Goal: Information Seeking & Learning: Check status

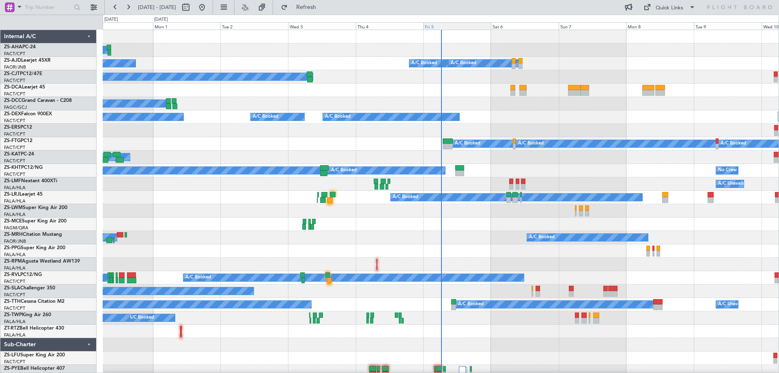
click at [437, 27] on div "Fri 5" at bounding box center [457, 25] width 68 height 7
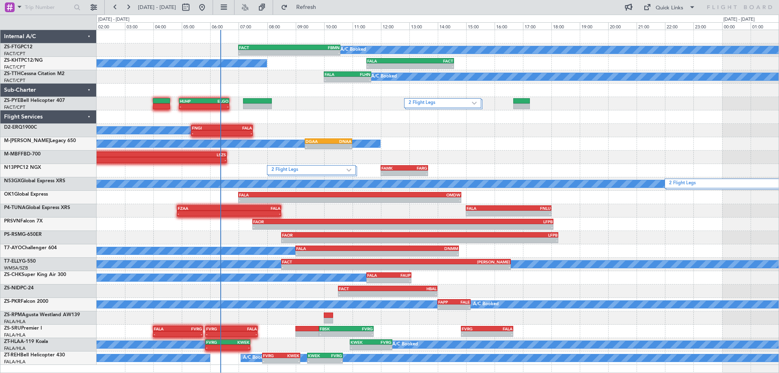
click at [642, 165] on div "2 Flight Legs - - FAMK 12:00 Z FARG 13:40 Z" at bounding box center [438, 170] width 682 height 13
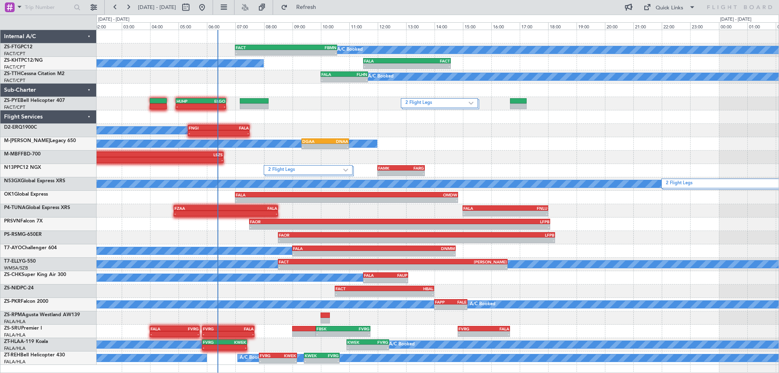
click at [664, 154] on div "- - FALA 20:30 Z LSZS 06:35 Z" at bounding box center [438, 157] width 682 height 13
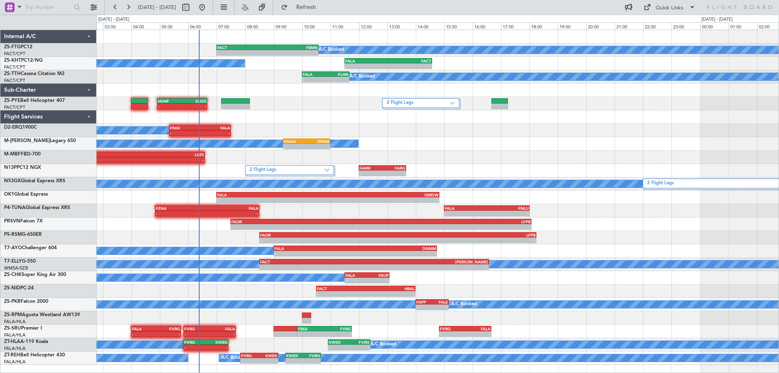
click at [686, 147] on div "A/C Booked - - DGAA 09:20 Z DNAA 11:00 Z" at bounding box center [438, 143] width 682 height 13
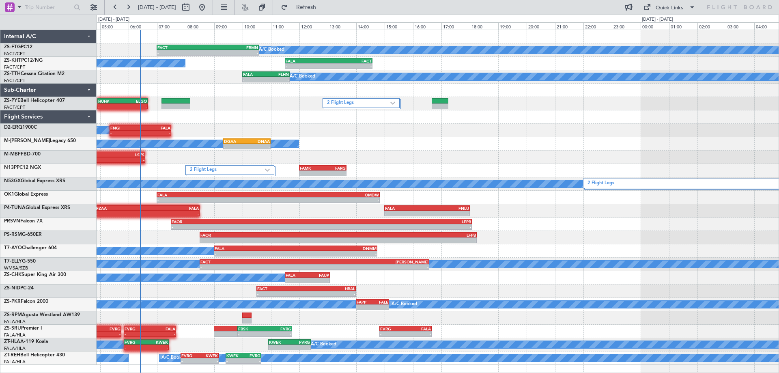
click at [233, 157] on div "A/C Booked - - FACT 07:00 Z FBMN 10:35 Z A/C Booked A/C Booked - - FALA 11:30 Z…" at bounding box center [438, 197] width 682 height 335
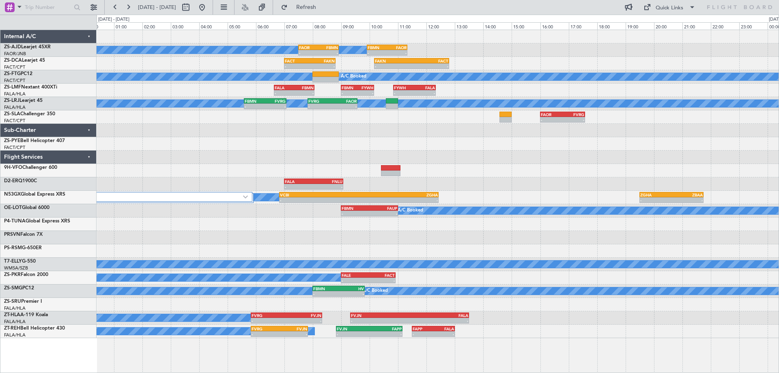
click at [482, 204] on div "2 Flight Legs A/C Booked - - VCBI 06:50 Z ZGHA 12:26 Z - - ZGHA 19:30 Z ZBAA 21…" at bounding box center [438, 197] width 682 height 13
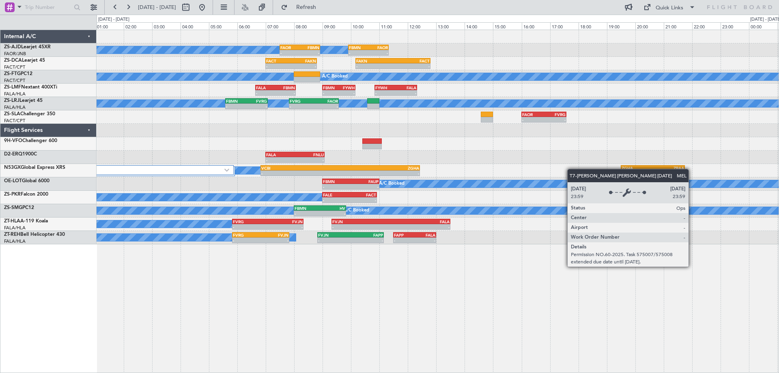
click at [601, 310] on div "A/C Booked A/C Booked A/C Booked - - FAOR 07:30 Z FBMN 08:55 Z - - FBMN 09:55 Z…" at bounding box center [438, 201] width 682 height 343
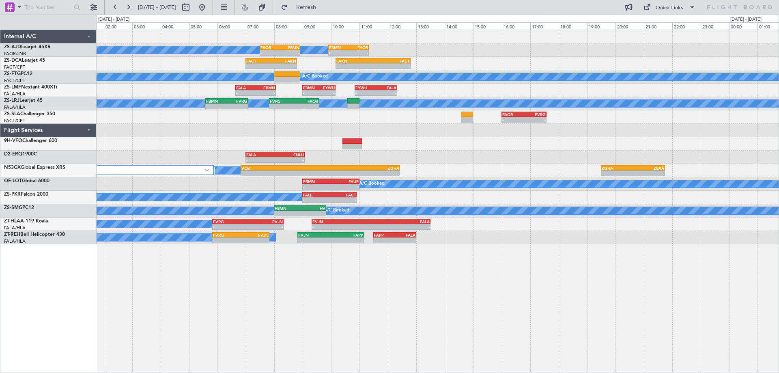
click at [638, 140] on div "A/C Booked A/C Booked A/C Booked - - FAOR 07:30 Z FBMN 08:55 Z - - FBMN 09:55 Z…" at bounding box center [438, 137] width 682 height 214
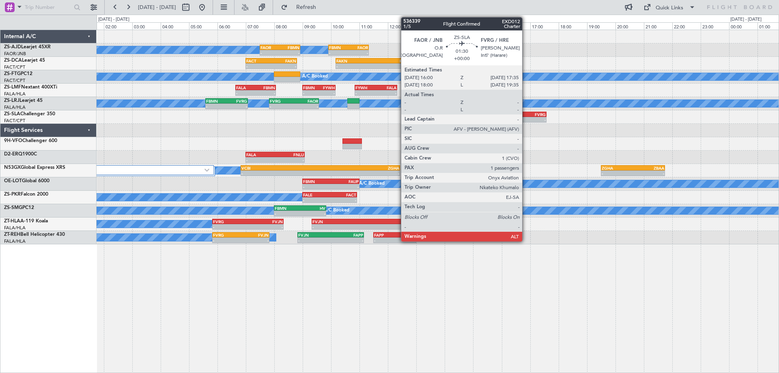
click at [526, 118] on div "-" at bounding box center [535, 119] width 22 height 5
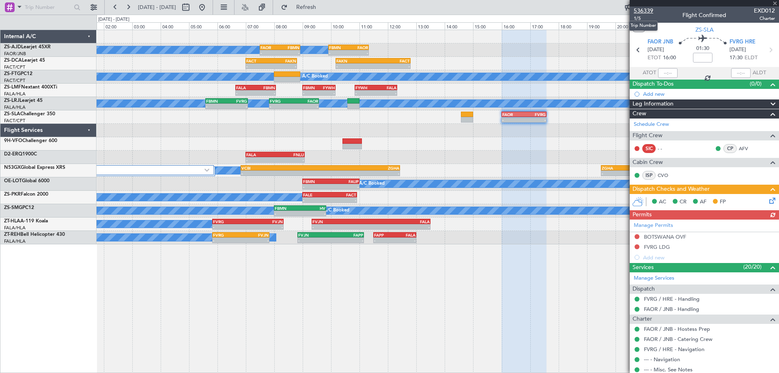
click at [650, 12] on span "536339" at bounding box center [643, 10] width 19 height 9
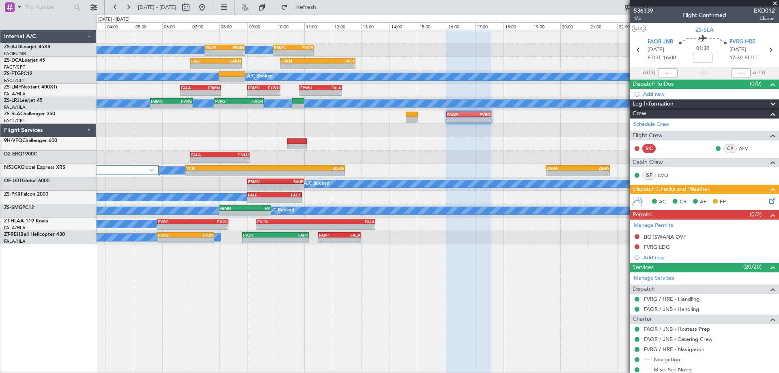
click at [529, 273] on div "A/C Booked A/C Booked A/C Booked - - FAOR 07:30 Z FBMN 08:55 Z - - FBMN 09:55 Z…" at bounding box center [438, 201] width 682 height 343
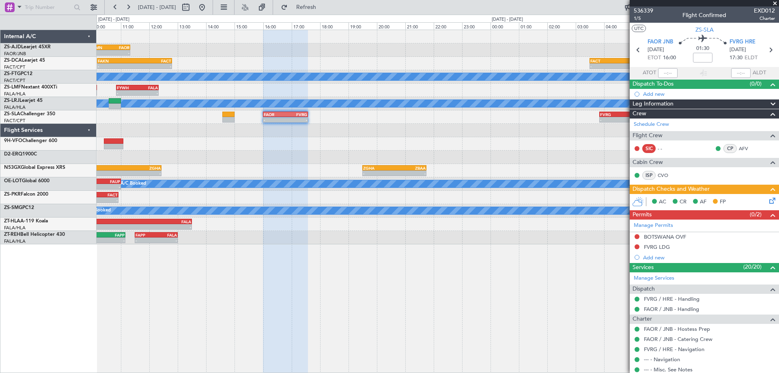
click at [205, 310] on div "- - FBMN 09:55 Z FAOR 11:20 Z FAOR 07:30 Z FBMN 08:55 Z - - A/C Booked A/C Book…" at bounding box center [438, 201] width 682 height 343
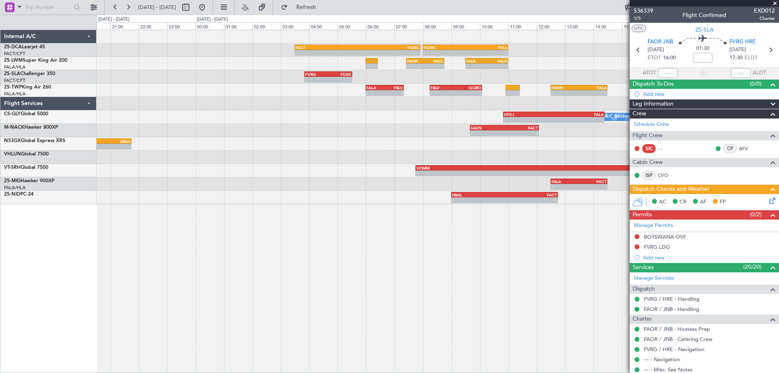
click at [429, 282] on div "FACT 03:30 Z FQNC 07:55 Z - - - - FQNC 08:00 Z FSIA 11:00 Z - - FAOR 07:25 Z [P…" at bounding box center [438, 201] width 682 height 343
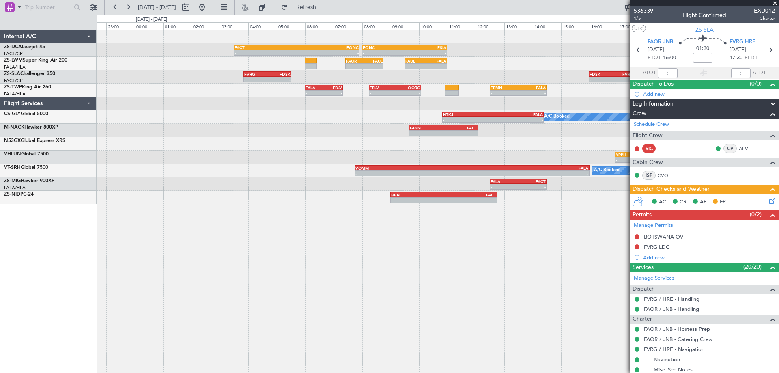
click at [374, 125] on div "FACT 03:30 Z FQNC 07:55 Z - - - - FQNC 08:00 Z FSIA 11:00 Z - - FAOR 07:25 Z [P…" at bounding box center [438, 117] width 682 height 174
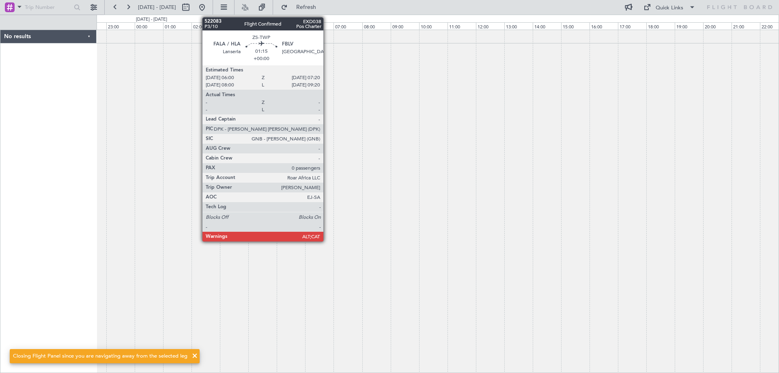
click at [511, 288] on div at bounding box center [438, 201] width 682 height 343
click at [416, 304] on div at bounding box center [438, 201] width 682 height 343
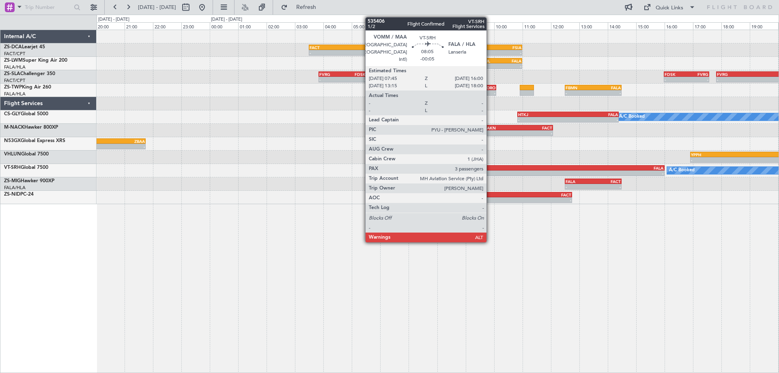
click at [531, 172] on div "-" at bounding box center [489, 173] width 116 height 5
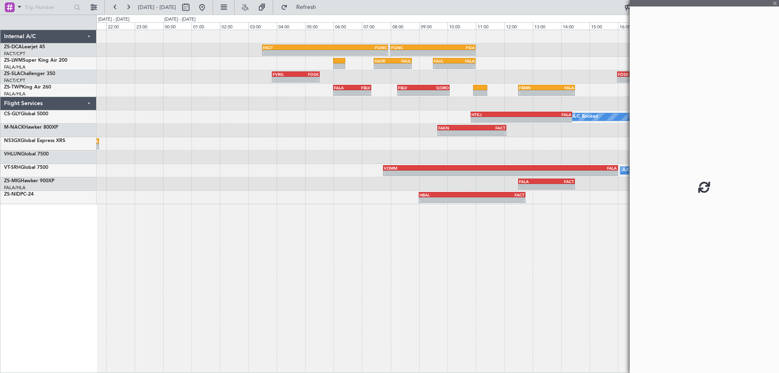
click at [555, 280] on div "- - FACT 03:30 Z FQNC 07:55 Z - - FQNC 08:00 Z FSIA 11:00 Z - - FAOR 07:25 Z [P…" at bounding box center [438, 201] width 682 height 343
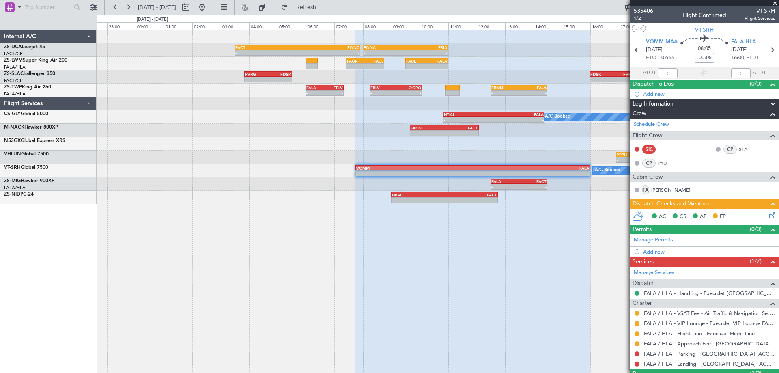
click at [550, 289] on div at bounding box center [472, 201] width 235 height 343
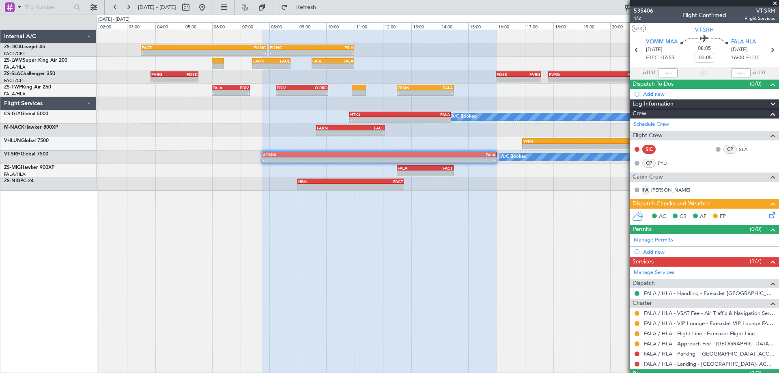
click at [467, 299] on div at bounding box center [379, 201] width 235 height 343
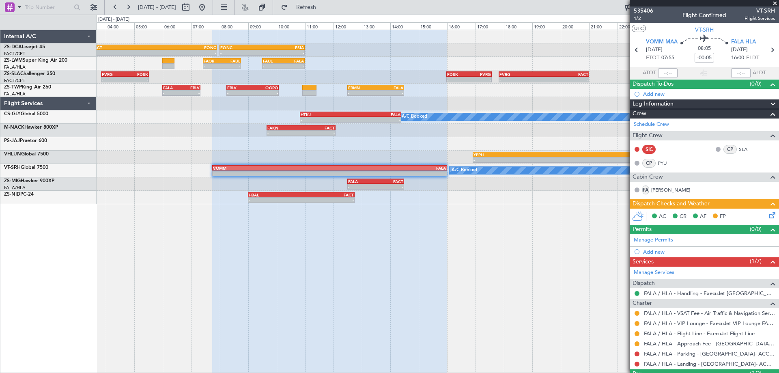
click at [527, 269] on div "- - FACT 03:30 Z FQNC 07:55 Z - - FQNC 08:00 Z FSIA 11:00 Z - - FSIA 05:50 Z FQ…" at bounding box center [438, 201] width 682 height 343
click at [507, 255] on div "- - FACT 03:30 Z FQNC 07:55 Z - - FQNC 08:00 Z FSIA 11:00 Z - - FSIA 05:50 Z FQ…" at bounding box center [438, 201] width 682 height 343
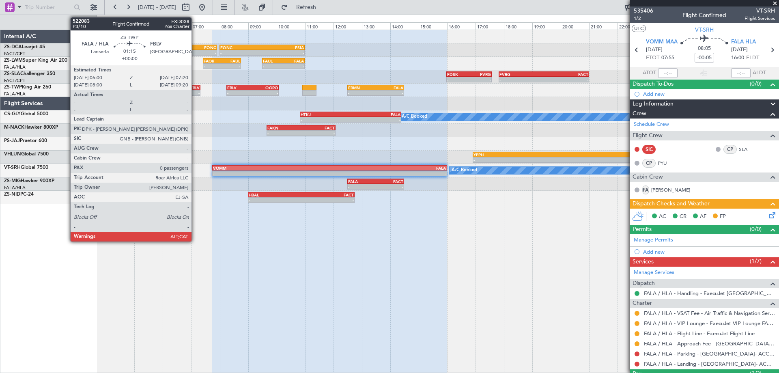
click at [195, 88] on div "FBLV" at bounding box center [190, 87] width 18 height 5
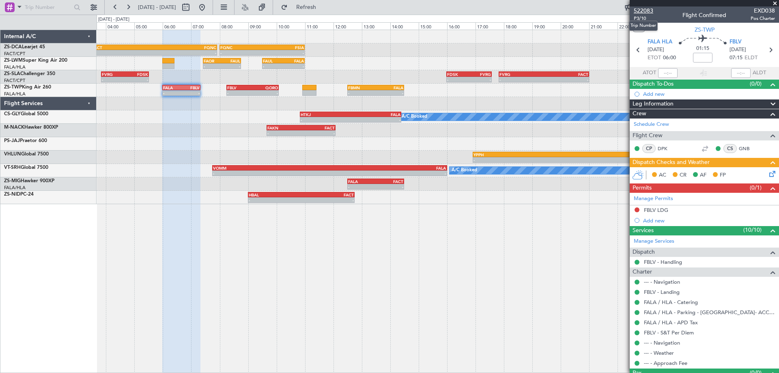
click at [643, 13] on span "522083" at bounding box center [643, 10] width 19 height 9
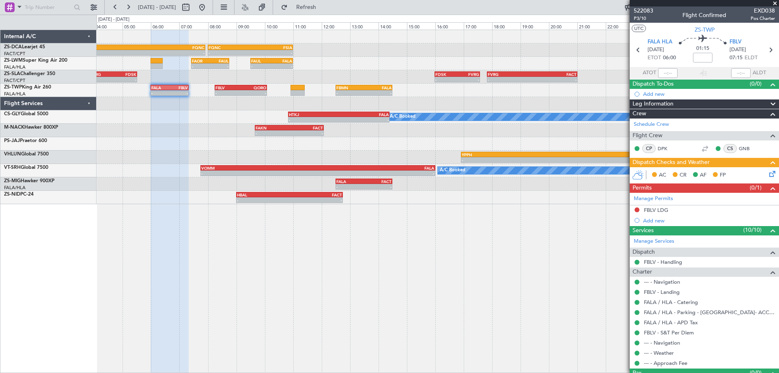
click at [198, 282] on div "- - FACT 03:30 Z FQNC 07:55 Z - - FQNC 08:00 Z FSIA 11:00 Z - - FSIA 05:50 Z FQ…" at bounding box center [438, 201] width 682 height 343
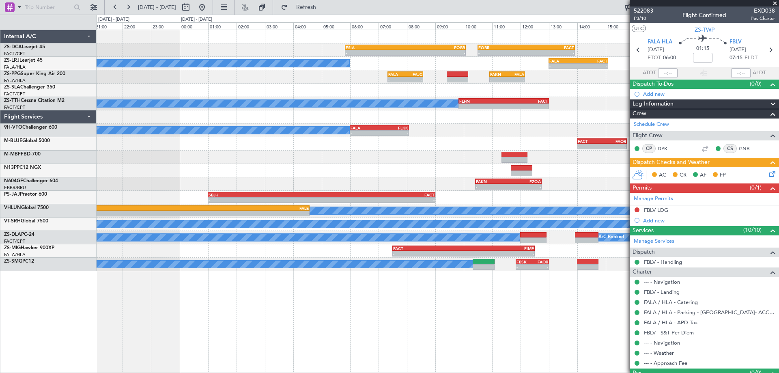
click at [331, 334] on div "- - FSIA 05:50 Z FQBR 10:05 Z - - FQBR 10:30 Z FACT 13:55 Z A/C Booked - - FALA…" at bounding box center [438, 201] width 682 height 343
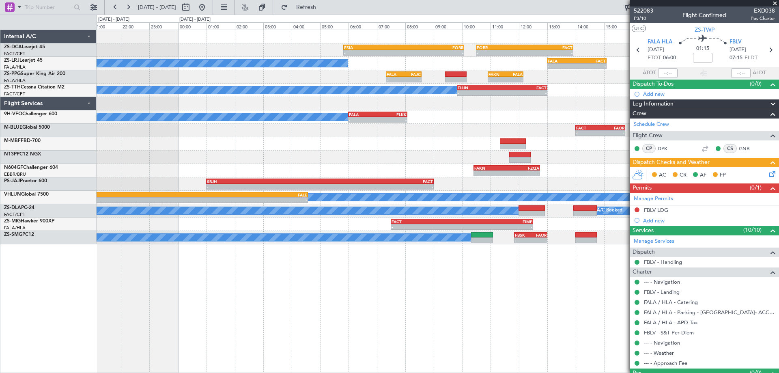
click at [214, 321] on div "- - FSIA 05:50 Z FQBR 10:05 Z - - FQBR 10:30 Z FACT 13:55 Z A/C Booked - - FALA…" at bounding box center [438, 201] width 682 height 343
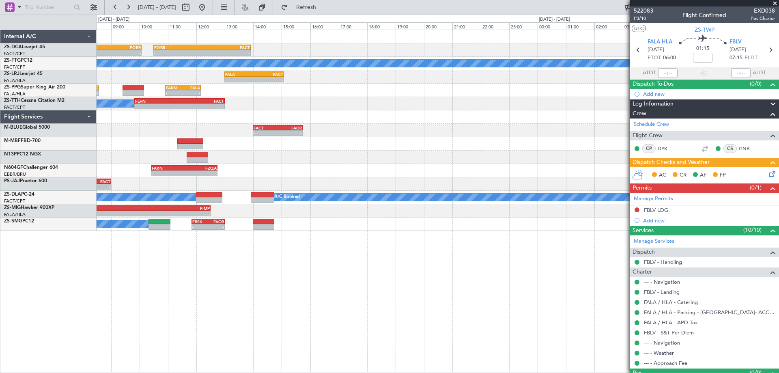
click at [223, 298] on div "- - FSIA 05:50 Z FQBR 10:05 Z - - FQBR 10:30 Z FACT 13:55 Z A/C Booked A/C Book…" at bounding box center [438, 201] width 682 height 343
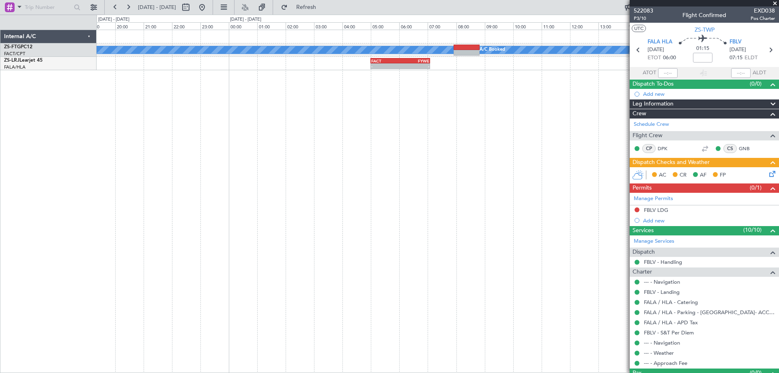
click at [280, 288] on div "A/C Booked A/C Booked FACT 05:00 Z FYWE 07:05 Z - - FALA 13:00 Z FACT 15:05 Z -…" at bounding box center [438, 201] width 682 height 343
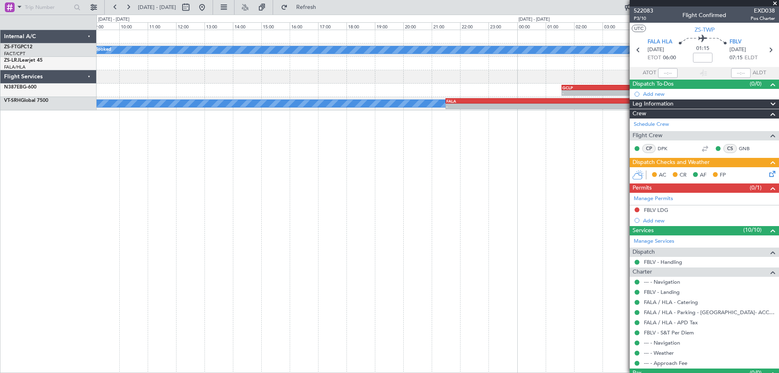
click at [231, 299] on div "A/C Booked A/C Booked - - FYWE 05:00 Z FBSK 06:40 Z FACT 05:00 Z FYWE 07:05 Z -…" at bounding box center [438, 201] width 682 height 343
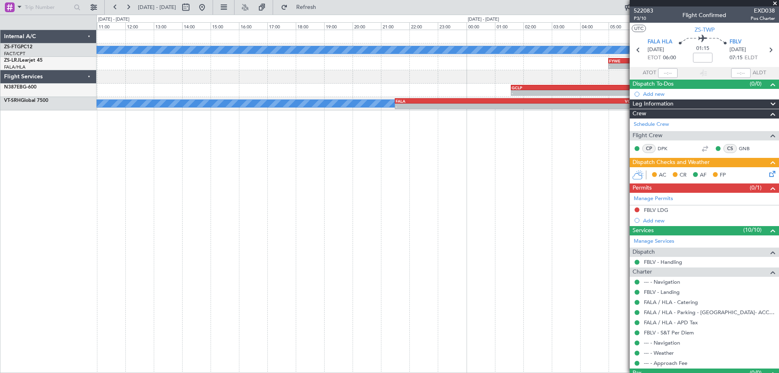
click at [211, 310] on div "A/C Booked A/C Booked - - FYWE 05:00 Z FBSK 06:40 Z FACT 05:00 Z FYWE 07:05 Z -…" at bounding box center [438, 201] width 682 height 343
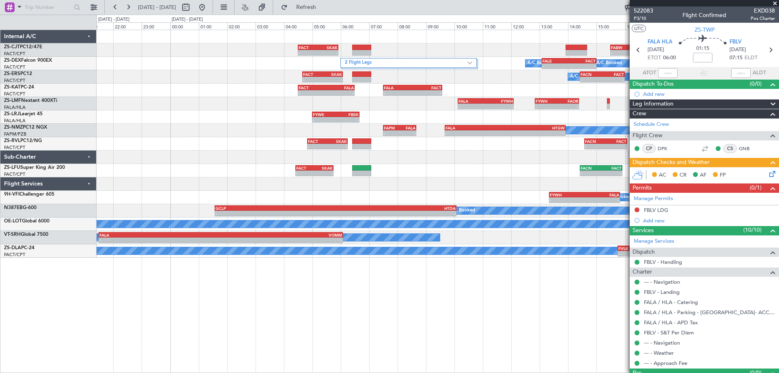
click at [252, 327] on div "- - FACT 04:30 Z SKAK 05:55 Z - - FABW 15:30 Z FACT 16:50 Z 2 Flight Legs A/C B…" at bounding box center [438, 201] width 682 height 343
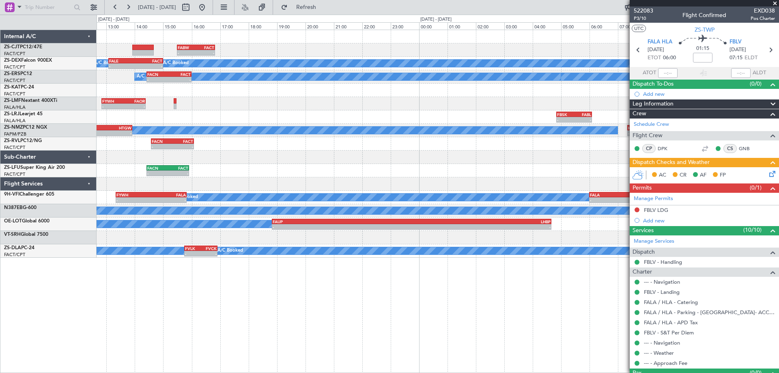
click at [263, 304] on div "- - FABW 15:30 Z FACT 16:50 Z A/C Booked - - FALE 13:05 Z FACT 15:00 Z A/C Book…" at bounding box center [438, 201] width 682 height 343
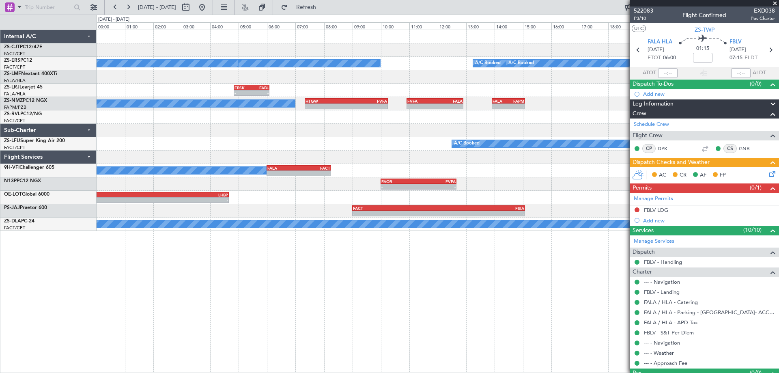
click at [311, 310] on div "A/C Booked A/C Booked A/C Booked A/C Booked FBSK 04:50 Z FABL 06:05 Z - - - - F…" at bounding box center [438, 201] width 682 height 343
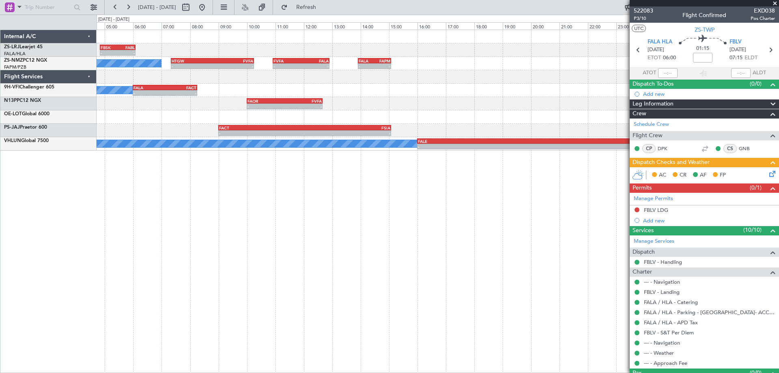
click at [235, 288] on div "FBSK 04:50 Z FABL 06:05 Z - - - - FABL 04:50 Z FAEL 06:05 Z - - FAEL 07:00 Z FA…" at bounding box center [438, 201] width 682 height 343
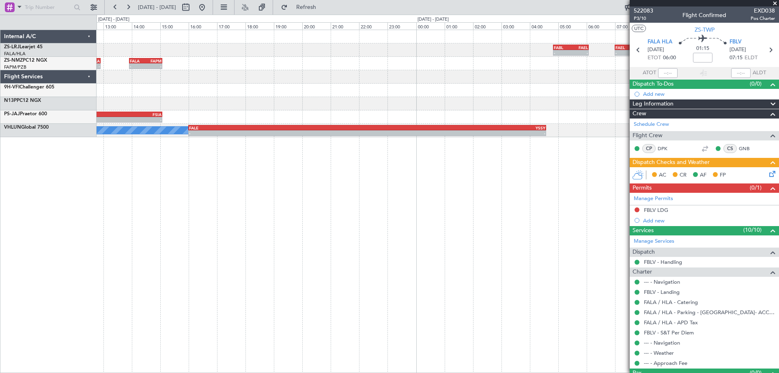
click at [166, 303] on div "- - FABL 04:50 Z FAEL 06:05 Z - - FAEL 07:00 Z FALA 08:25 Z - - FVFA 10:55 Z FA…" at bounding box center [438, 201] width 682 height 343
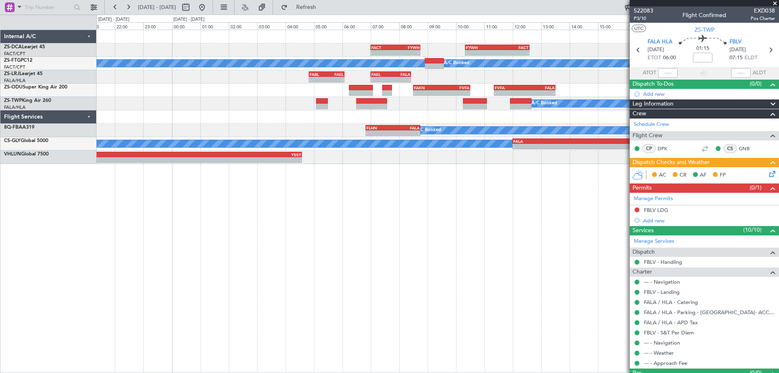
click at [267, 321] on div "- - FACT 07:00 Z FYWH 08:45 Z - - FYWH 10:20 Z FACT 12:35 Z A/C Booked A/C Book…" at bounding box center [438, 201] width 682 height 343
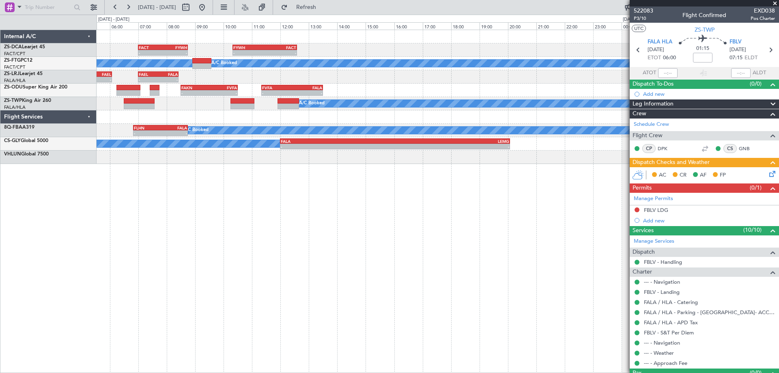
click at [293, 313] on div "- - FACT 07:00 Z FYWH 08:45 Z - - FYWH 10:20 Z FACT 12:35 Z A/C Booked A/C Book…" at bounding box center [438, 201] width 682 height 343
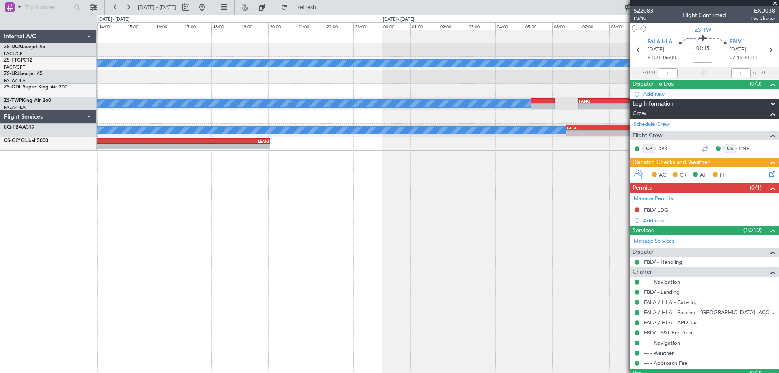
click at [198, 302] on div "- - FYWH 10:20 Z FACT 12:35 Z FACT 07:00 Z FYWH 08:45 Z - - A/C Booked A/C Book…" at bounding box center [438, 201] width 682 height 343
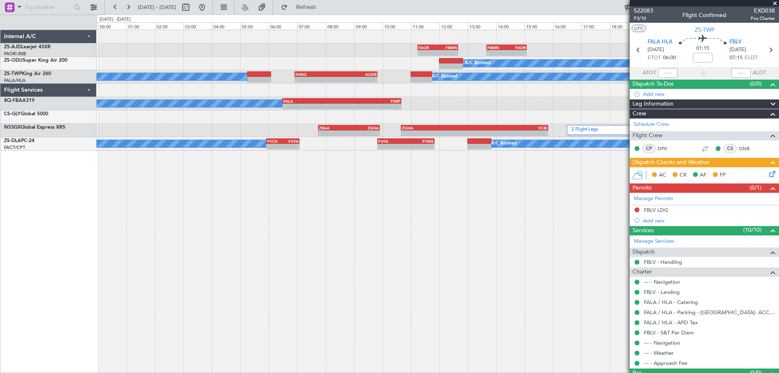
click at [314, 304] on div "- - FAOR 11:15 Z FBMN 12:40 Z - - FBMN 13:40 Z FAOR 15:05 Z A/C Booked A/C Book…" at bounding box center [438, 201] width 682 height 343
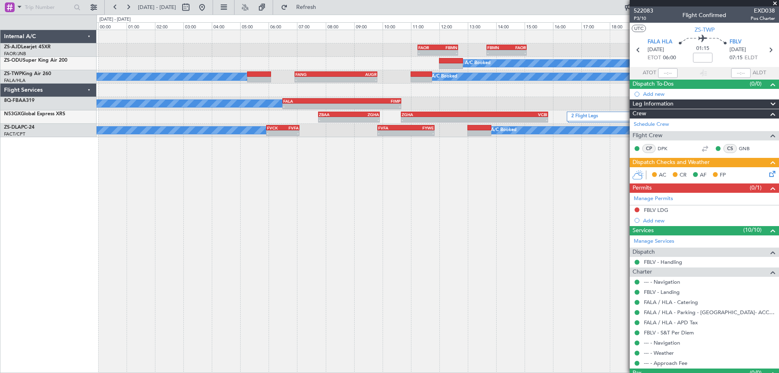
click at [208, 278] on div "- - FAOR 11:15 Z FBMN 12:40 Z - - FBMN 13:40 Z FAOR 15:05 Z A/C Booked A/C Book…" at bounding box center [438, 201] width 682 height 343
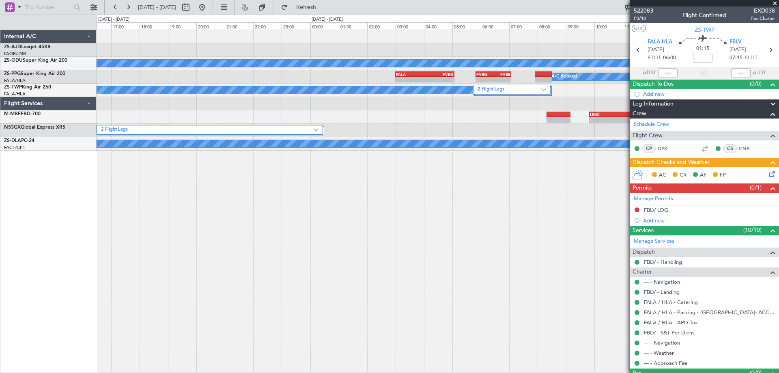
click at [239, 260] on div "- - FAOR 11:15 Z FBMN 12:40 Z - - FBMN 13:40 Z FAOR 15:05 Z A/C Booked A/C Book…" at bounding box center [438, 201] width 682 height 343
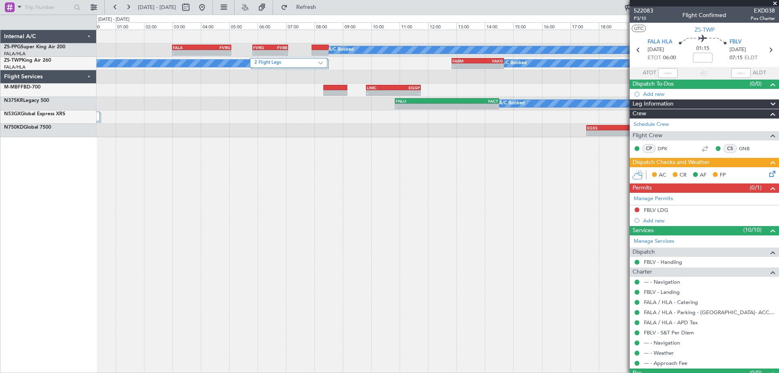
click at [308, 238] on div "A/C Booked A/C Booked A/C Booked A/C Booked - - FALA 03:00 Z FVRG 05:05 Z - - F…" at bounding box center [438, 201] width 682 height 343
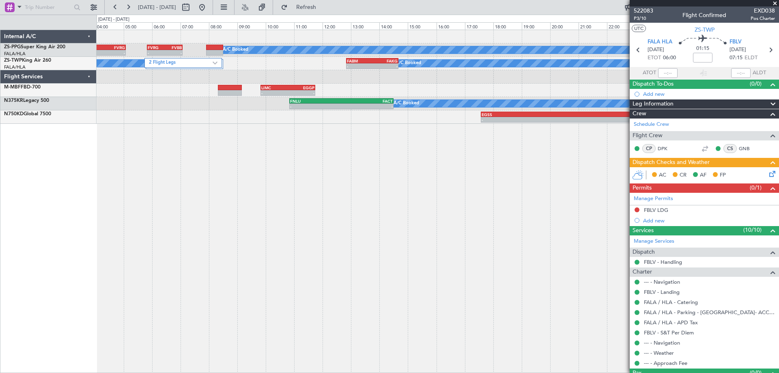
click at [294, 223] on div "A/C Booked A/C Booked A/C Booked A/C Booked - - FALA 03:00 Z FVRG 05:05 Z - - F…" at bounding box center [438, 201] width 682 height 343
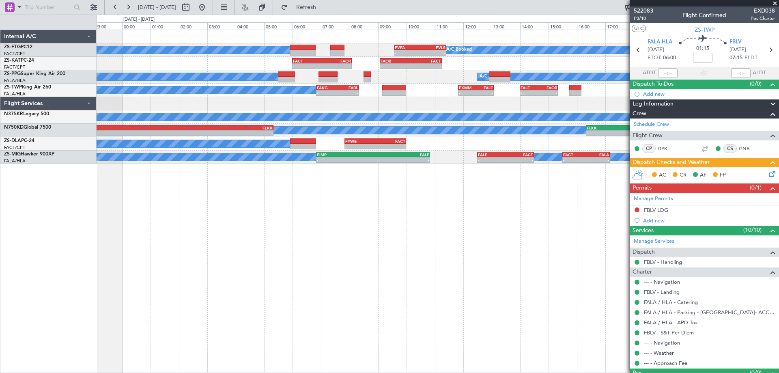
click at [235, 275] on div "A/C Booked A/C Booked - - FVFA 09:35 Z FVLS 11:25 Z - - FACT 06:00 Z FAOR 08:05…" at bounding box center [438, 201] width 682 height 343
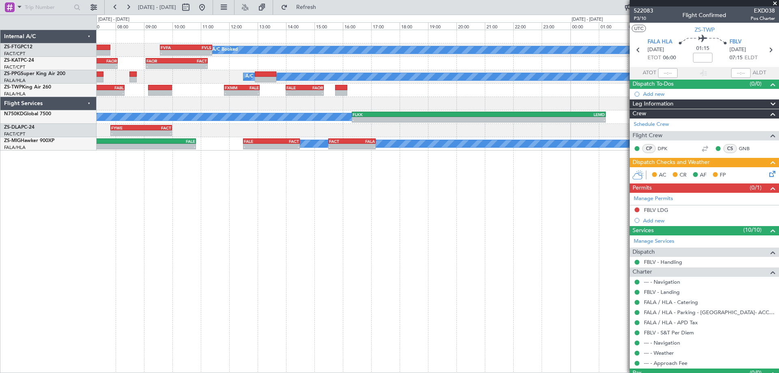
click at [252, 298] on div "A/C Booked - - FVFA 09:35 Z FVLS 11:25 Z A/C Booked - - FACT 06:00 Z FAOR 08:05…" at bounding box center [438, 201] width 682 height 343
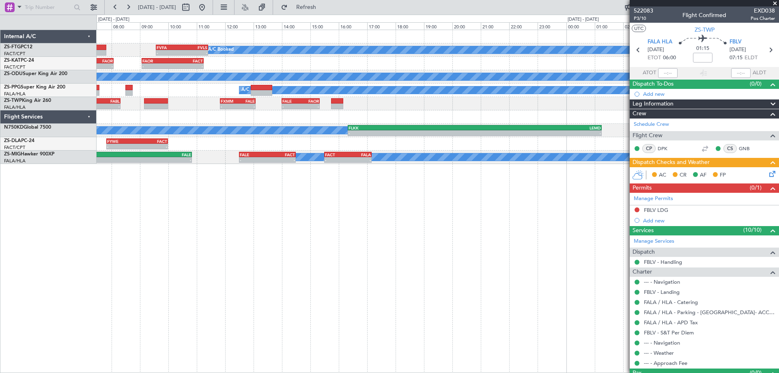
click at [224, 271] on div "A/C Booked - - FVFA 09:35 Z FVLS 11:25 Z A/C Booked - - FACT 06:00 Z FAOR 08:05…" at bounding box center [438, 201] width 682 height 343
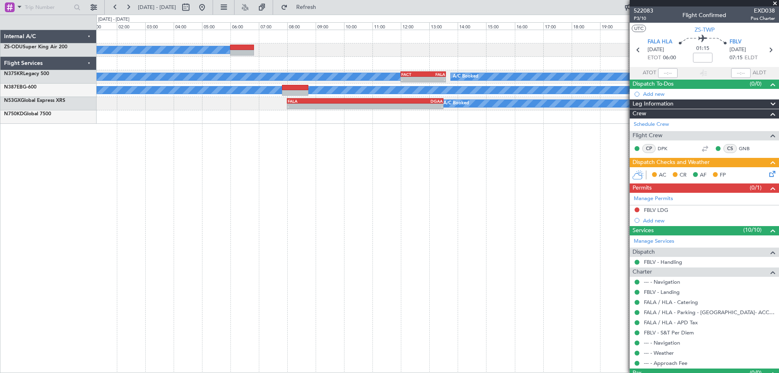
click at [275, 288] on div "A/C Booked A/C Booked A/C Booked - - FACT 12:00 Z FALA 13:35 Z A/C Booked - - H…" at bounding box center [438, 201] width 682 height 343
click at [247, 265] on div "A/C Booked A/C Booked A/C Booked - - FACT 12:00 Z FALA 13:35 Z A/C Booked - - H…" at bounding box center [438, 201] width 682 height 343
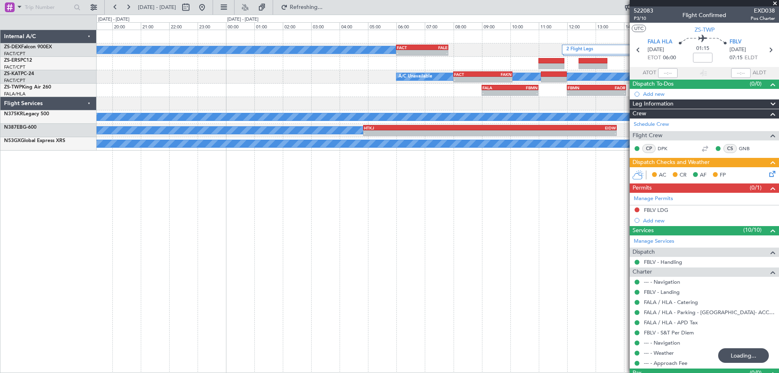
click at [292, 247] on div "A/C Booked - - FACT 06:00 Z FALE 07:50 Z 2 Flight Legs A/C Unavailable - - FACT…" at bounding box center [438, 201] width 682 height 343
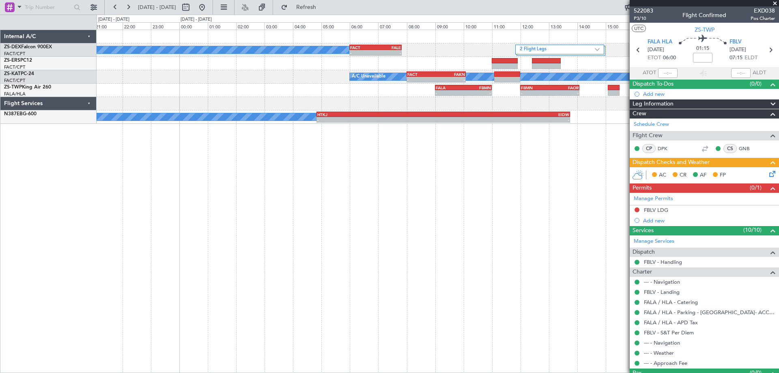
click at [155, 253] on div "A/C Booked - - FACT 06:00 Z FALE 07:50 Z 2 Flight Legs A/C Unavailable - - FACT…" at bounding box center [438, 201] width 682 height 343
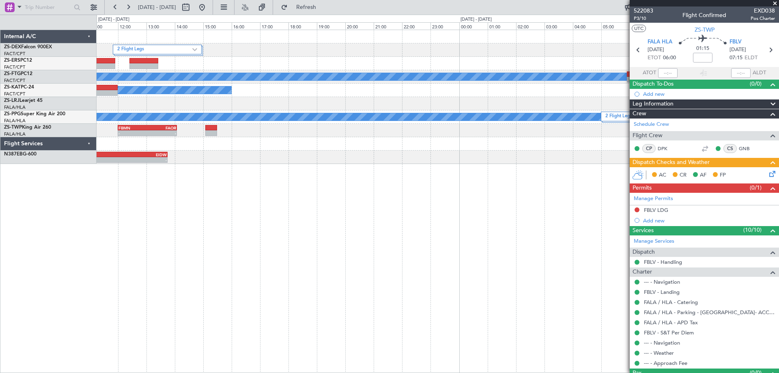
click at [140, 243] on div "2 Flight Legs FACT 06:00 Z FALE 07:50 Z - - A/C Booked A/C Booked - - FVCZ 06:5…" at bounding box center [438, 201] width 682 height 343
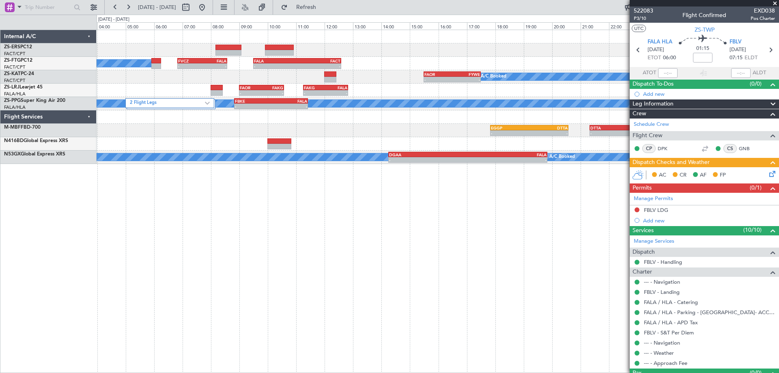
click at [226, 273] on div "A/C Booked - - FVCZ 06:50 Z FALA 08:35 Z - - FALA 09:30 Z FACT 12:35 Z - - FAOR…" at bounding box center [438, 201] width 682 height 343
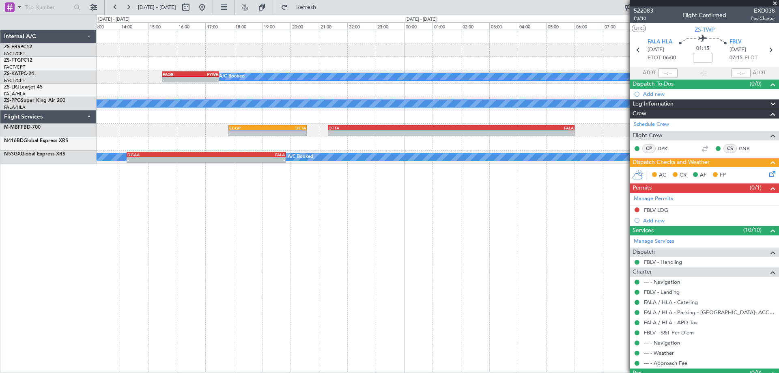
click at [177, 311] on div "- - FALA 09:30 Z FACT 12:35 Z - - FVCZ 06:50 Z FALA 08:35 Z - - FAOR 15:30 Z FY…" at bounding box center [438, 201] width 682 height 343
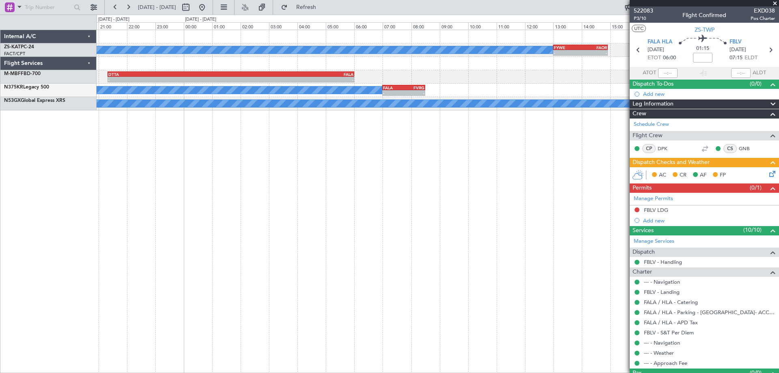
click at [187, 294] on div "A/C Booked - - FYWE 13:00 Z FAOR 14:55 Z - - FAOR 16:10 Z FACT 18:30 Z FAOR 15:…" at bounding box center [438, 201] width 682 height 343
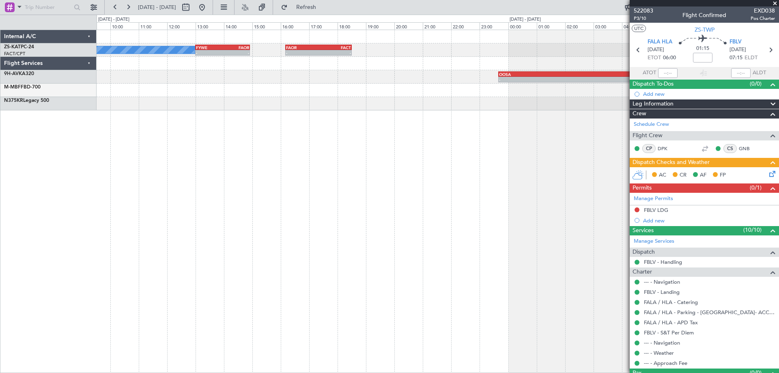
click at [205, 276] on div "A/C Booked - - FYWE 13:00 Z FAOR 14:55 Z - - FAOR 16:10 Z FACT 18:30 Z - - OOSA…" at bounding box center [438, 201] width 682 height 343
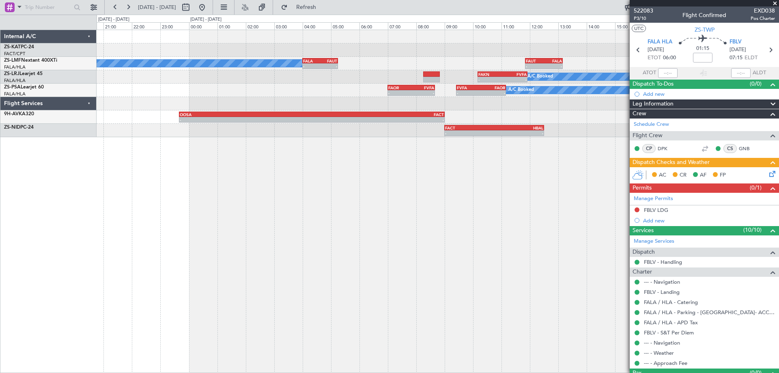
click at [164, 281] on div "- - FAOR 16:10 Z FACT 18:30 Z - - FYWE 13:00 Z FAOR 14:55 Z A/C Booked - - FALA…" at bounding box center [438, 201] width 682 height 343
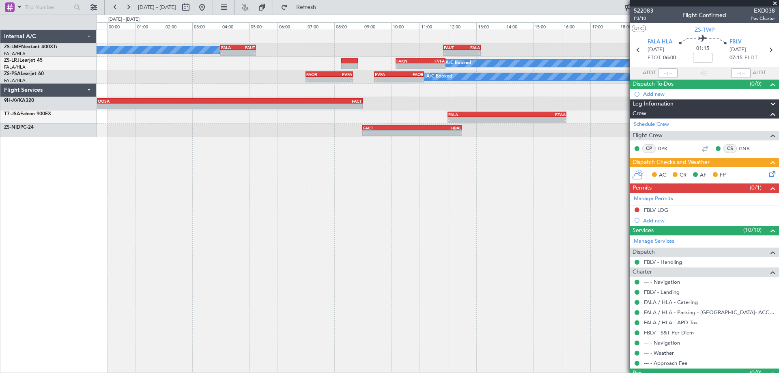
click at [125, 280] on div "A/C Booked - - FALA 04:00 Z FAUT 05:15 Z - - FAUT 11:50 Z FALA 13:10 Z - - FAKN…" at bounding box center [438, 201] width 682 height 343
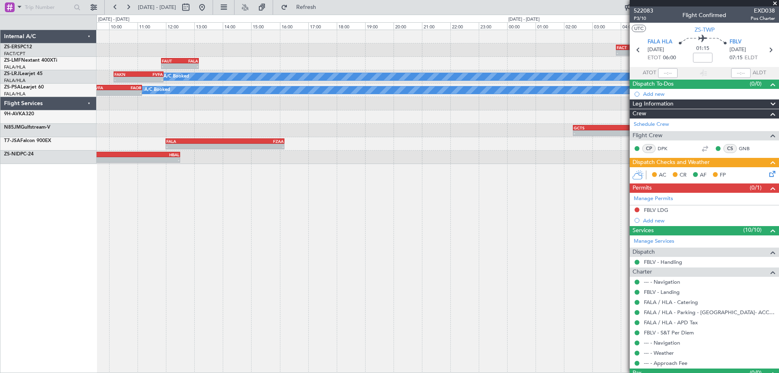
click at [261, 271] on div "- - FACT 03:50 Z FALA 07:00 Z FALA 08:10 Z FBMN 10:25 Z - - A/C Booked - - FAUT…" at bounding box center [438, 201] width 682 height 343
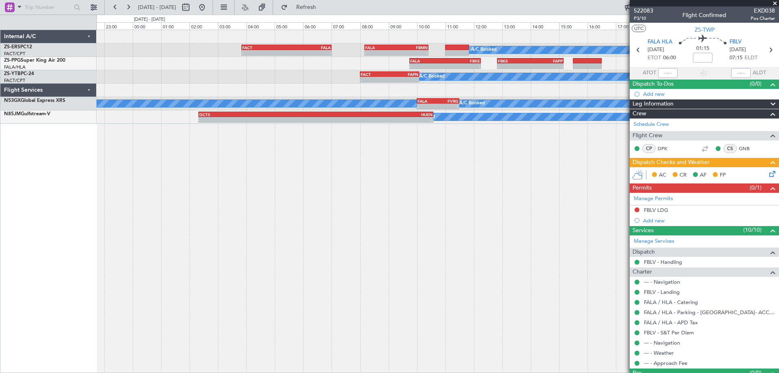
click at [255, 274] on div "- - FACT 03:50 Z FALA 07:00 Z FALA 08:10 Z FBMN 10:25 Z - - A/C Booked - - FALA…" at bounding box center [438, 201] width 682 height 343
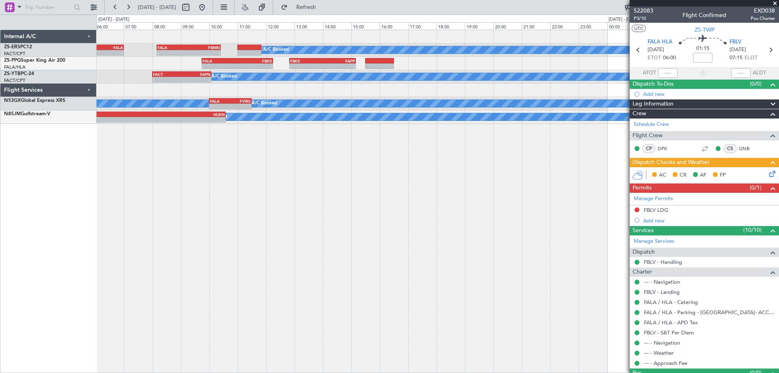
click at [145, 273] on div "- - FACT 03:50 Z FALA 07:00 Z FALA 08:10 Z FBMN 10:25 Z - - A/C Booked - - FALA…" at bounding box center [438, 201] width 682 height 343
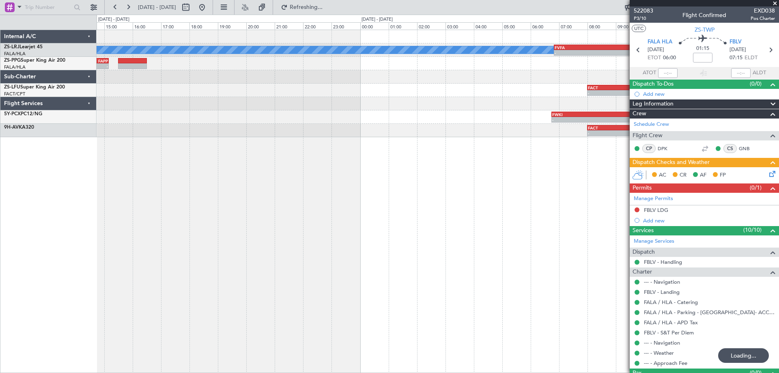
click at [238, 275] on div "A/C Booked - - FVFA 06:50 Z HKJK 10:00 Z - - HKJK 11:05 Z HTDA 12:15 Z - - FBKE…" at bounding box center [438, 201] width 682 height 343
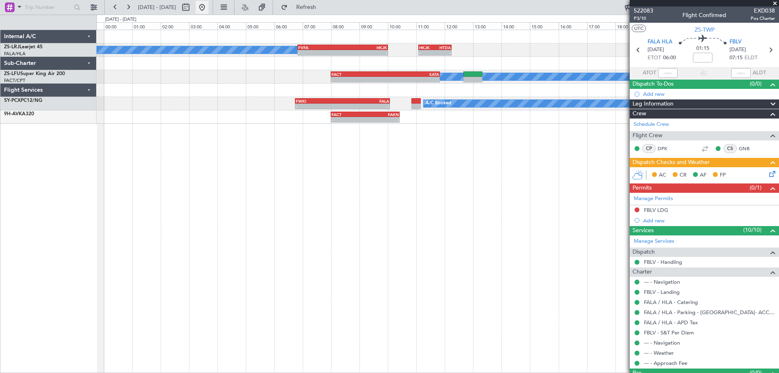
click at [209, 10] on button at bounding box center [202, 7] width 13 height 13
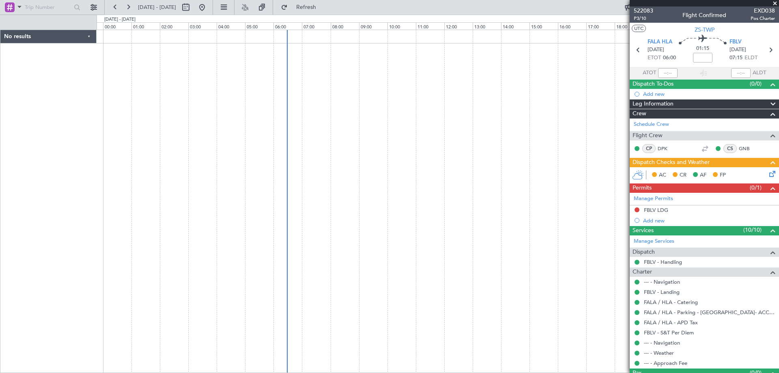
click at [387, 292] on div at bounding box center [438, 201] width 682 height 343
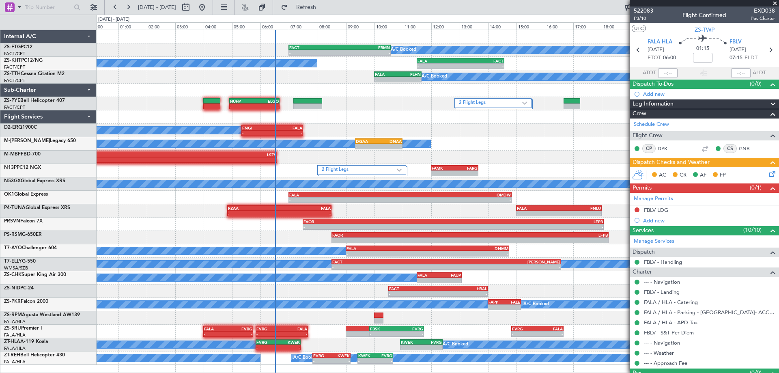
click at [520, 147] on div "A/C Booked - - FACT 07:00 Z FBMN 10:35 Z A/C Booked - - FALA 11:30 Z FACT 14:35…" at bounding box center [438, 197] width 682 height 335
click at [188, 138] on div "A/C Booked - - FACT 07:00 Z FBMN 10:35 Z A/C Booked - - FALA 11:30 Z FACT 14:35…" at bounding box center [438, 197] width 682 height 335
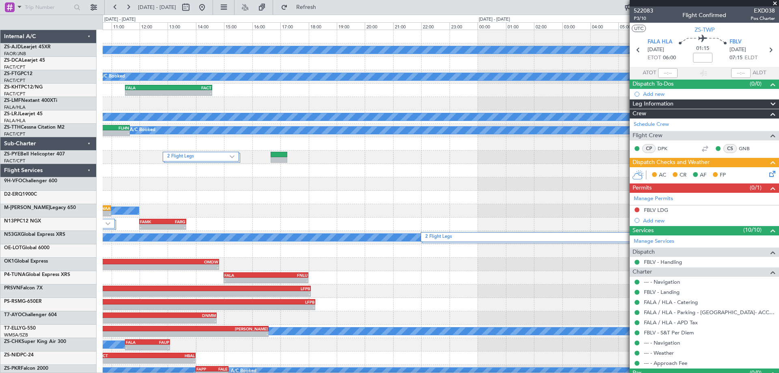
click at [266, 190] on div "A/C Booked A/C Booked A/C Booked - - FAOR 07:30 Z FBMN 08:55 Z - - FBMN 09:55 Z…" at bounding box center [441, 231] width 676 height 402
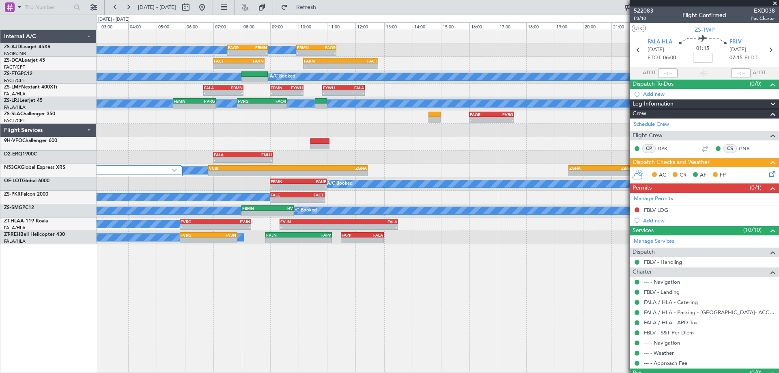
click at [349, 153] on div "A/C Booked A/C Booked A/C Booked - - FAOR 07:30 Z FBMN 08:55 Z - - FBMN 09:55 Z…" at bounding box center [438, 137] width 682 height 214
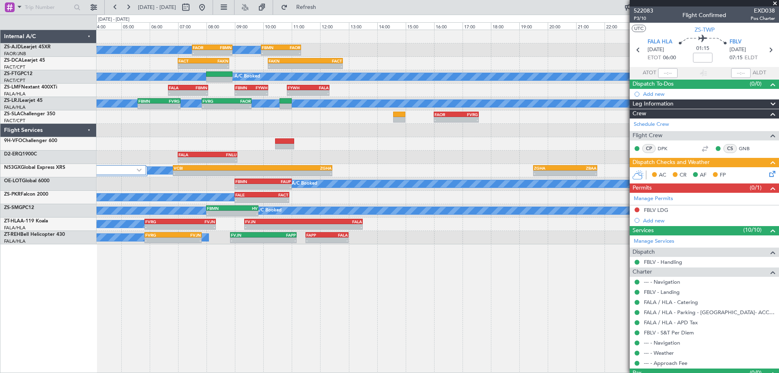
click at [396, 169] on div "A/C Booked A/C Booked A/C Booked - - FAOR 07:30 Z FBMN 08:55 Z - - FBMN 09:55 Z…" at bounding box center [438, 137] width 682 height 214
click at [209, 8] on button at bounding box center [202, 7] width 13 height 13
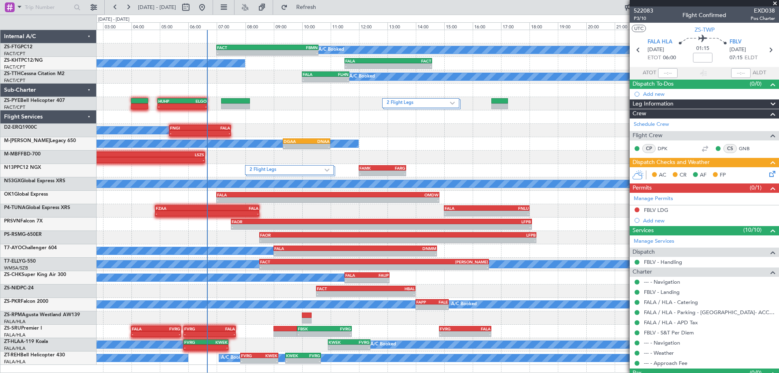
click at [179, 161] on div "FALA 20:30 Z LSZS 06:35 Z - -" at bounding box center [438, 157] width 682 height 13
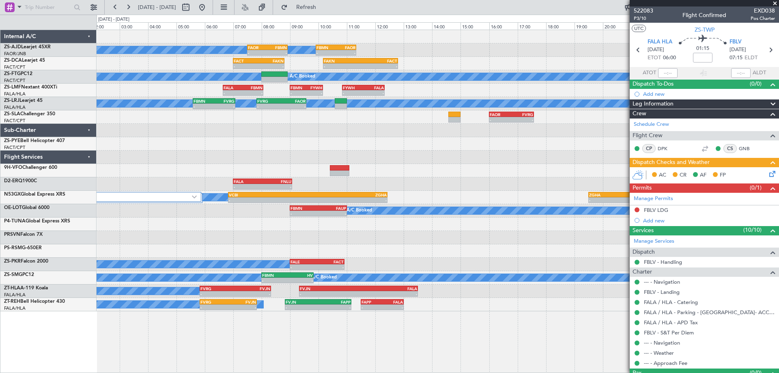
click at [295, 225] on div "A/C Booked A/C Booked A/C Booked - - FAOR 07:30 Z FBMN 08:55 Z - - FBMN 09:55 Z…" at bounding box center [438, 170] width 682 height 281
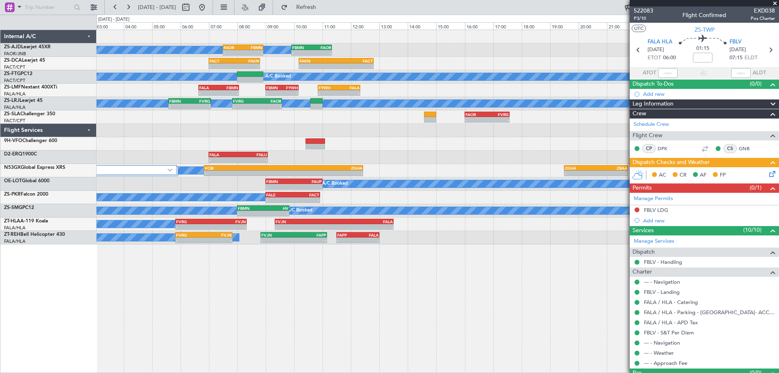
click at [452, 166] on div "A/C Booked A/C Booked A/C Booked - - FAOR 07:30 Z FBMN 08:55 Z - - FBMN 09:55 Z…" at bounding box center [438, 137] width 682 height 214
click at [454, 163] on div "- - FALA 07:00 Z FNLU 09:05 Z" at bounding box center [438, 157] width 682 height 13
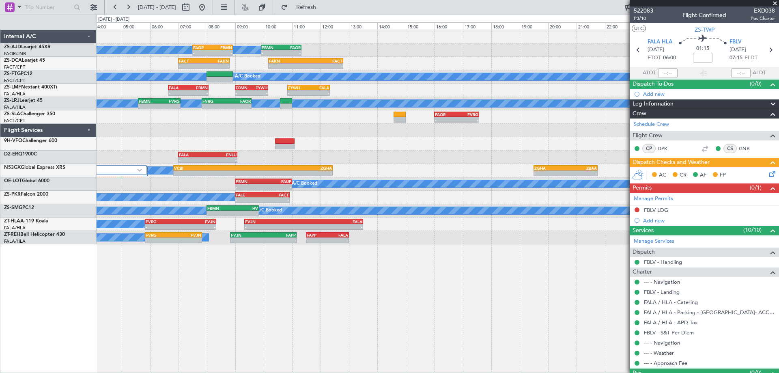
click at [398, 150] on div at bounding box center [438, 143] width 682 height 13
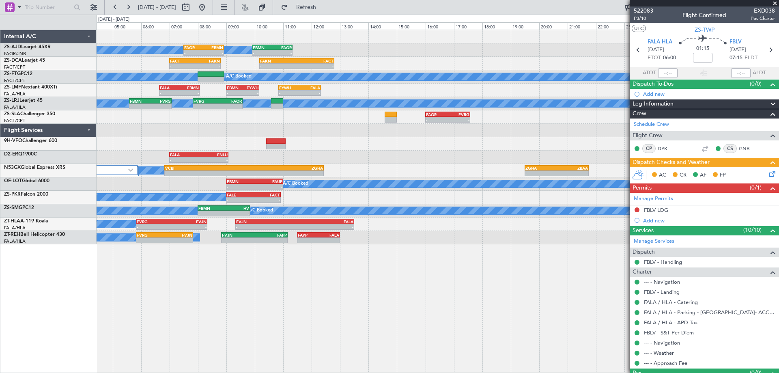
click at [468, 165] on div "A/C Booked A/C Booked A/C Booked - - FAOR 07:30 Z FBMN 08:55 Z - - FBMN 09:55 Z…" at bounding box center [438, 137] width 682 height 214
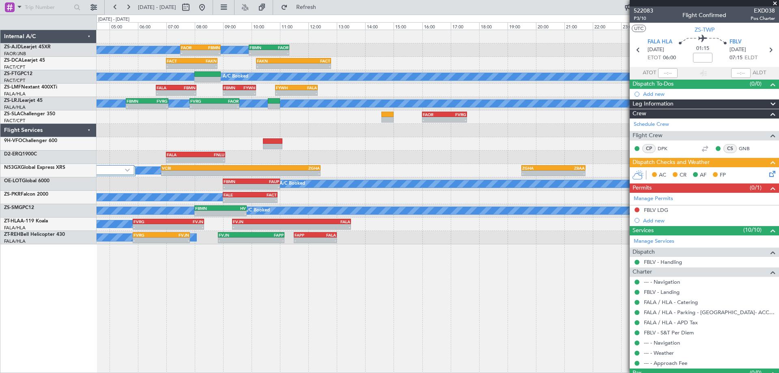
click at [473, 170] on div "A/C Booked - - VCBI 06:50 Z ZGHA 12:26 Z - - ZGHA 19:30 Z ZBAA 21:45 Z 2 Flight…" at bounding box center [438, 170] width 682 height 13
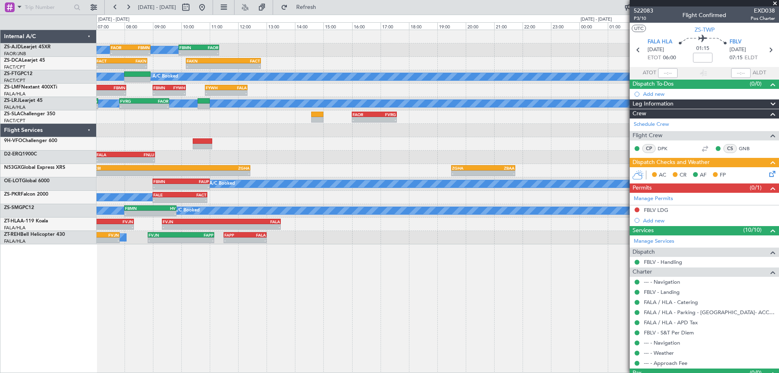
click at [406, 168] on div "A/C Booked A/C Booked A/C Booked - - FAOR 07:30 Z FBMN 08:55 Z - - FBMN 09:55 Z…" at bounding box center [438, 137] width 682 height 214
click at [356, 157] on div "A/C Booked A/C Booked A/C Booked - - FAOR 07:30 Z FBMN 08:55 Z - - FBMN 09:55 Z…" at bounding box center [438, 137] width 682 height 214
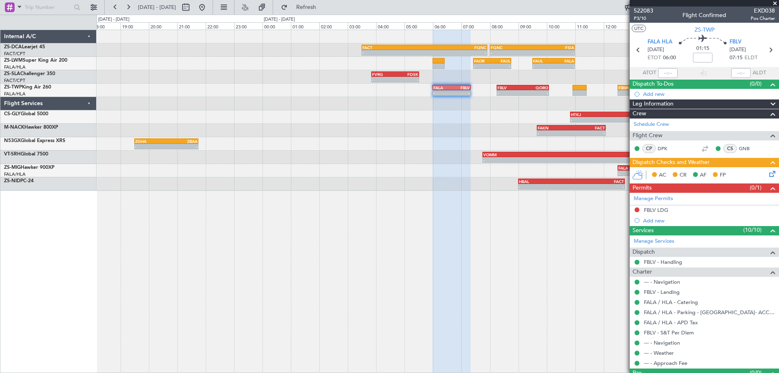
click at [446, 161] on div "- - VOMM 07:45 Z FALA 16:00 Z A/C Booked" at bounding box center [438, 157] width 682 height 13
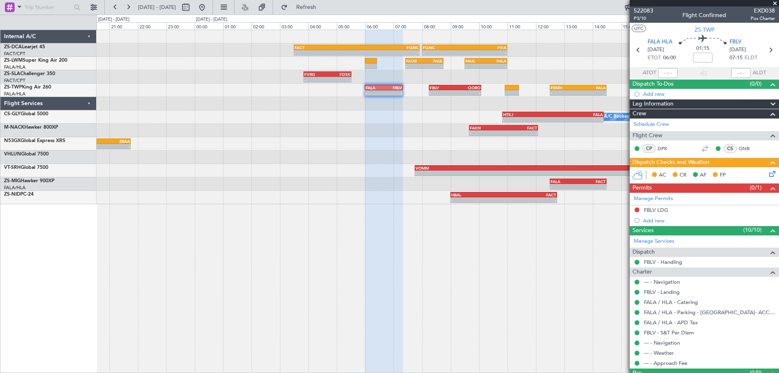
click at [445, 138] on div "FACT 03:30 Z FQNC 07:55 Z - - FQNC 08:00 Z FSIA 11:00 Z - - - - FAOR 07:25 Z [P…" at bounding box center [438, 117] width 682 height 174
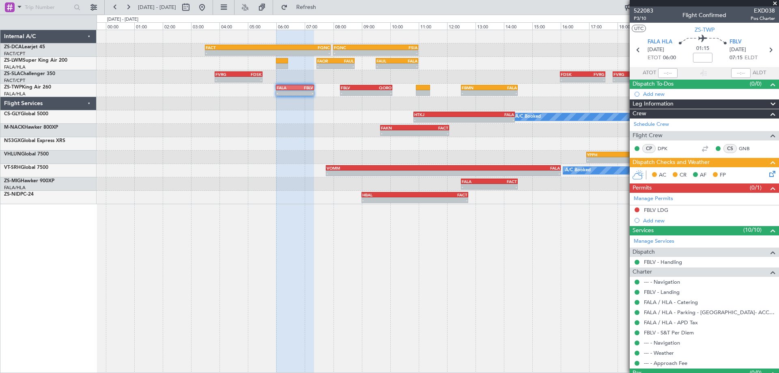
click at [356, 138] on div "ZGHA 19:30 Z ZBAA 21:45 Z - -" at bounding box center [438, 143] width 682 height 13
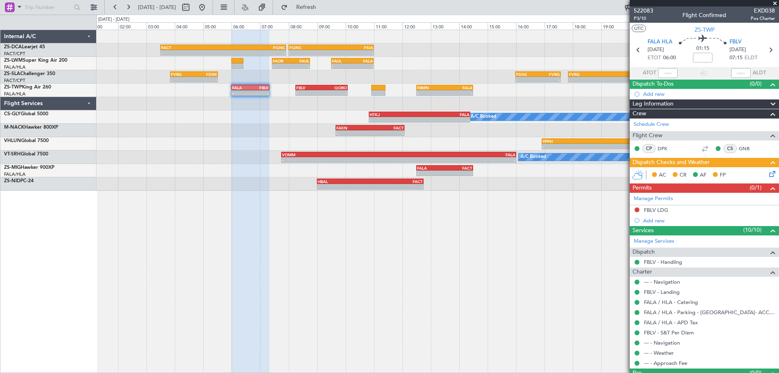
click at [463, 239] on div "- - FACT 03:30 Z FQNC 07:55 Z - - FQNC 08:00 Z FSIA 11:00 Z - - FSIA 05:50 Z FQ…" at bounding box center [438, 201] width 682 height 343
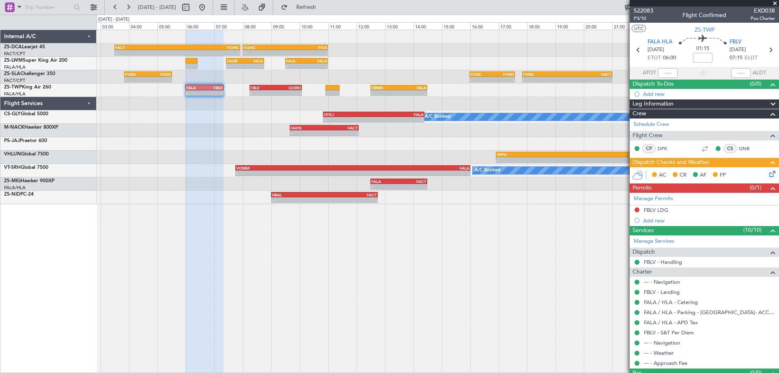
click at [512, 240] on div "- - FACT 03:30 Z FQNC 07:55 Z - - FQNC 08:00 Z FSIA 11:00 Z - - FSIA 05:50 Z FQ…" at bounding box center [438, 201] width 682 height 343
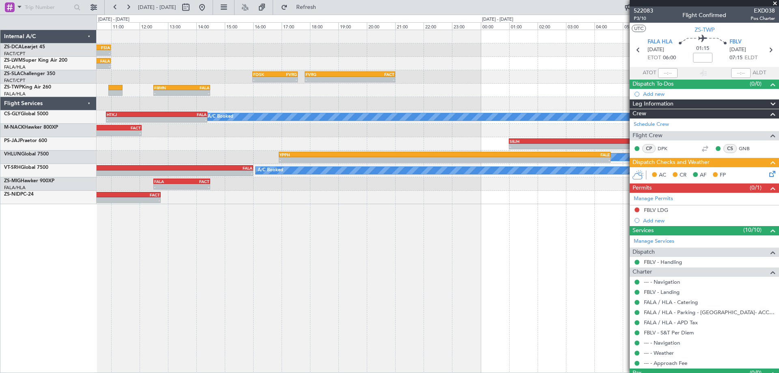
click at [327, 274] on div "- - FQNC 08:00 Z FSIA 11:00 Z - - FSIA 05:50 Z FQBR 10:05 Z - - FQBR 10:30 Z FA…" at bounding box center [438, 201] width 682 height 343
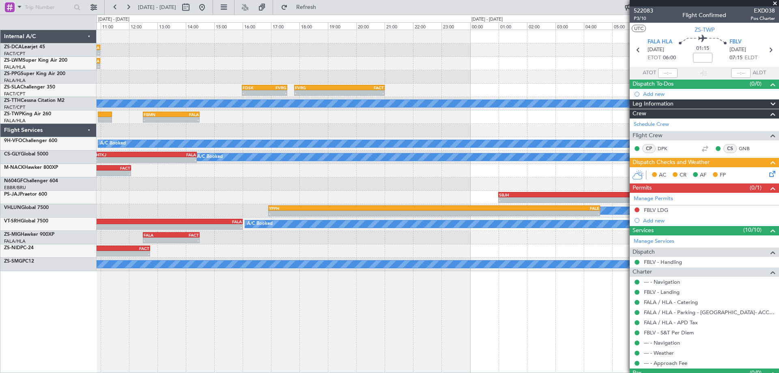
click at [295, 304] on div "- - FQNC 08:00 Z FSIA 11:00 Z - - FSIA 05:50 Z FQBR 10:05 Z - - FQBR 10:30 Z FA…" at bounding box center [438, 201] width 682 height 343
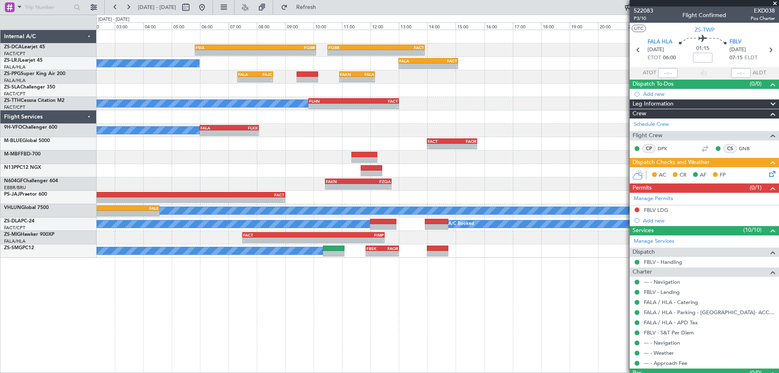
click at [317, 314] on div "- - FSIA 05:50 Z FQBR 10:05 Z - - FQBR 10:30 Z FACT 13:55 Z A/C Booked - - FALA…" at bounding box center [438, 201] width 682 height 343
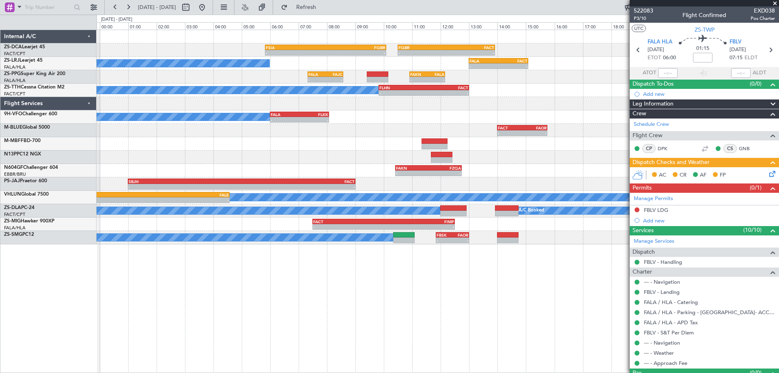
click at [391, 302] on div "- - FSIA 05:50 Z FQBR 10:05 Z - - FQBR 10:30 Z FACT 13:55 Z A/C Booked - - FALA…" at bounding box center [438, 201] width 682 height 343
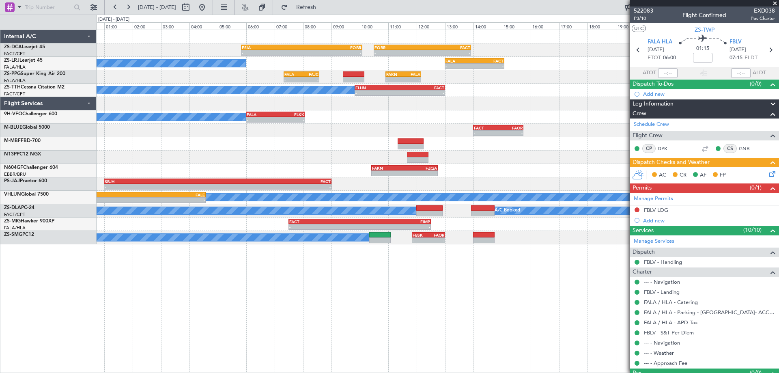
click at [518, 314] on div "- - FSIA 05:50 Z FQBR 10:05 Z - - FQBR 10:30 Z FACT 13:55 Z A/C Booked - - FALA…" at bounding box center [438, 201] width 682 height 343
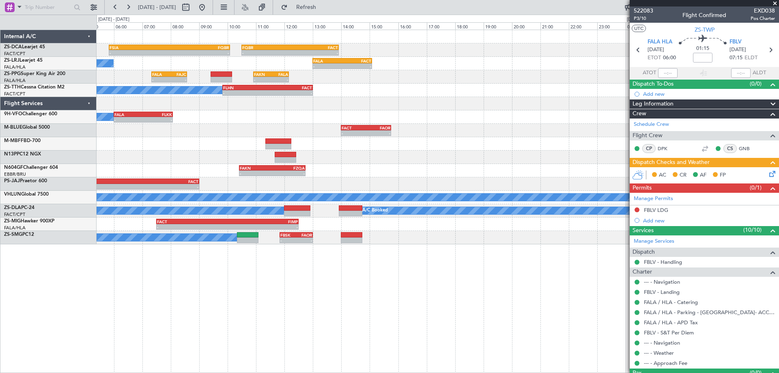
click at [404, 111] on div "- - FSIA 05:50 Z FQBR 10:05 Z - - FQBR 10:30 Z FACT 13:55 Z A/C Booked - - FALA…" at bounding box center [438, 137] width 682 height 214
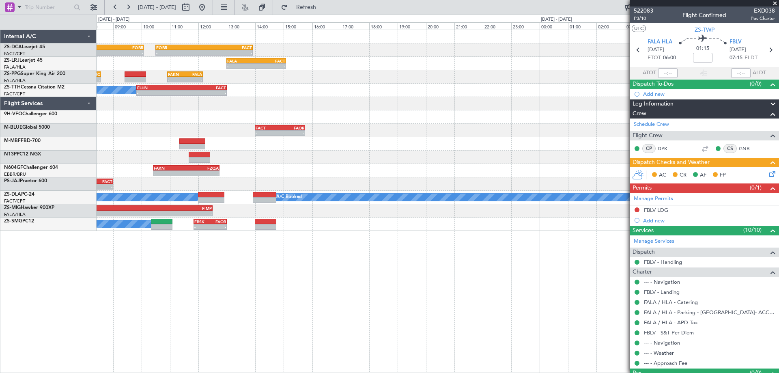
click at [119, 109] on div at bounding box center [438, 103] width 682 height 13
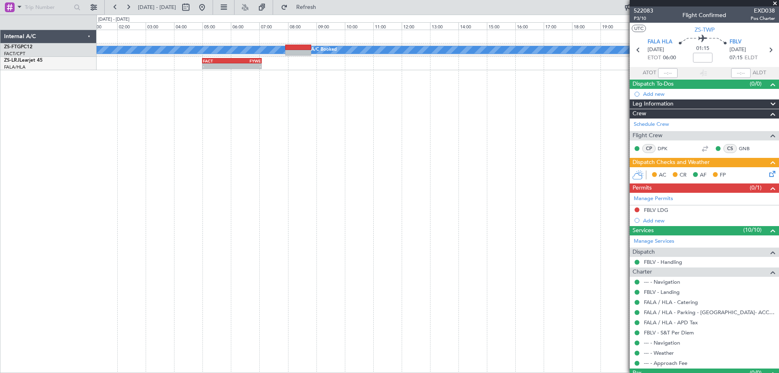
click at [368, 194] on div "A/C Booked A/C Booked - - FACT 05:00 Z FYWE 07:05 Z FYWE 05:00 Z FBSK 06:40 Z -…" at bounding box center [438, 201] width 682 height 343
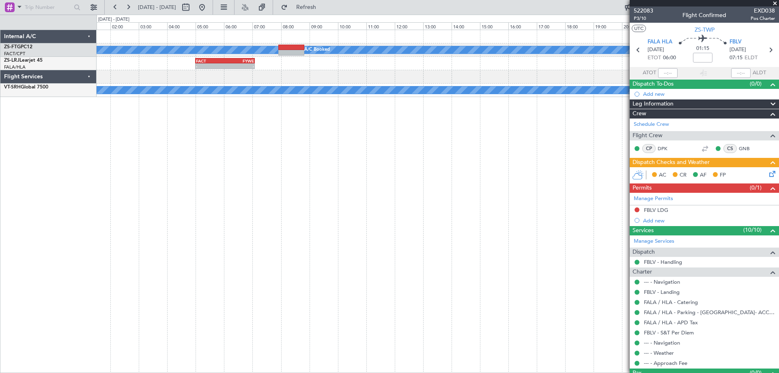
click at [246, 200] on div "A/C Booked A/C Booked - - FACT 05:00 Z FYWE 07:05 Z FYWE 05:00 Z FBSK 06:40 Z -…" at bounding box center [438, 201] width 682 height 343
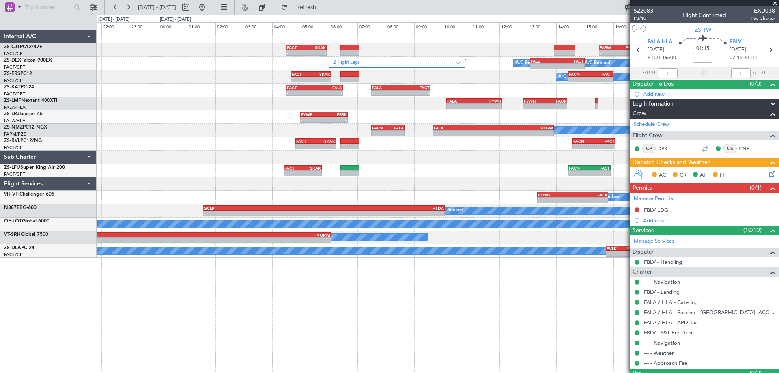
click at [461, 292] on div "- - FACT 04:30 Z SKAK 05:55 Z - - FABW 15:30 Z FACT 16:50 Z 2 Flight Legs A/C B…" at bounding box center [438, 201] width 682 height 343
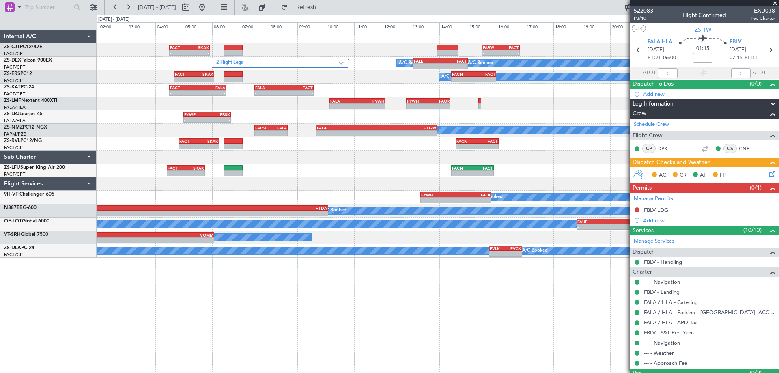
click at [421, 292] on div "- - FACT 04:30 Z SKAK 05:55 Z - - FABW 15:30 Z FACT 16:50 Z 2 Flight Legs A/C B…" at bounding box center [438, 201] width 682 height 343
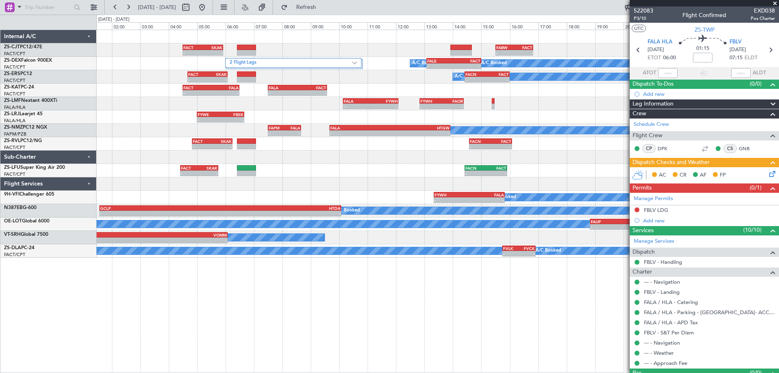
click at [428, 295] on div "- - FACT 04:30 Z SKAK 05:55 Z - - FABW 15:30 Z FACT 16:50 Z 2 Flight Legs A/C B…" at bounding box center [438, 201] width 682 height 343
click at [377, 184] on div "- - FACT 04:30 Z SKAK 05:55 Z - - FABW 15:30 Z FACT 16:50 Z 2 Flight Legs A/C B…" at bounding box center [438, 144] width 682 height 228
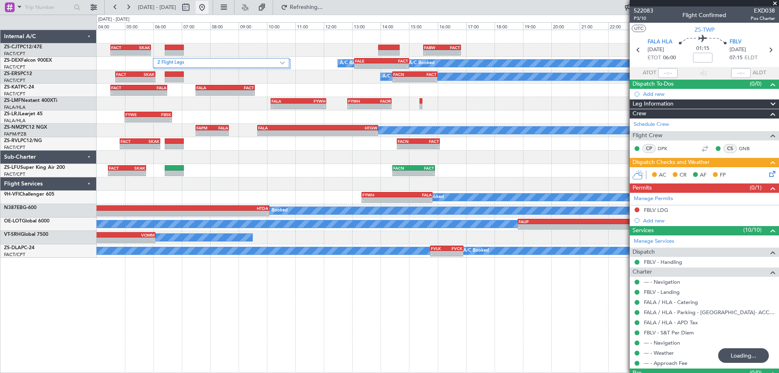
click at [209, 10] on button at bounding box center [202, 7] width 13 height 13
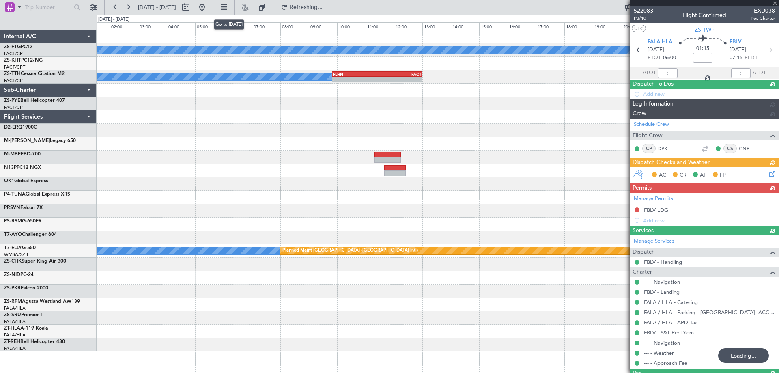
click at [364, 192] on div "A/C Booked A/C Booked - - FLHN 09:50 Z FACT 13:00 Z [PERSON_NAME] Planned Maint…" at bounding box center [438, 190] width 682 height 321
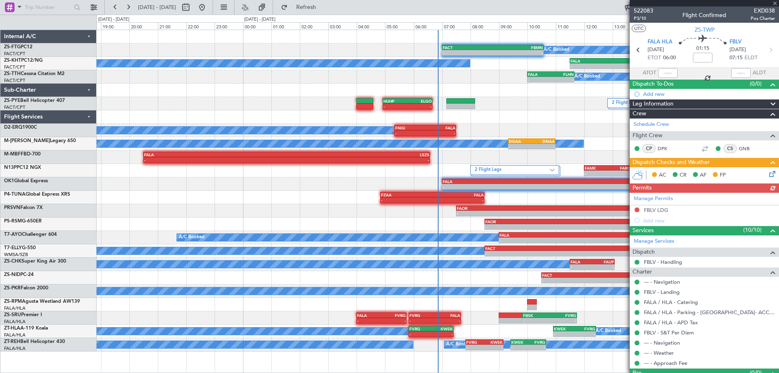
click at [521, 127] on div "FACT 07:00 Z FBMN 10:35 Z - - A/C Booked - - FALA 11:30 Z FACT 14:35 Z A/C Book…" at bounding box center [438, 190] width 682 height 321
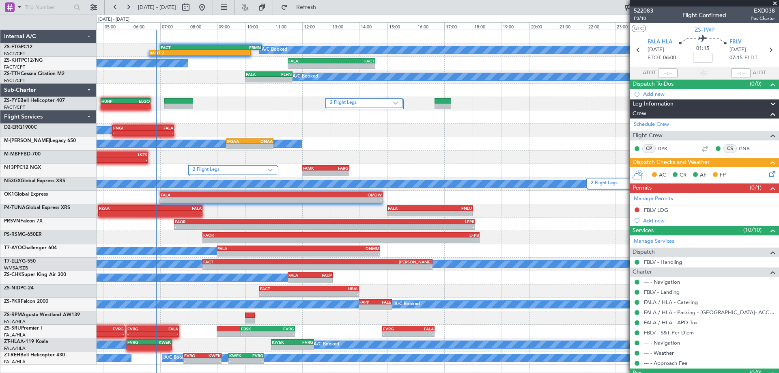
click at [138, 174] on div "A/C Booked 06:37 Z - FACT 07:00 Z FBMN 10:35 Z A/C Booked A/C Booked - - FALA 1…" at bounding box center [438, 197] width 682 height 335
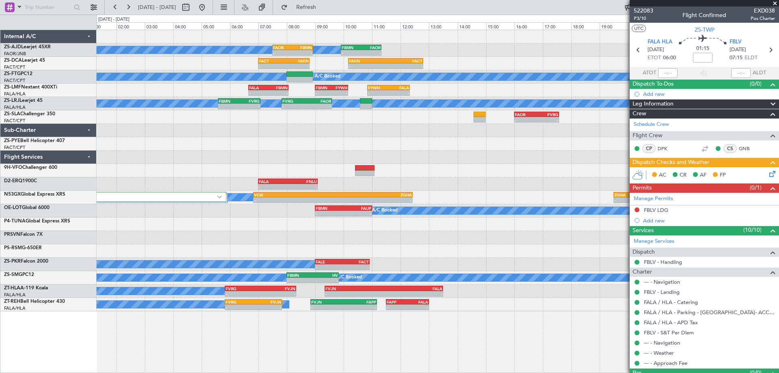
click at [342, 177] on div "A/C Booked A/C Booked A/C Booked - - FAOR 07:30 Z FBMN 08:55 Z - - FBMN 09:55 Z…" at bounding box center [438, 170] width 682 height 281
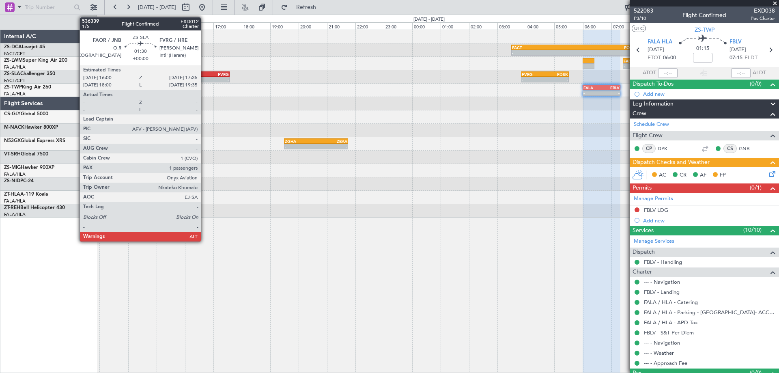
click at [205, 79] on div "-" at bounding box center [196, 79] width 22 height 5
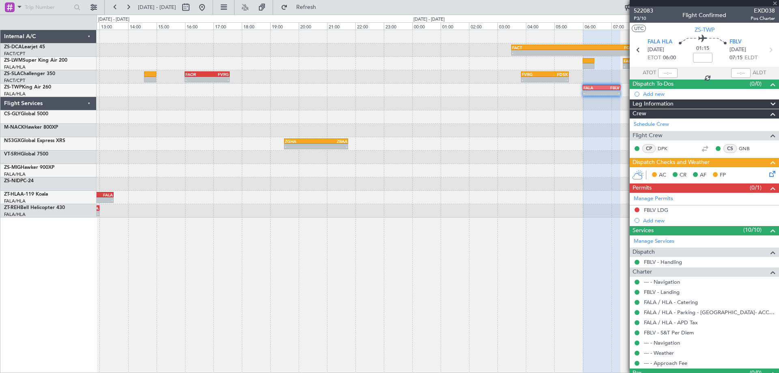
type input "1"
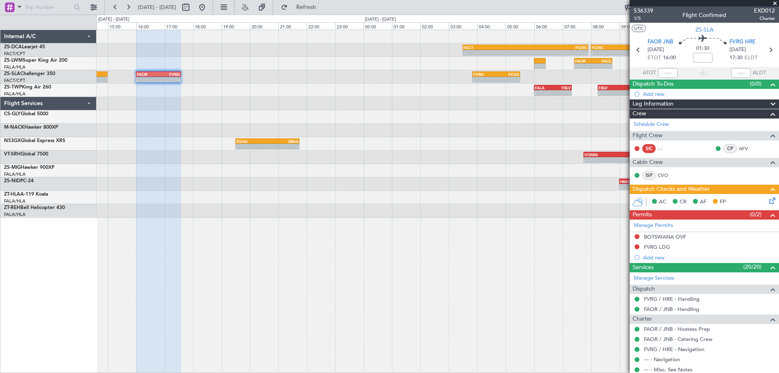
click at [479, 277] on div "- - FACT 03:30 Z FQNC 07:55 Z - - FQNC 08:00 Z FSIA 11:00 Z FAKN 10:10 Z FACT 1…" at bounding box center [438, 201] width 682 height 343
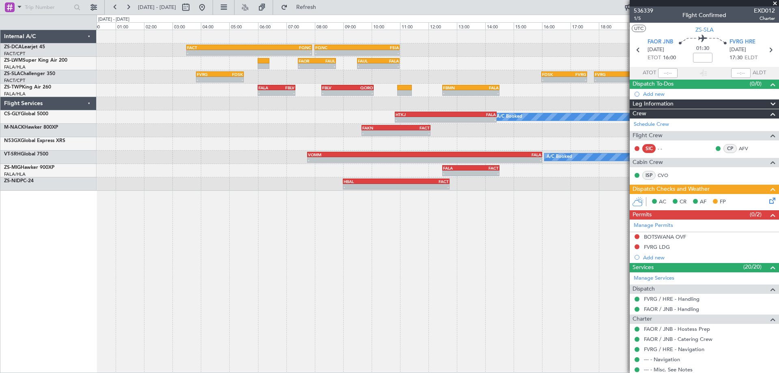
click at [258, 272] on div "- - FACT 03:30 Z FQNC 07:55 Z - - FQNC 08:00 Z FSIA 11:00 Z - - FSIA 05:50 Z FQ…" at bounding box center [438, 201] width 682 height 343
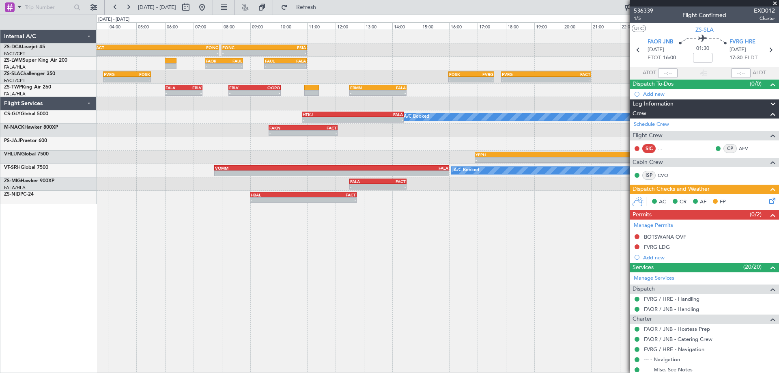
click at [390, 310] on div "- - FACT 03:30 Z FQNC 07:55 Z - - FQNC 08:00 Z FSIA 11:00 Z - - FSIA 05:50 Z FQ…" at bounding box center [438, 201] width 682 height 343
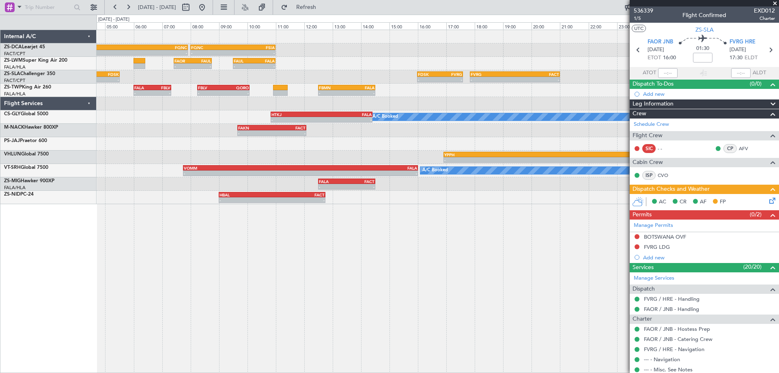
click at [415, 300] on div "- - FACT 03:30 Z FQNC 07:55 Z - - FQNC 08:00 Z FSIA 11:00 Z - - FSIA 05:50 Z FQ…" at bounding box center [438, 201] width 682 height 343
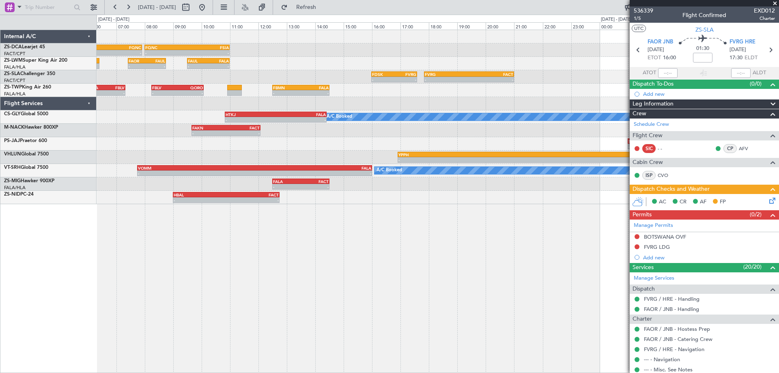
click at [393, 253] on div "- - FACT 03:30 Z FQNC 07:55 Z - - FQNC 08:00 Z FSIA 11:00 Z - - FSIA 05:50 Z FQ…" at bounding box center [438, 201] width 682 height 343
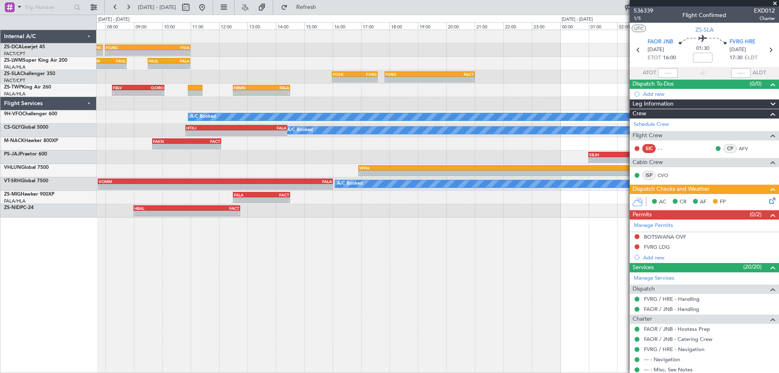
click at [263, 270] on div "- - FACT 03:30 Z FQNC 07:55 Z - - FQNC 08:00 Z FSIA 11:00 Z - - FSIA 05:50 Z FQ…" at bounding box center [438, 201] width 682 height 343
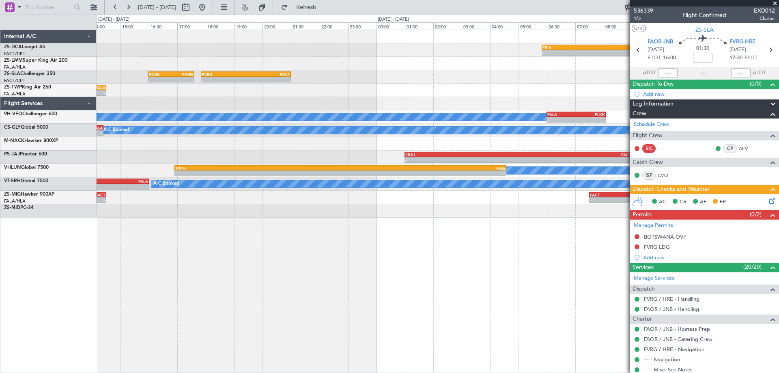
click at [312, 262] on div "- - FSIA 05:50 Z FQBR 10:05 Z - - FQBR 10:30 Z FACT 13:55 Z FQNC 08:00 Z FSIA 1…" at bounding box center [438, 201] width 682 height 343
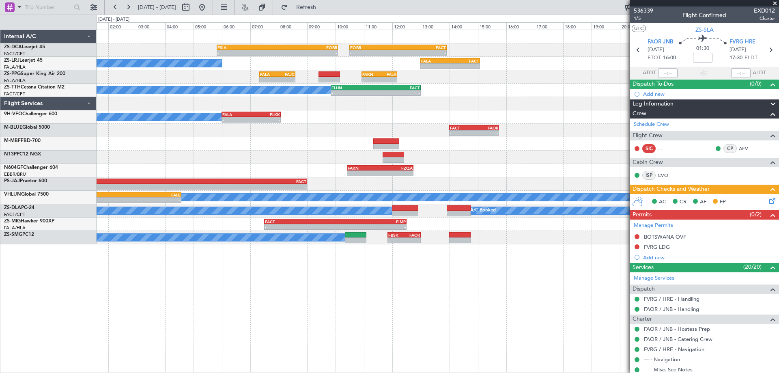
click at [504, 129] on div "- - FSIA 05:50 Z FQBR 10:05 Z - - FQBR 10:30 Z FACT 13:55 Z A/C Booked - - FALA…" at bounding box center [438, 137] width 682 height 214
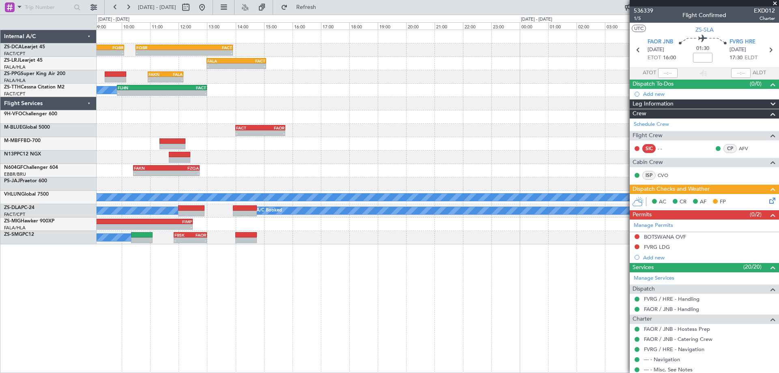
click at [295, 183] on div "- - FSIA 05:50 Z FQBR 10:05 Z - - FQBR 10:30 Z FACT 13:55 Z - - FALA 13:00 Z FA…" at bounding box center [438, 137] width 682 height 214
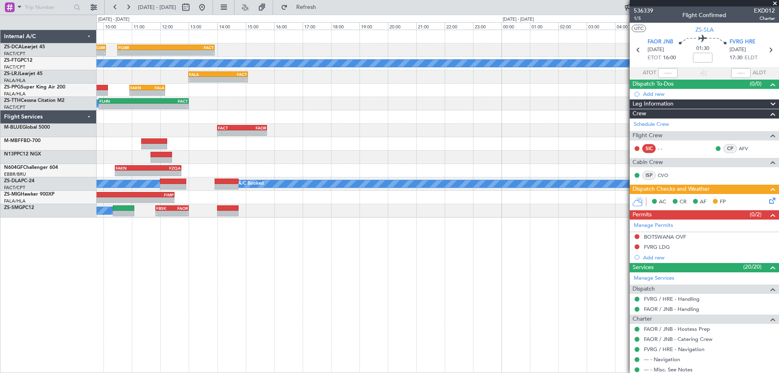
click at [228, 151] on div "- - FSIA 05:50 Z FQBR 10:05 Z - - FQBR 10:30 Z FACT 13:55 Z A/C Booked A/C Book…" at bounding box center [438, 123] width 682 height 187
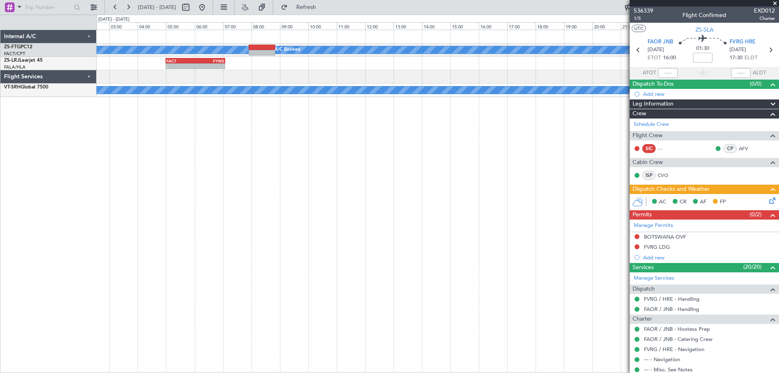
click at [254, 184] on div "A/C Booked A/C Booked - - FACT 05:00 Z FYWE 07:05 Z FYWE 05:00 Z FBSK 06:40 Z -…" at bounding box center [438, 201] width 682 height 343
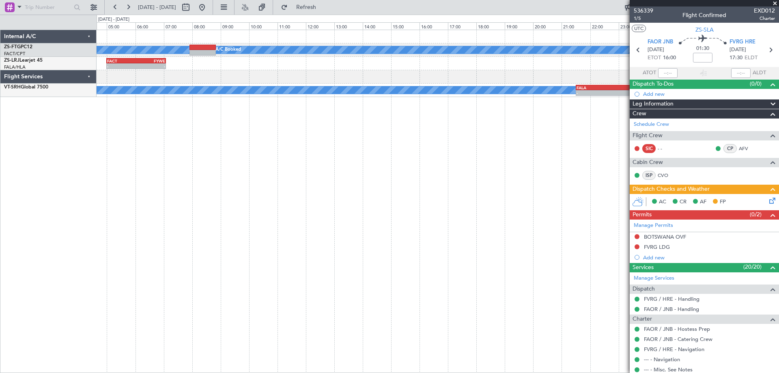
click at [282, 187] on div "A/C Booked A/C Booked - - FACT 05:00 Z FYWE 07:05 Z FYWE 05:00 Z FBSK 06:40 Z -…" at bounding box center [438, 201] width 682 height 343
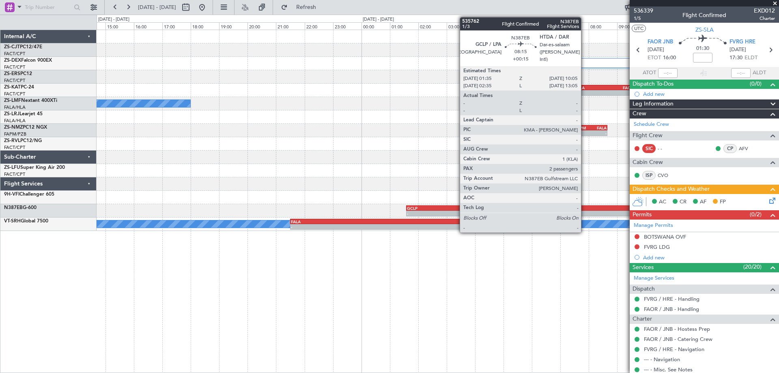
click at [285, 227] on div "- - FACT 04:30 Z SKAK 05:55 Z - - FABW 15:30 Z FACT 16:50 Z 2 Flight Legs A/C B…" at bounding box center [438, 130] width 682 height 201
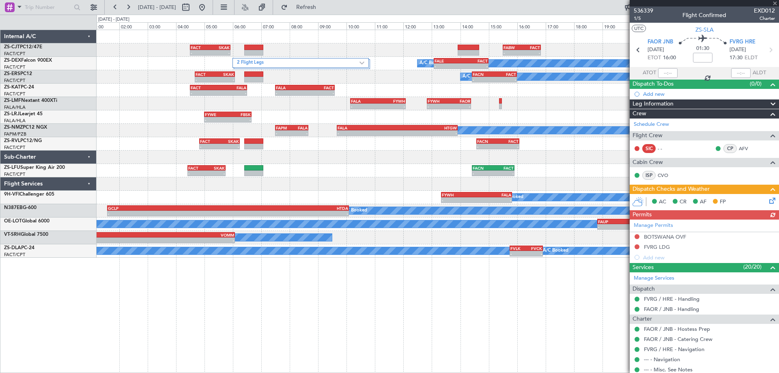
click at [767, 222] on fb-app "10 Sep 2025 - 11 Sep 2025 Refresh Quick Links - - FACT 04:30 Z SKAK 05:55 Z - -…" at bounding box center [389, 189] width 779 height 367
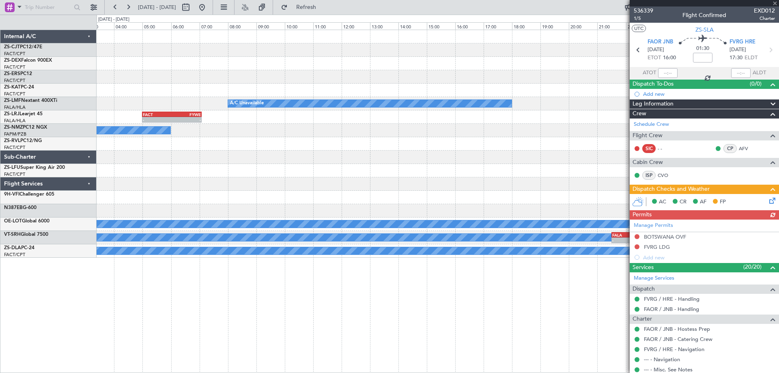
click at [779, 215] on html "10 Sep 2025 - 11 Sep 2025 Refresh Quick Links FACT 04:30 Z SKAK 05:55 Z - - 2 F…" at bounding box center [389, 186] width 779 height 373
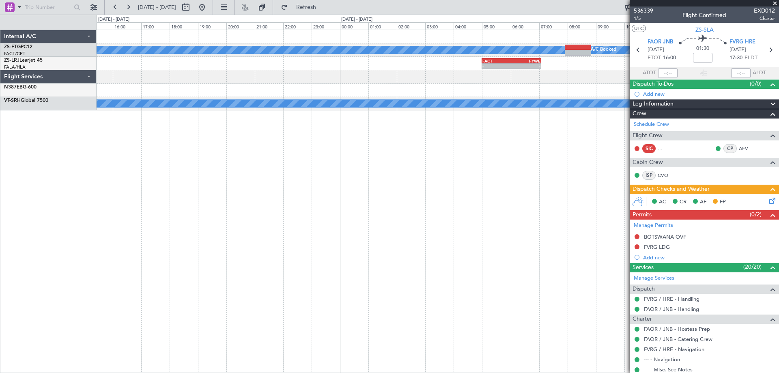
click at [739, 229] on fb-app "09 Sep 2025 - 10 Sep 2025 Refresh Quick Links A/C Booked A/C Booked - - FACT 05…" at bounding box center [389, 189] width 779 height 367
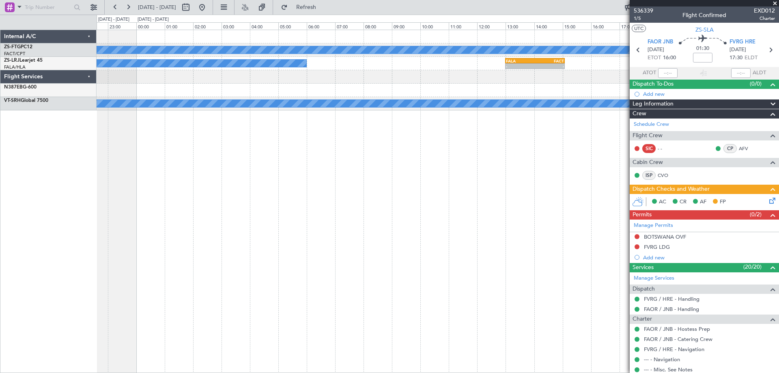
click at [657, 228] on fb-app "09 Sep 2025 - 10 Sep 2025 Refresh Quick Links A/C Booked - - FALA 13:00 Z FACT …" at bounding box center [389, 189] width 779 height 367
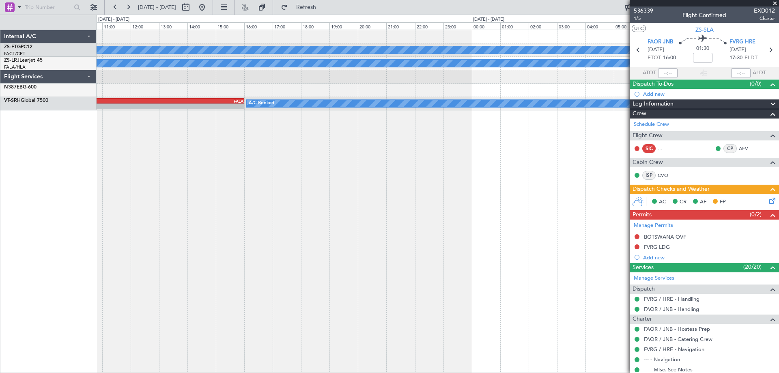
click at [481, 239] on div "A/C Booked A/C Booked - - FALA 13:00 Z FACT 15:05 Z A/C Booked - - VOMM 07:45 Z…" at bounding box center [438, 201] width 682 height 343
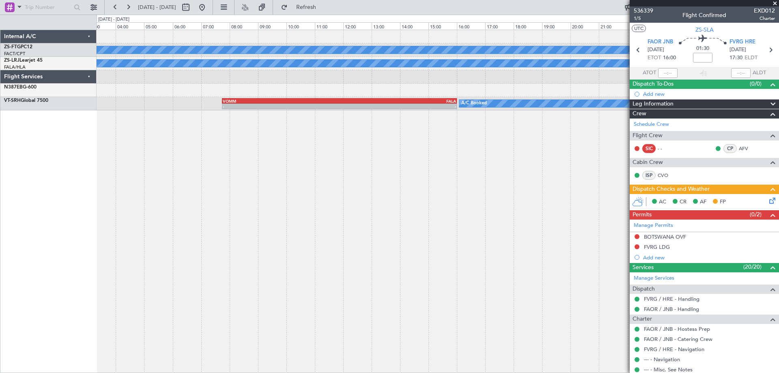
click at [536, 238] on div "A/C Booked A/C Booked A/C Booked - - VOMM 07:45 Z FALA 16:00 Z" at bounding box center [438, 201] width 682 height 343
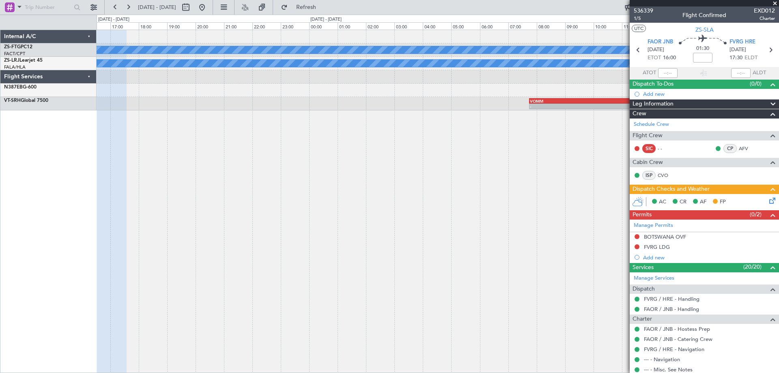
click at [592, 213] on div "A/C Booked A/C Booked A/C Booked - - VOMM 07:45 Z FALA 16:00 Z" at bounding box center [438, 201] width 682 height 343
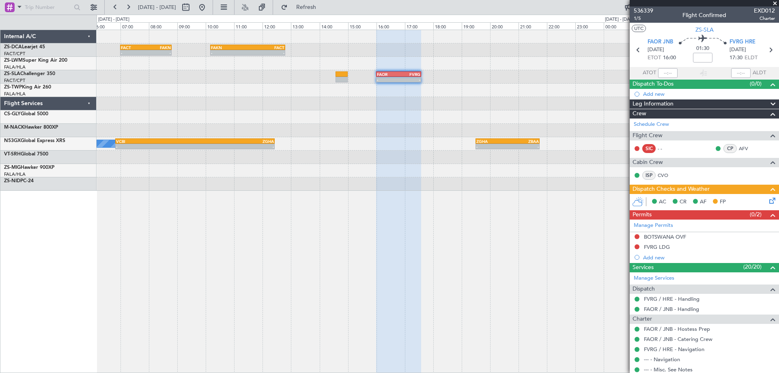
click at [560, 209] on div "- - FACT 07:00 Z FAKN 08:48 Z - - FAKN 10:10 Z FACT 12:48 Z - - FACT 03:30 Z FQ…" at bounding box center [438, 201] width 682 height 343
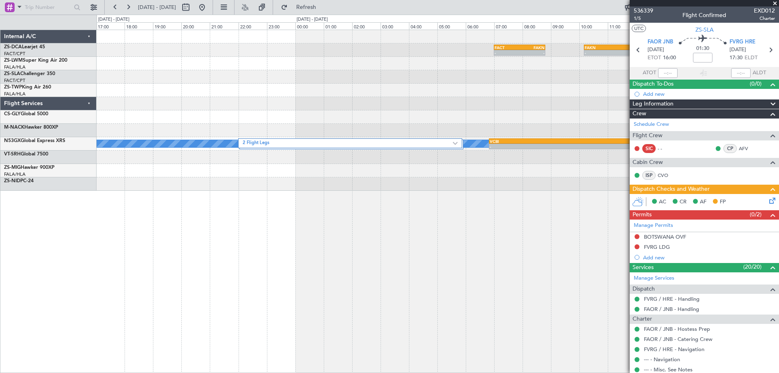
click at [558, 221] on div "- - FACT 07:00 Z FAKN 08:48 Z - - FAKN 10:10 Z FACT 12:48 Z - - FAOR 16:00 Z FV…" at bounding box center [438, 201] width 682 height 343
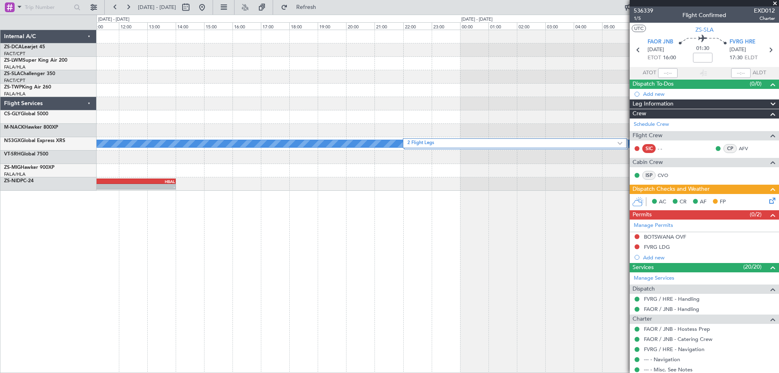
click at [486, 240] on div "- - FACT 07:00 Z FAKN 08:48 Z - - FAKN 10:10 Z FACT 12:48 Z - - FAOR 16:00 Z FV…" at bounding box center [438, 201] width 682 height 343
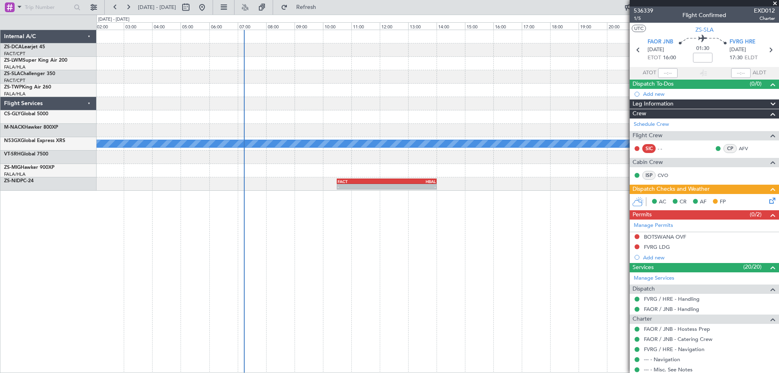
click at [678, 234] on fb-app "05 Sep 2025 - 06 Sep 2025 Refresh Quick Links FACT 07:00 Z FAKN 08:48 Z - - A/C…" at bounding box center [389, 189] width 779 height 367
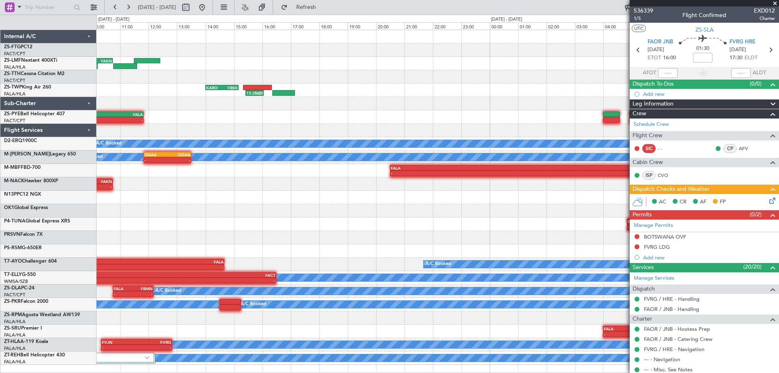
click at [673, 235] on fb-app "04 Sep 2025 - 05 Sep 2025 Refresh Quick Links 06:37 Z - FACT 07:00 Z FBMN 10:35…" at bounding box center [389, 189] width 779 height 367
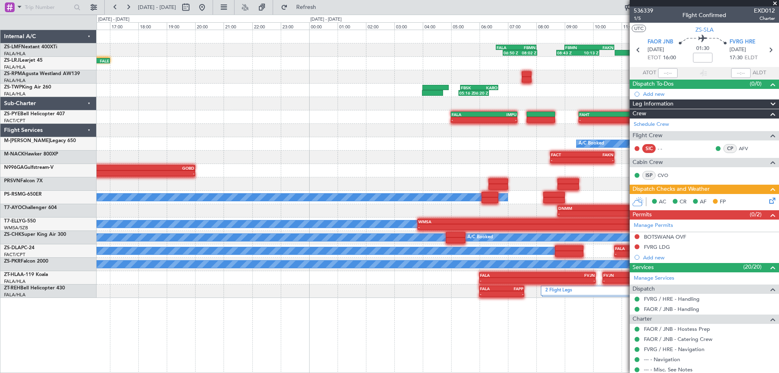
click at [616, 204] on div "08:43 Z 10:13 Z FBMN 09:00 Z FAKN 10:45 Z 06:50 Z 08:02 Z FALA 06:35 Z FBMN 08:…" at bounding box center [438, 164] width 682 height 268
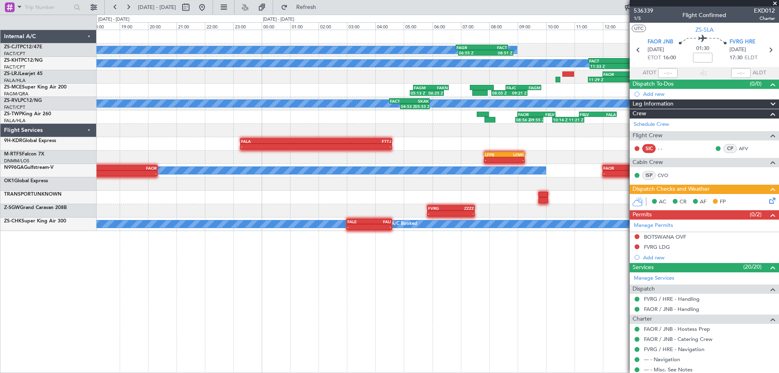
click at [523, 298] on div "A/C Booked 06:55 Z 08:51 Z FAGR 06:50 Z FACT 08:40 Z A/C Unavailable A/C Booked…" at bounding box center [438, 201] width 682 height 343
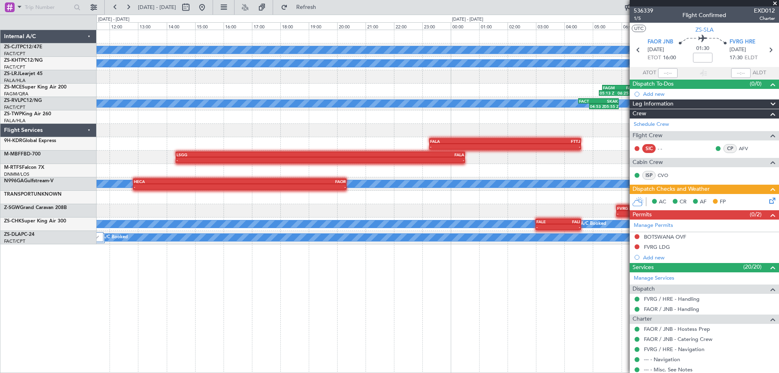
click at [572, 265] on div "A/C Booked 06:55 Z 08:51 Z FAGR 06:50 Z FACT 08:40 Z A/C Unavailable 11:33 Z 14…" at bounding box center [438, 201] width 682 height 343
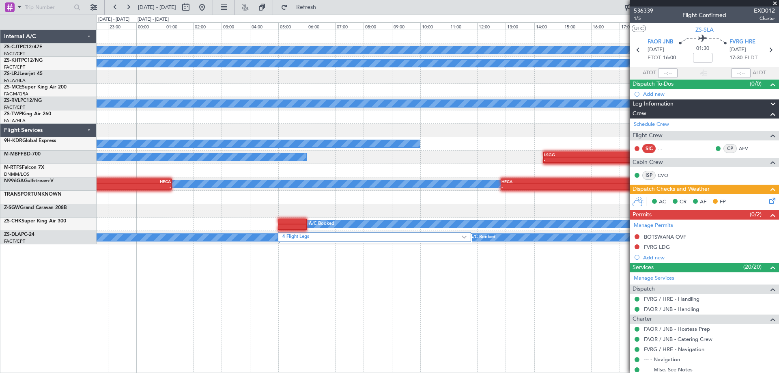
click at [635, 263] on fb-app "02 Sep 2025 - 03 Sep 2025 Refresh Quick Links A/C Booked A/C Unavailable A/C Bo…" at bounding box center [389, 189] width 779 height 367
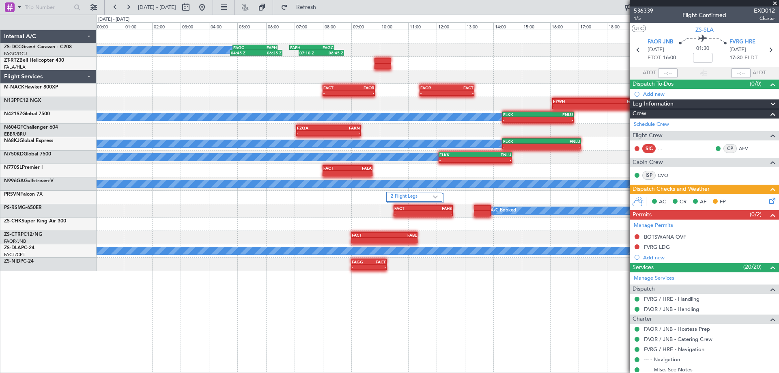
click at [484, 277] on div "07:10 Z 08:45 Z FAPH 06:50 Z FAGC 08:25 Z 04:45 Z 06:35 Z FAGC 04:50 Z FAPH 06:…" at bounding box center [438, 201] width 682 height 343
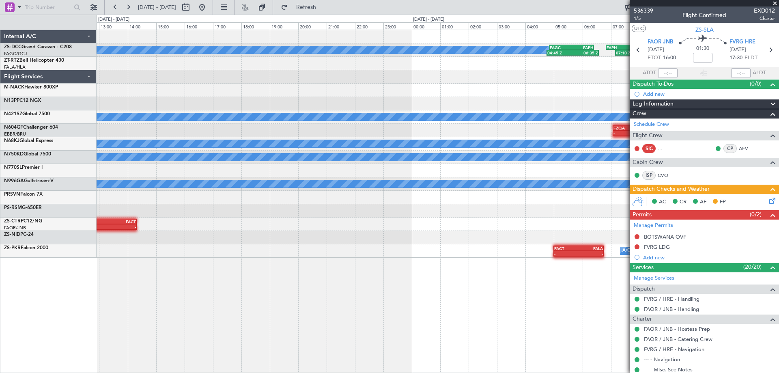
click at [510, 319] on div "A/C Booked 04:45 Z 06:35 Z FAGC 04:50 Z FAPH 06:25 Z 07:10 Z 08:45 Z FAPH 06:50…" at bounding box center [438, 201] width 682 height 343
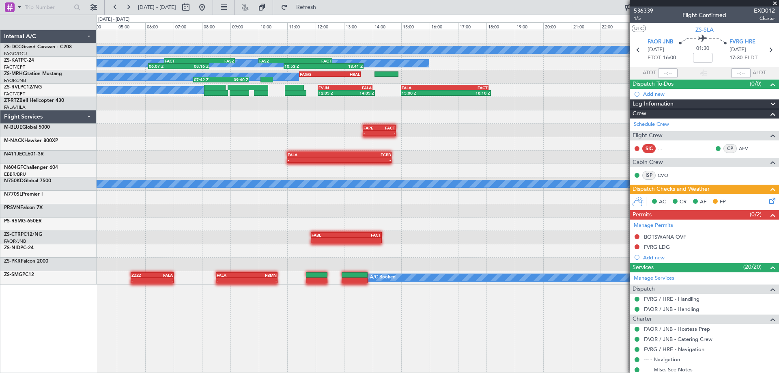
click at [357, 319] on div "A/C Booked 04:45 Z 06:35 Z FAGC 04:50 Z FAPH 06:25 Z FAPH 06:50 Z FAGC 08:25 Z …" at bounding box center [438, 201] width 682 height 343
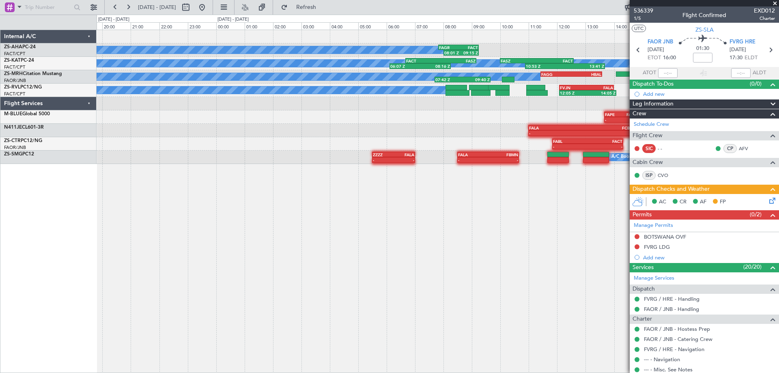
click at [695, 303] on body "31 Aug 2025 - 01 Sep 2025 Refresh Quick Links A/C Booked 08:01 Z 09:15 Z FAGR 0…" at bounding box center [389, 186] width 779 height 373
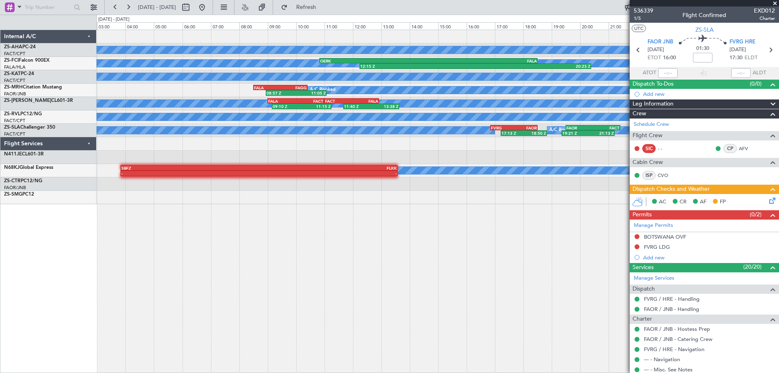
click at [450, 267] on div "A/C Booked FAGR 07:50 Z FACT 09:15 Z 08:01 Z 09:15 Z A/C Booked A/C Booked 12:1…" at bounding box center [438, 201] width 682 height 343
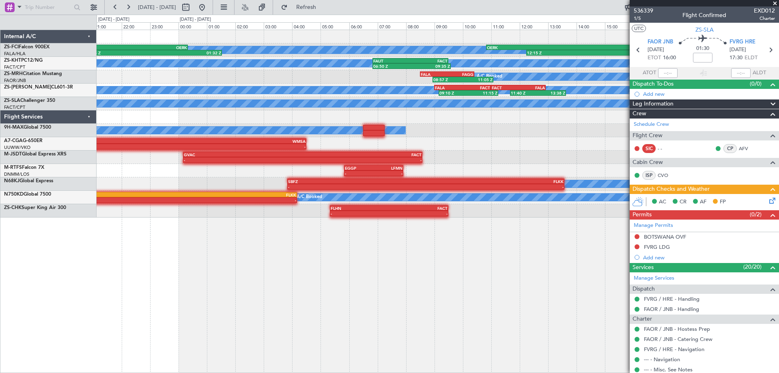
click at [579, 268] on div "A/C Booked A/C Booked 12:15 Z 20:23 Z OERK 10:50 Z FALA 18:30 Z 20:44 Z 01:32 Z…" at bounding box center [438, 201] width 682 height 343
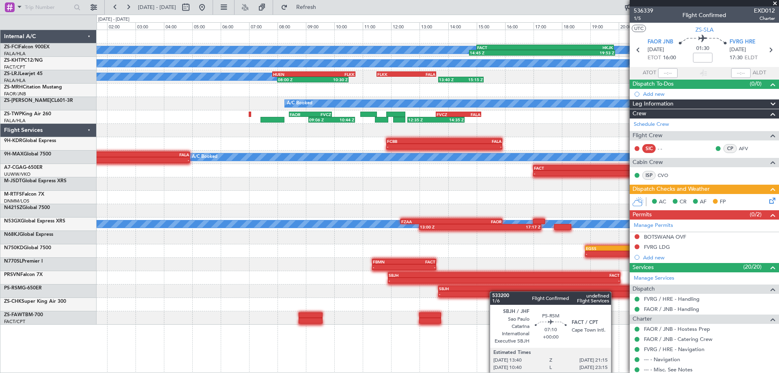
click at [496, 291] on div "A/C Booked A/C Booked 20:44 Z 01:32 Z HKJK 20:25 Z OERK 00:20 Z 14:45 Z 19:53 Z…" at bounding box center [438, 177] width 682 height 295
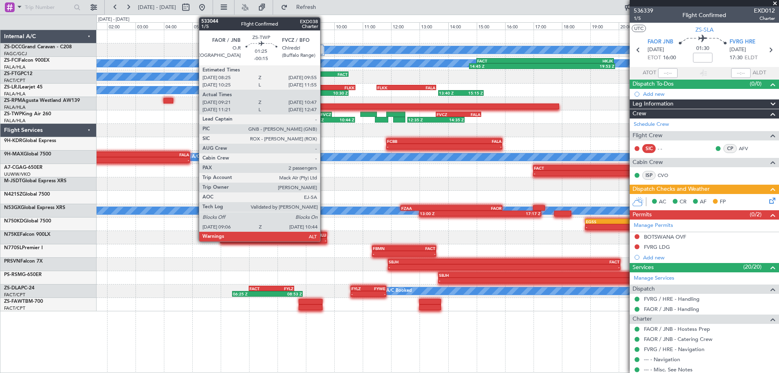
click at [324, 118] on div "09:06 Z" at bounding box center [320, 119] width 22 height 5
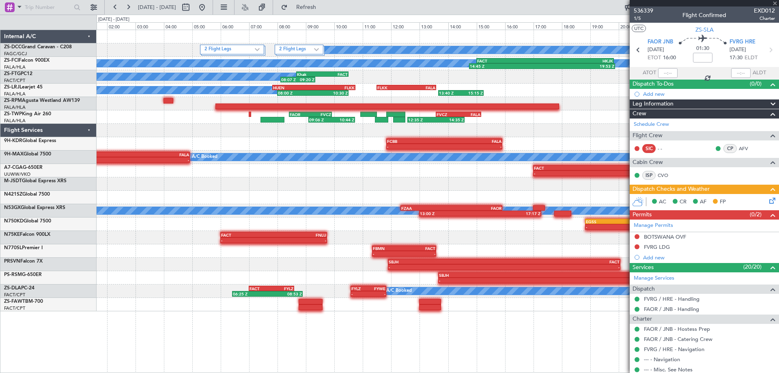
type input "-00:15"
type input "09:21"
type input "10:42"
type input "2"
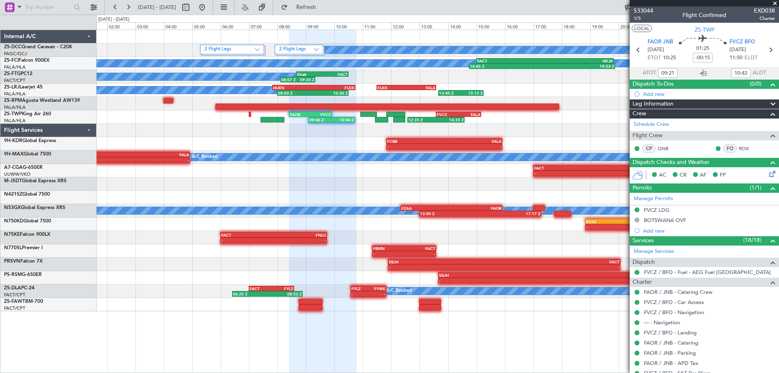
type input "11:21"
type input "12:42"
type input "09:21"
type input "10:42"
click at [642, 10] on span "533044" at bounding box center [643, 10] width 19 height 9
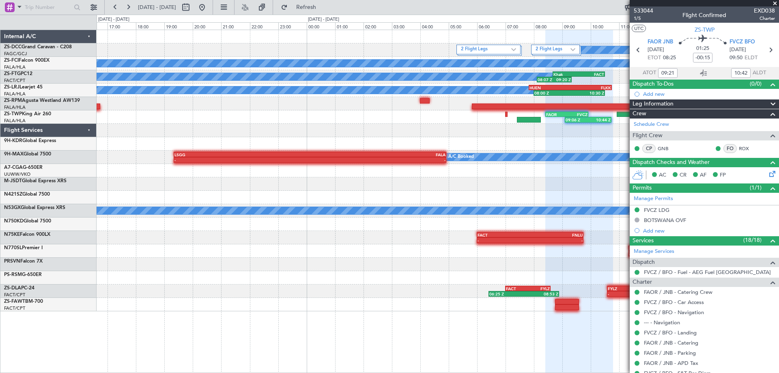
click at [556, 200] on div "2 Flight Legs 2 Flight Legs A/C Booked A/C Booked A/C Booked A/C Booked 14:45 Z…" at bounding box center [389, 194] width 779 height 358
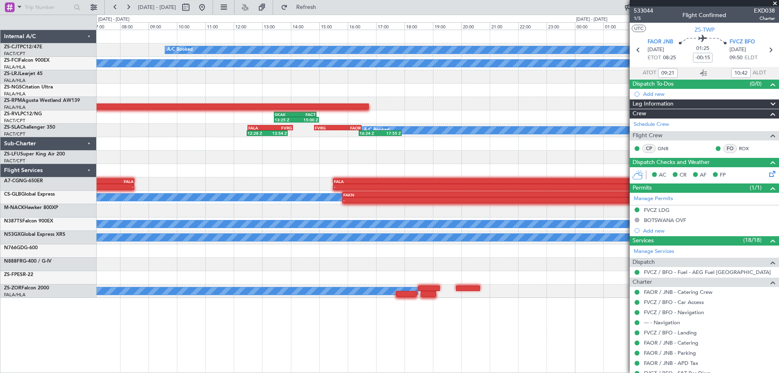
click at [484, 313] on div "A/C Booked 07:54 Z 09:25 Z FACT 08:00 Z FAGR 09:40 Z A/C Booked A/C Booked 10:1…" at bounding box center [438, 201] width 682 height 343
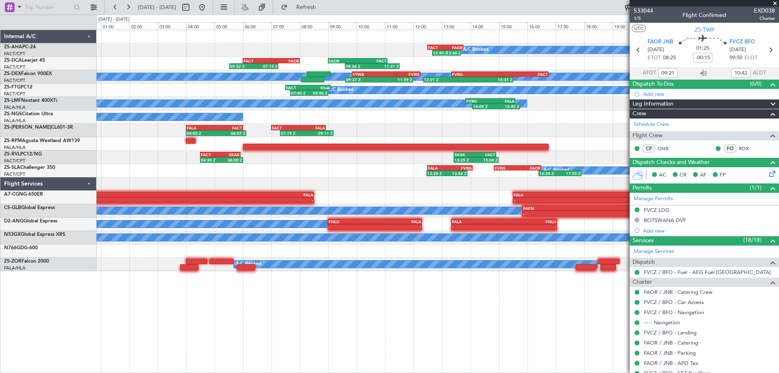
click at [612, 213] on div "A/C Booked 12:40 Z 13:40 Z FACT 12:30 Z FAGR 13:45 Z 05:32 Z 07:15 Z FACT 06:00…" at bounding box center [438, 150] width 682 height 241
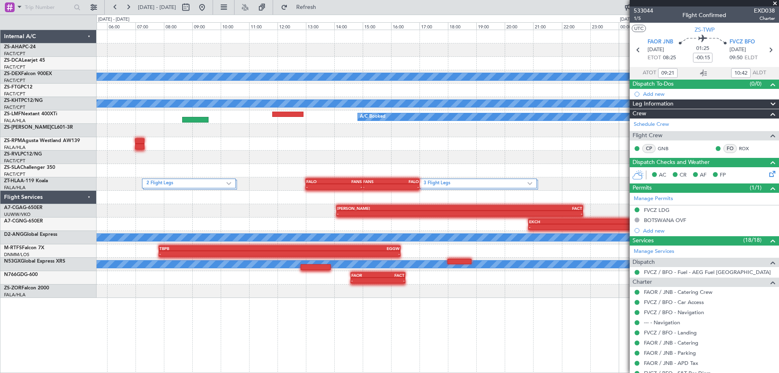
click at [452, 295] on div "05:32 Z 07:15 Z FACT 06:00 Z FAOR 08:00 Z FAOR 09:00 Z FACT 11:05 Z 09:36 Z 11:…" at bounding box center [438, 201] width 682 height 343
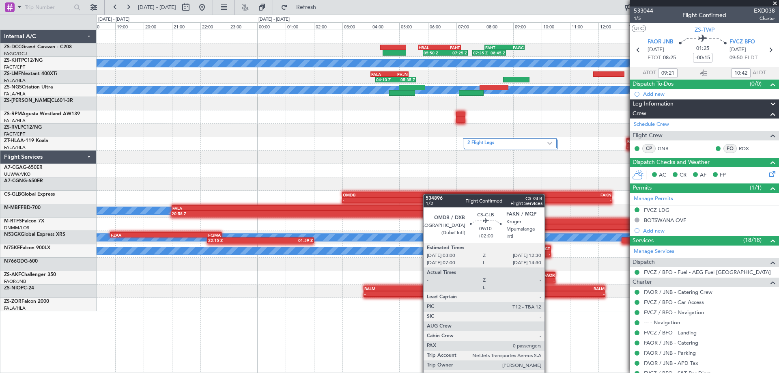
click at [472, 197] on div "05:50 Z 07:25 Z HBAL 05:40 Z FAHT 07:10 Z 07:35 Z 08:45 Z FAHT 08:00 Z FAGC 09:…" at bounding box center [438, 170] width 682 height 281
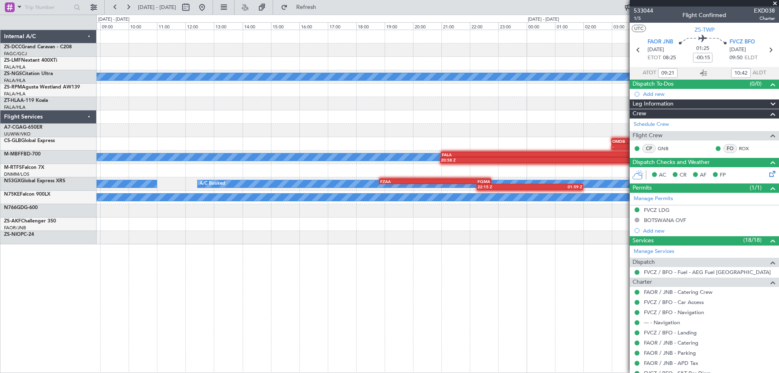
click at [468, 266] on div "05:50 Z 07:25 Z HBAL 05:40 Z FAHT 07:10 Z 07:35 Z 08:45 Z FAHT 08:00 Z FAGC 09:…" at bounding box center [438, 201] width 682 height 343
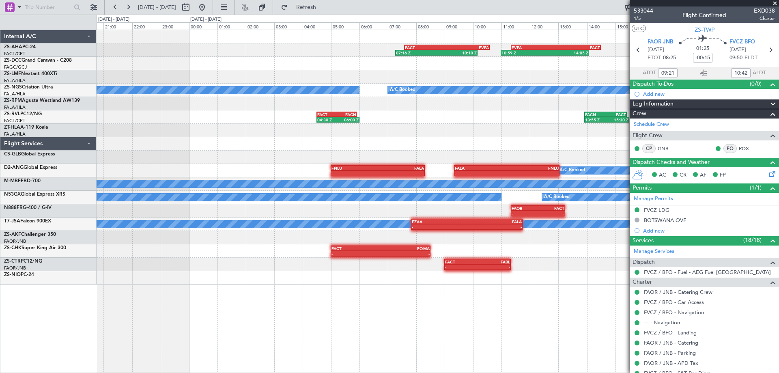
click at [538, 269] on div "07:16 Z 10:10 Z FACT 07:35 Z FVFA 10:35 Z 10:59 Z 14:05 Z FVFA 11:20 Z FACT 14:…" at bounding box center [438, 201] width 682 height 343
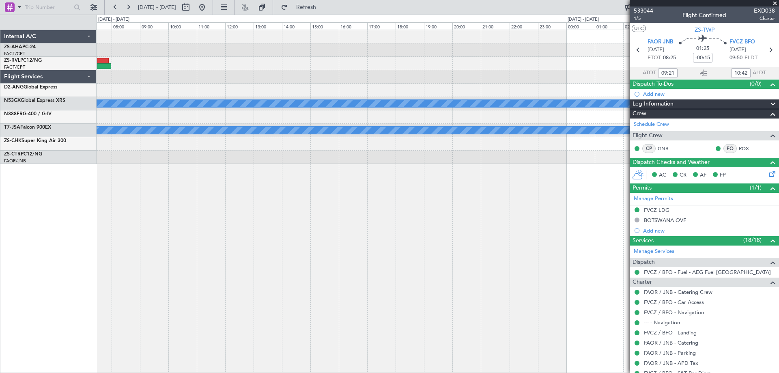
click at [566, 276] on div "07:16 Z 10:10 Z FVFA 11:20 Z FACT 14:30 Z 10:59 Z 14:05 Z FACT 07:35 Z FVFA 10:…" at bounding box center [438, 201] width 682 height 343
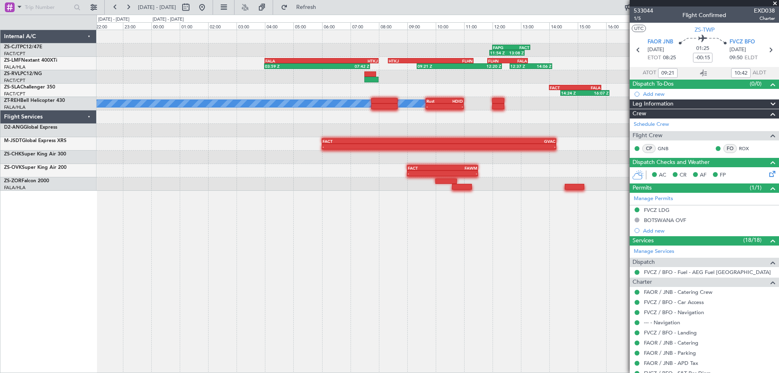
click at [466, 287] on div "11:54 Z 13:08 Z FAPG 12:00 Z FACT 13:20 Z 03:59 Z 07:42 Z FALA 04:00 Z HTKJ 08:…" at bounding box center [438, 201] width 682 height 343
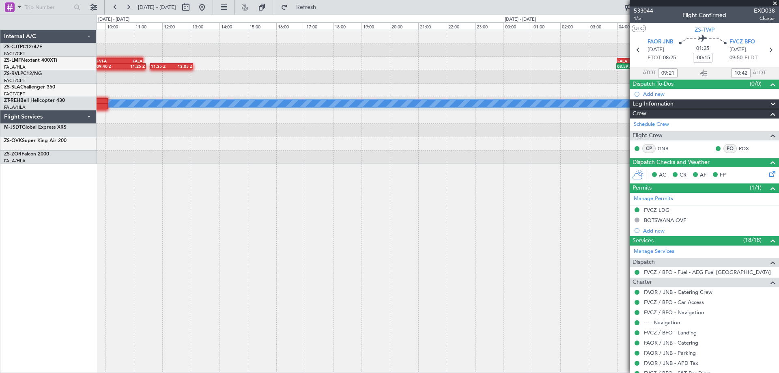
click at [547, 264] on div "11:54 Z 13:08 Z FAPG 12:00 Z FACT 13:20 Z 03:59 Z 07:42 Z FALA 04:00 Z HTKJ 08:…" at bounding box center [438, 201] width 682 height 343
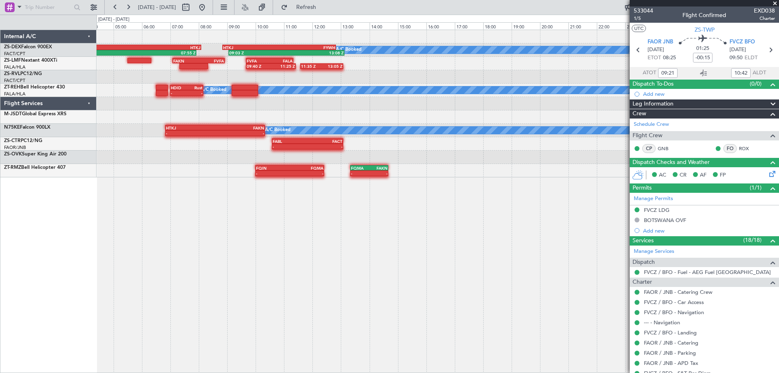
click at [524, 254] on div "A/C Booked 09:03 Z 13:08 Z HTKJ 08:50 Z FYWH 12:50 Z FACT 03:20 Z HTKJ 08:05 Z …" at bounding box center [438, 201] width 682 height 343
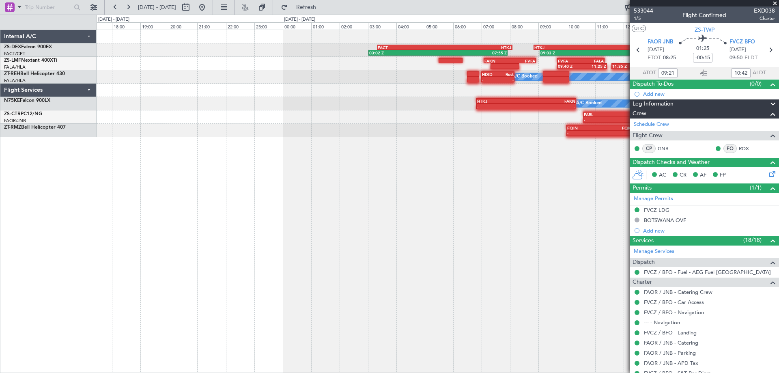
click at [501, 251] on div "A/C Booked 09:03 Z 13:08 Z HTKJ 08:50 Z FYWH 12:50 Z FACT 03:20 Z HTKJ 08:05 Z …" at bounding box center [438, 201] width 682 height 343
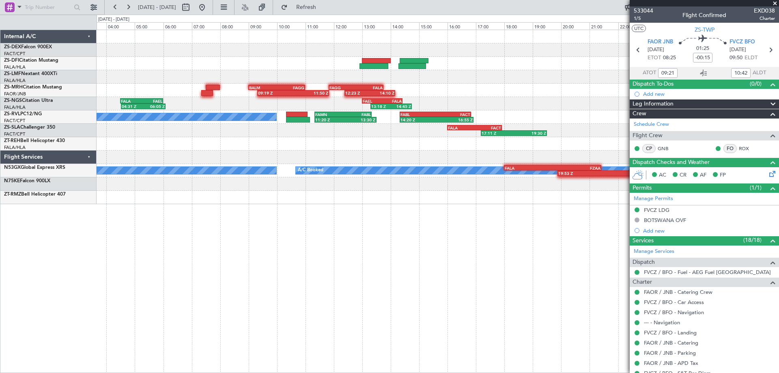
click at [491, 226] on div "03:02 Z 07:55 Z FACT 03:20 Z HTKJ 08:05 Z 09:03 Z 13:08 Z HTKJ 08:50 Z FYWH 12:…" at bounding box center [438, 201] width 682 height 343
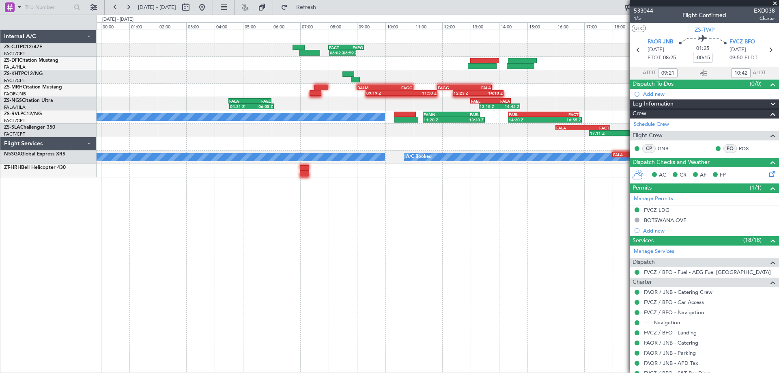
click at [446, 259] on div "08:02 Z 08:59 Z FACT 08:00 Z FAPG 09:15 Z 09:19 Z 11:50 Z BALM 09:00 Z FAGG 11:…" at bounding box center [438, 201] width 682 height 343
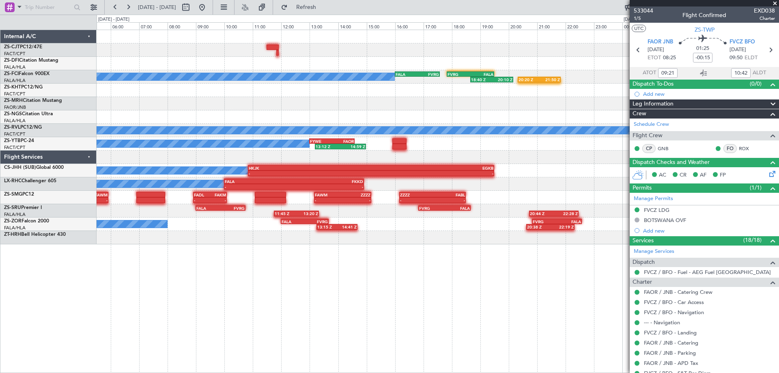
click at [445, 267] on div "FACT 08:00 Z FAPG 09:15 Z 08:02 Z 08:59 Z A/C Booked 18:40 Z 20:10 Z FALA 16:00…" at bounding box center [438, 201] width 682 height 343
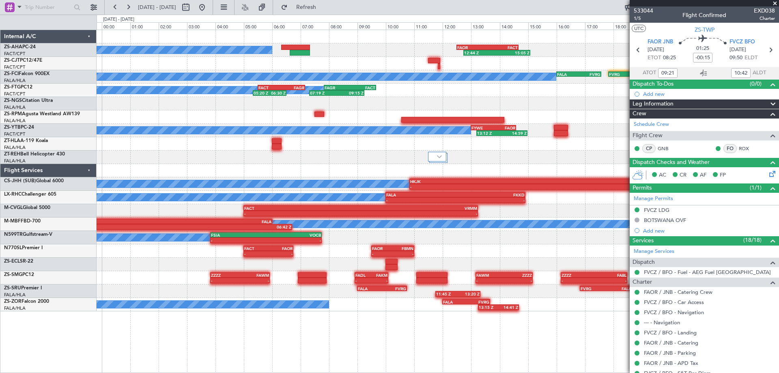
click at [594, 278] on div "A/C Booked 12:44 Z 15:05 Z FAOR 12:30 Z FACT 14:40 Z A/C Unavailable A/C Booked…" at bounding box center [438, 201] width 682 height 343
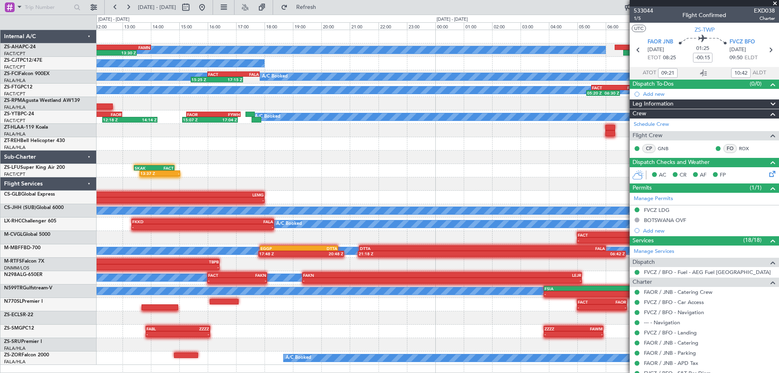
click at [560, 165] on div "13:37 Z - SKAK 13:25 Z FACT 14:50 Z" at bounding box center [438, 170] width 682 height 13
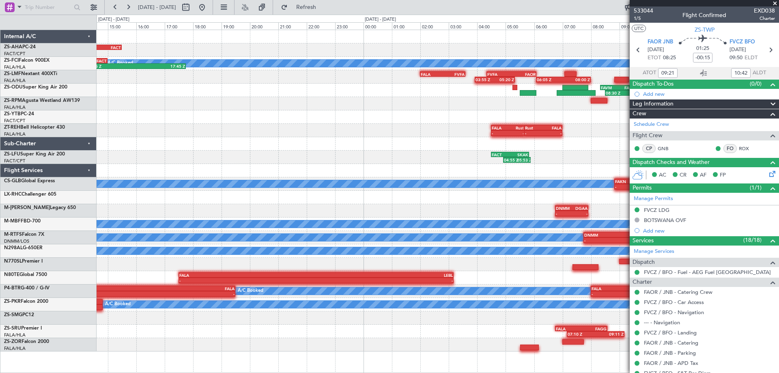
click at [495, 314] on div "A/C Booked FACT 11:30 Z FAMN 14:00 Z 11:32 Z 13:30 Z FAKN 12:50 Z FACT 15:30 Z …" at bounding box center [438, 190] width 682 height 321
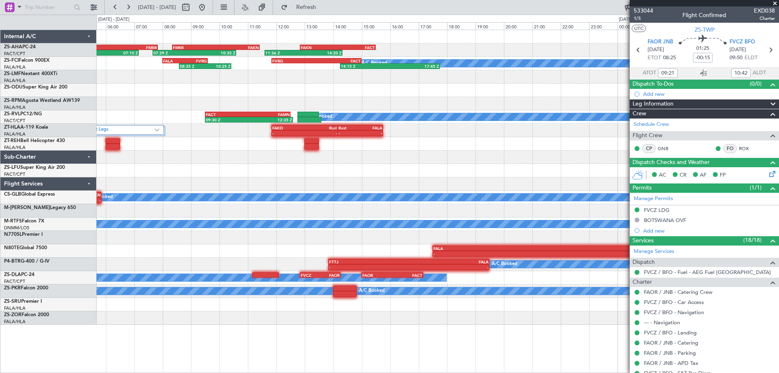
click at [459, 175] on div "FAKN 12:50 Z FACT 15:30 Z 11:36 Z 14:20 Z FMMI 08:20 Z FAKN 11:25 Z 07:39 Z 10:…" at bounding box center [438, 177] width 682 height 295
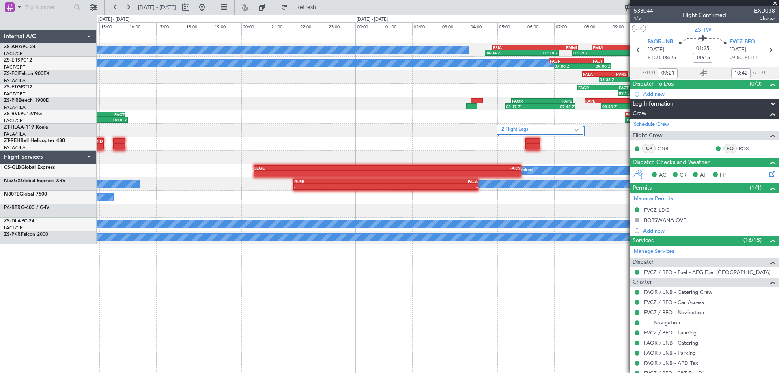
click at [618, 274] on div "FAKN 12:50 Z FACT 15:30 Z 11:36 Z 14:20 Z FMMI 08:20 Z FAKN 11:25 Z 07:39 Z 10:…" at bounding box center [438, 201] width 682 height 343
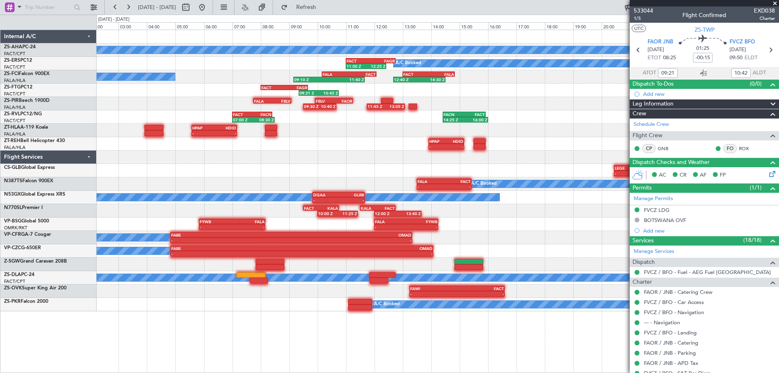
click at [506, 308] on div "A/C Booked 04:34 Z 07:10 Z FSIA 04:50 Z FMMI 07:50 Z 07:39 Z 10:35 Z A/C Booked…" at bounding box center [438, 201] width 682 height 343
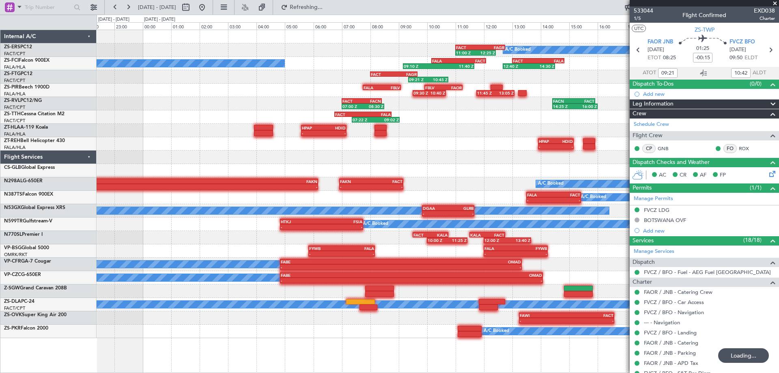
click at [614, 276] on div "A/C Booked FACT 11:00 Z FAGR 12:45 Z 11:00 Z 12:25 Z 12:40 Z 14:30 Z FALA 10:10…" at bounding box center [438, 184] width 682 height 308
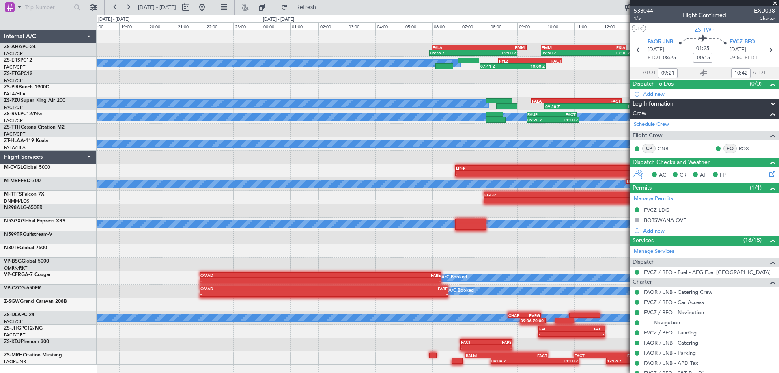
click at [545, 233] on div "A/C Booked 05:55 Z 09:00 Z FALA 06:00 Z FMMI 09:20 Z 09:50 Z 13:00 Z FMMI 09:50…" at bounding box center [438, 197] width 682 height 335
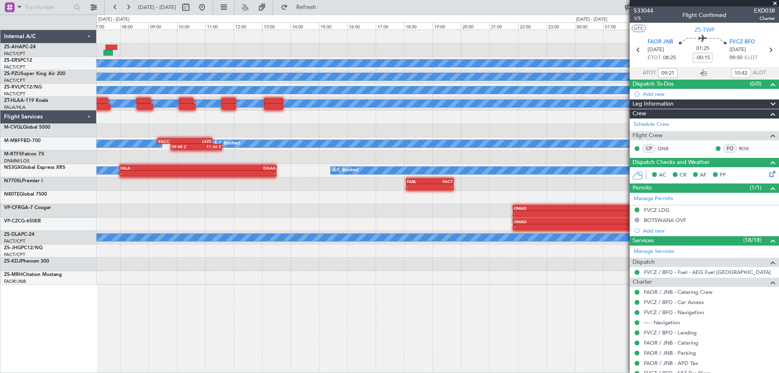
click at [575, 304] on div "05:55 Z 09:00 Z FALA 06:00 Z FMMI 09:20 Z FMMI 09:50 Z FSIA 12:50 Z 09:50 Z 13:…" at bounding box center [438, 201] width 682 height 343
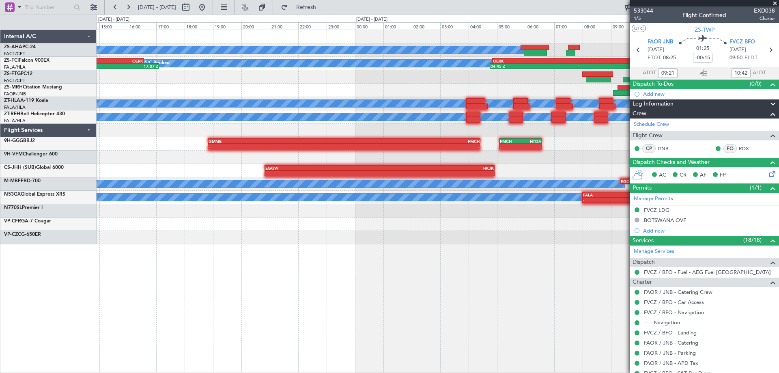
click at [600, 293] on div "A/C Booked A/C Booked A/C Booked 04:45 Z 12:50 Z OERK 04:50 Z FALA 12:40 Z 08:3…" at bounding box center [438, 201] width 682 height 343
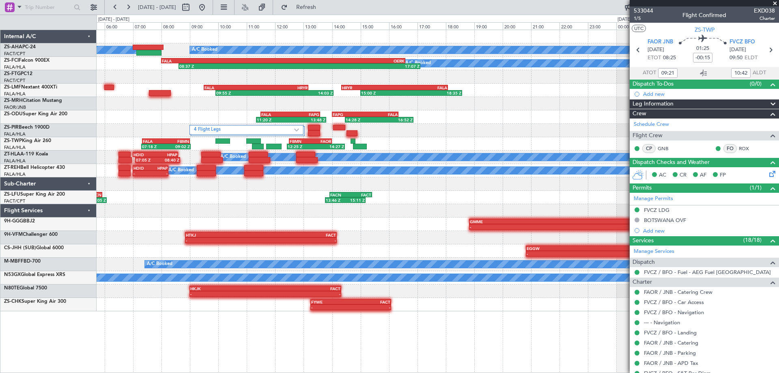
click at [405, 329] on div "A/C Booked A/C Booked A/C Booked A/C Booked 04:45 Z 12:50 Z OERK 04:50 Z FALA 1…" at bounding box center [438, 201] width 682 height 343
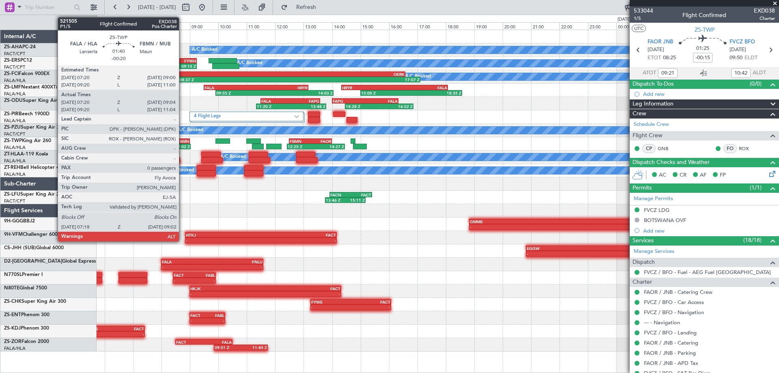
click at [183, 144] on div "07:18 Z 09:02 Z" at bounding box center [166, 147] width 50 height 6
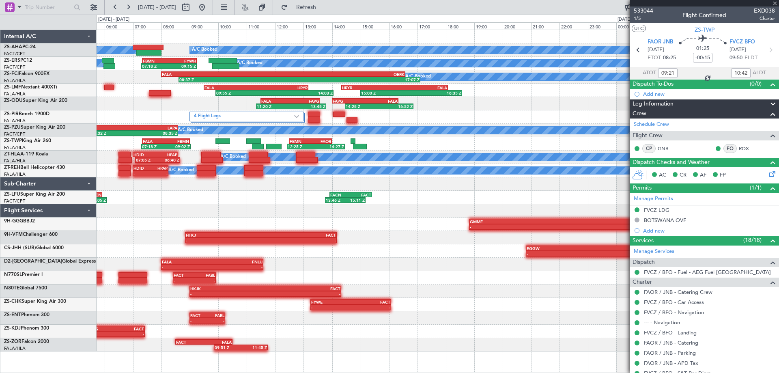
type input "-00:20"
type input "07:20"
type input "09:04"
type input "0"
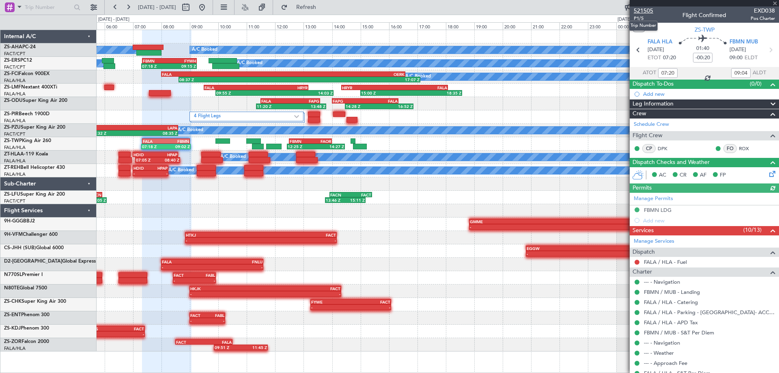
click at [648, 11] on span "521505" at bounding box center [643, 10] width 19 height 9
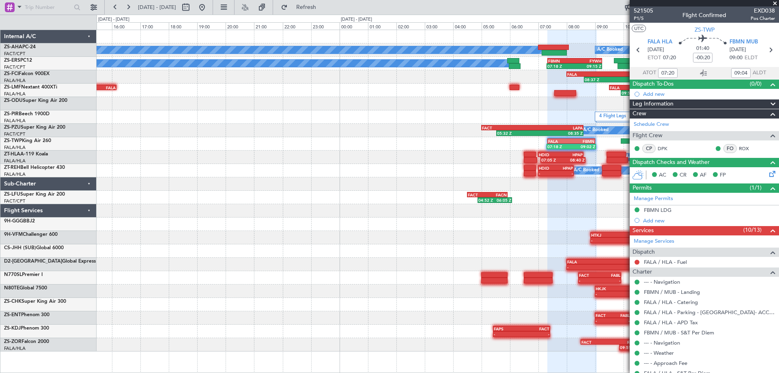
click at [523, 214] on div at bounding box center [438, 210] width 682 height 13
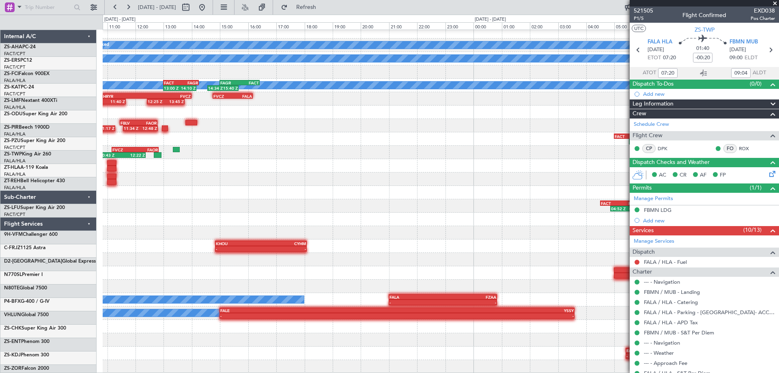
scroll to position [5, 0]
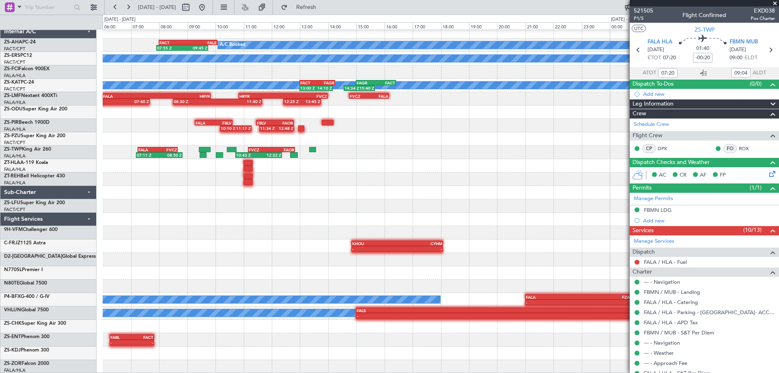
click at [445, 255] on div "A/C Booked 07:55 Z 09:45 Z FACT 08:00 Z FALE 10:05 Z A/C Booked A/C Booked A/C …" at bounding box center [441, 199] width 676 height 348
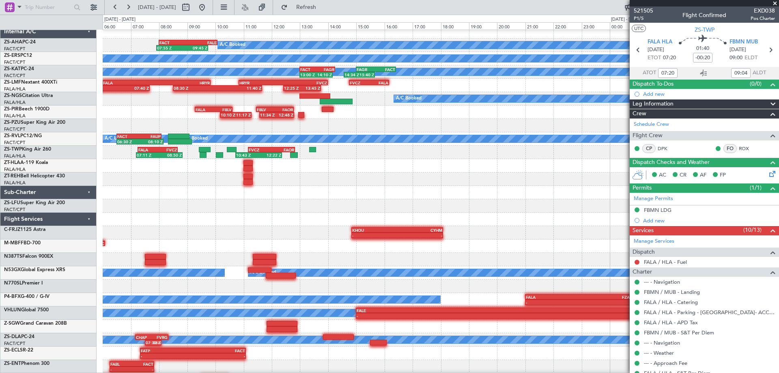
scroll to position [0, 0]
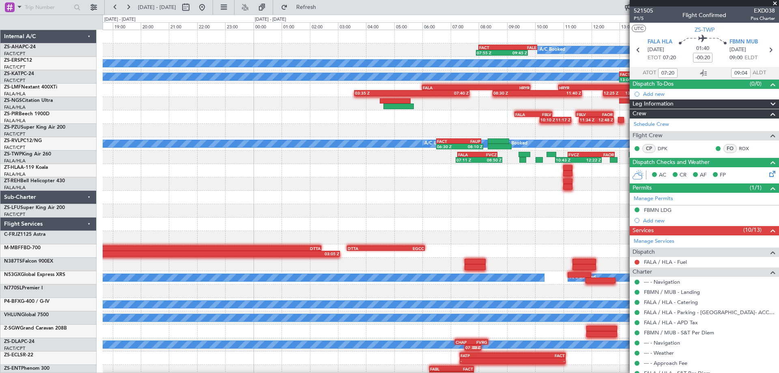
click at [541, 227] on div at bounding box center [441, 223] width 676 height 13
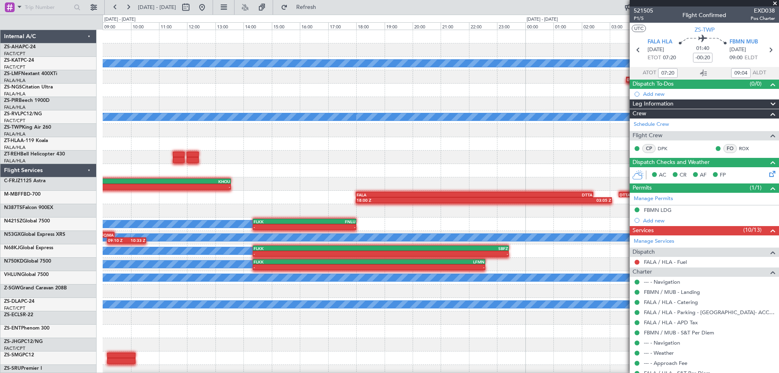
click at [452, 168] on div "07:55 Z 09:45 Z FACT 08:00 Z FALE 10:05 Z A/C Booked A/C Unavailable FAGR 15:00…" at bounding box center [441, 204] width 676 height 348
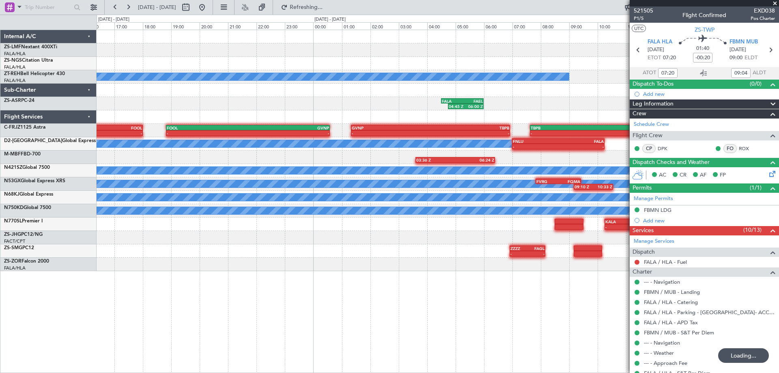
click at [570, 114] on div "A/C Booked 14:03 Z - FAEL 13:00 Z FALA 14:25 Z 04:45 Z 06:00 Z FALA 04:30 Z FAE…" at bounding box center [438, 150] width 682 height 241
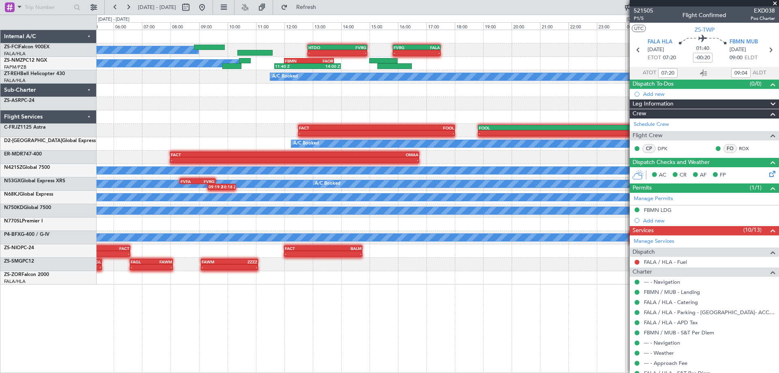
click at [405, 102] on div "04:45 Z 06:00 Z FALA 04:30 Z FAEL 06:00 Z" at bounding box center [438, 103] width 682 height 13
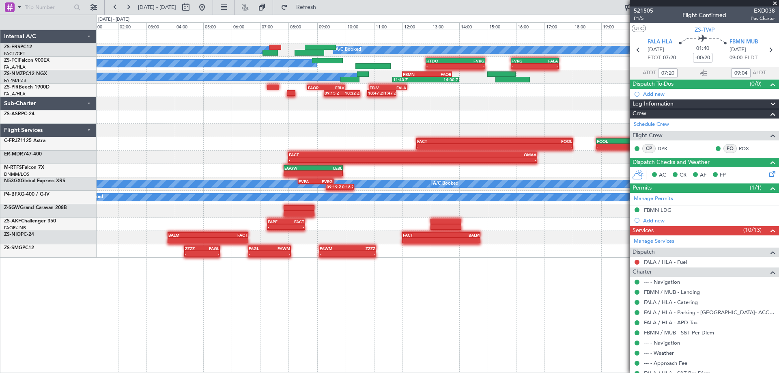
click at [513, 109] on div "A/C Booked A/C Booked A/C Booked A/C Booked A/C Booked - - HTDO 12:50 Z FVRG 14…" at bounding box center [438, 144] width 682 height 228
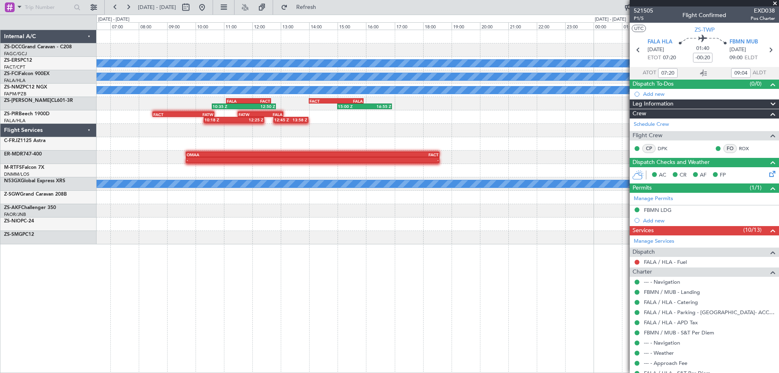
click at [437, 133] on div at bounding box center [438, 130] width 682 height 13
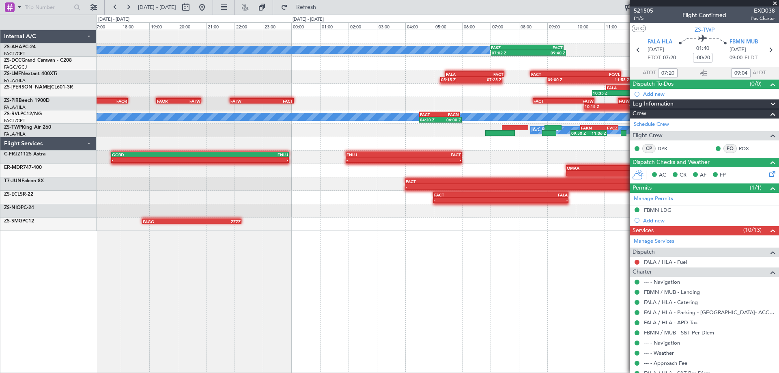
click at [560, 267] on div "A/C Booked 07:02 Z 09:40 Z FASZ 07:00 Z FACT 09:35 Z 05:15 Z 07:25 Z FALA 05:25…" at bounding box center [438, 201] width 682 height 343
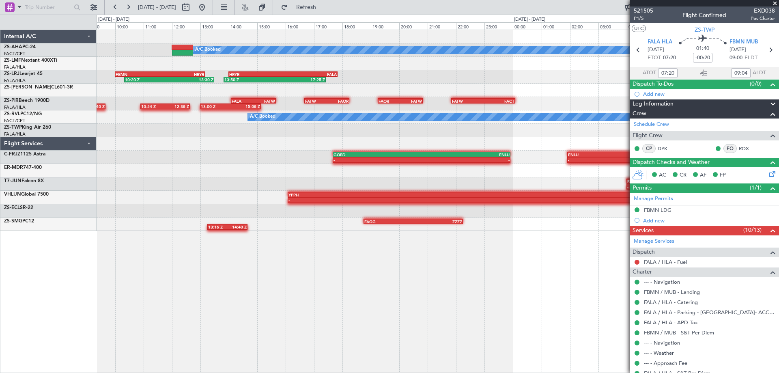
click at [385, 273] on div "A/C Booked 07:02 Z 09:40 Z FASZ 07:00 Z FACT 09:35 Z 05:15 Z 07:25 Z FALA 05:25…" at bounding box center [438, 201] width 682 height 343
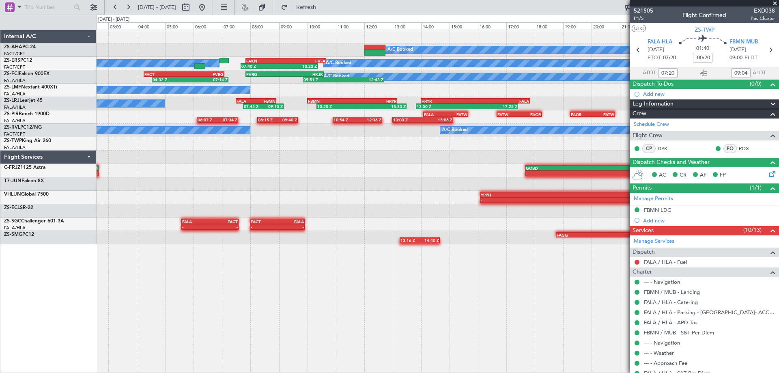
click at [531, 282] on div "A/C Booked 07:02 Z 09:40 Z FASZ 07:00 Z FACT 09:35 Z A/C Booked A/C Booked 07:4…" at bounding box center [438, 201] width 682 height 343
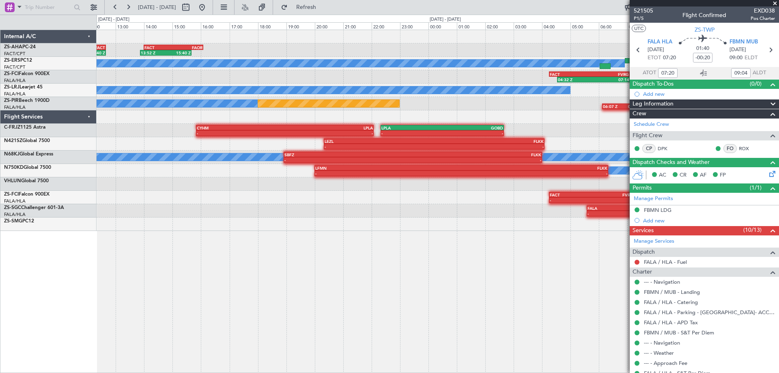
click at [450, 327] on div "13:52 Z 15:40 Z FACT 14:00 Z FAOR 16:05 Z FAOR 10:30 Z FACT 12:40 Z 10:26 Z 12:…" at bounding box center [438, 201] width 682 height 343
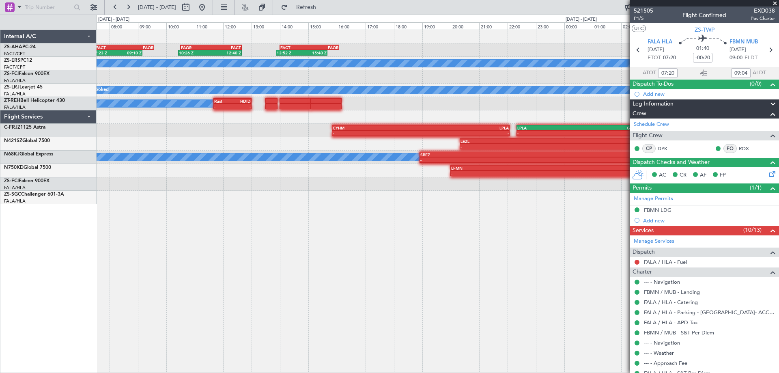
click at [581, 255] on div "13:52 Z 15:40 Z FACT 14:00 Z FAOR 16:05 Z FAOR 10:30 Z FACT 12:40 Z 10:26 Z 12:…" at bounding box center [438, 201] width 682 height 343
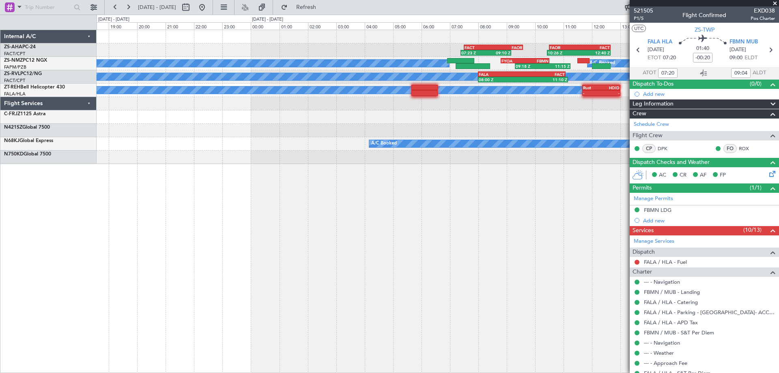
click at [508, 269] on div "13:52 Z 15:40 Z FACT 14:00 Z FAOR 16:05 Z FAOR 10:30 Z FACT 12:40 Z 10:26 Z 12:…" at bounding box center [438, 201] width 682 height 343
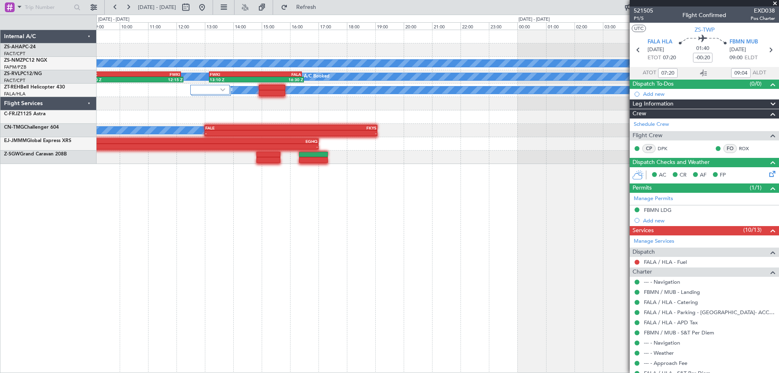
click at [427, 249] on div "FACT 07:30 Z FAOR 09:35 Z 07:23 Z 09:10 Z FAOR 10:30 Z FACT 12:40 Z 10:26 Z 12:…" at bounding box center [438, 201] width 682 height 343
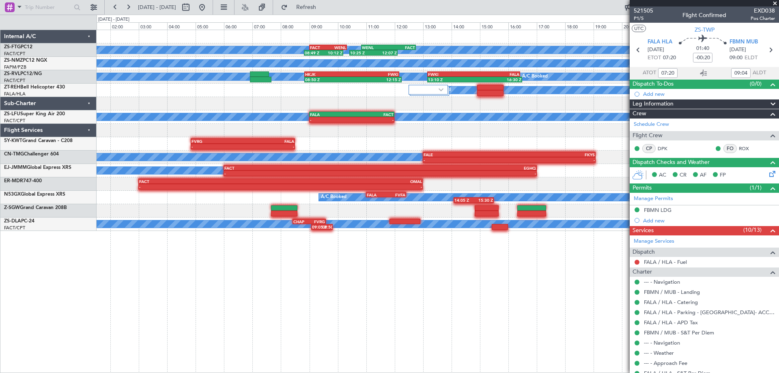
click at [497, 227] on div "A/C Booked 08:49 Z 10:12 Z FACT 09:00 Z WENL 10:20 Z 10:25 Z 12:07 Z WENL 10:50…" at bounding box center [438, 201] width 682 height 343
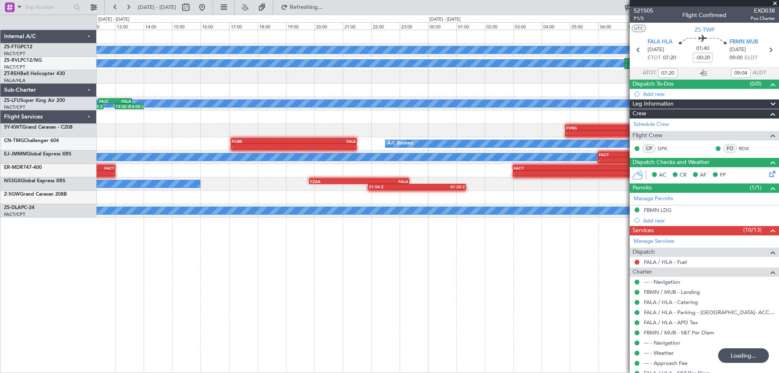
click at [448, 264] on div "A/C Booked 08:49 Z 10:12 Z FACT 09:00 Z WENL 10:20 Z 10:25 Z 12:07 Z WENL 10:50…" at bounding box center [438, 201] width 682 height 343
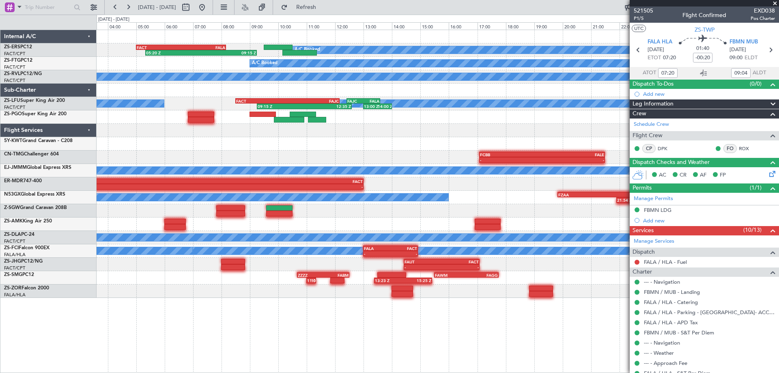
click at [459, 277] on div "A/C Booked A/C Booked 05:20 Z 09:15 Z FACT 05:00 Z FALA 08:10 Z A/C Booked FACT…" at bounding box center [438, 201] width 682 height 343
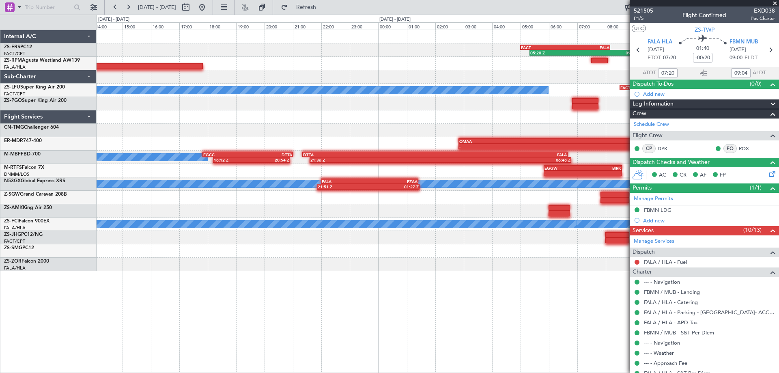
click at [434, 300] on div "A/C Booked A/C Booked 05:20 Z 09:15 Z FACT 05:00 Z FALA 08:10 Z A/C Booked A/C …" at bounding box center [438, 201] width 682 height 343
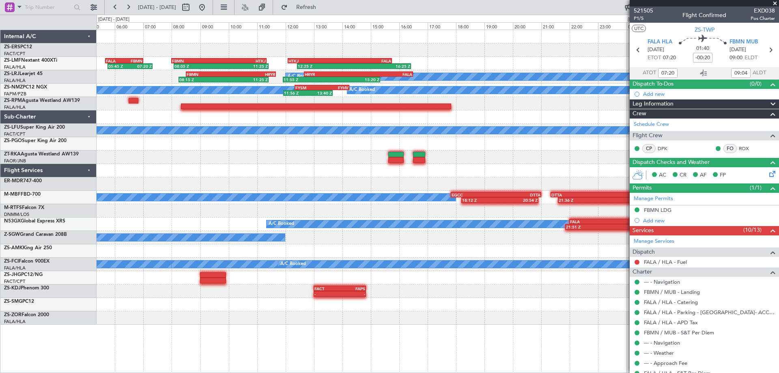
click at [403, 289] on div "05:20 Z 09:15 Z FACT 05:00 Z FALA 08:10 Z A/C Booked A/C Booked 12:25 Z 16:25 Z…" at bounding box center [438, 177] width 682 height 295
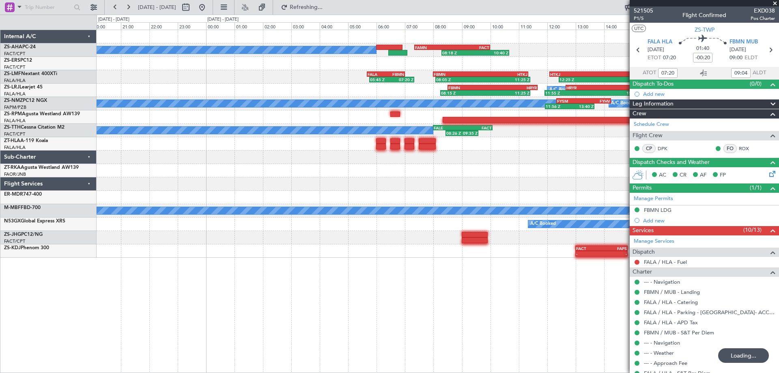
click at [424, 298] on div "A/C Booked 08:18 Z 10:40 Z FAMN 07:20 Z FACT 10:00 Z 12:25 Z 16:25 Z HTKJ 12:05…" at bounding box center [438, 201] width 682 height 343
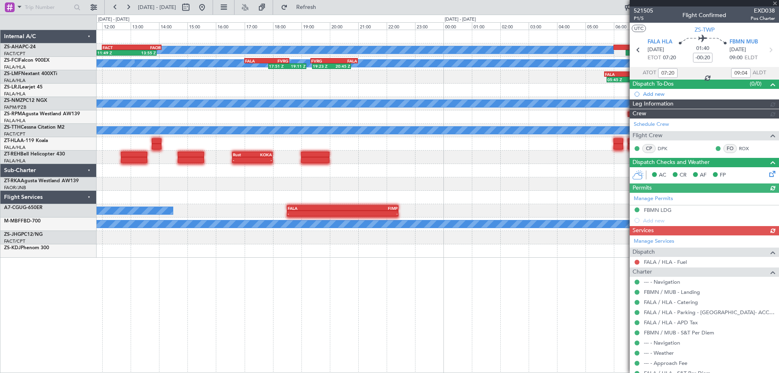
click at [478, 295] on div "A/C Booked 08:18 Z 10:40 Z FAMN 07:20 Z FACT 10:00 Z 11:49 Z 13:55 Z FACT 12:00…" at bounding box center [438, 201] width 682 height 343
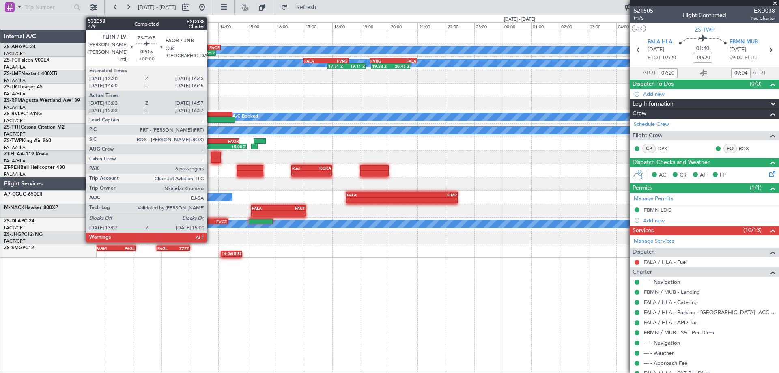
click at [211, 142] on div "FAOR" at bounding box center [222, 141] width 34 height 5
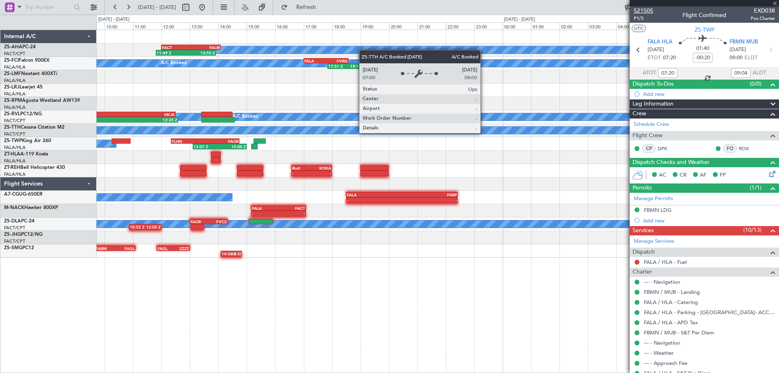
type input "13:13"
type input "14:57"
type input "6"
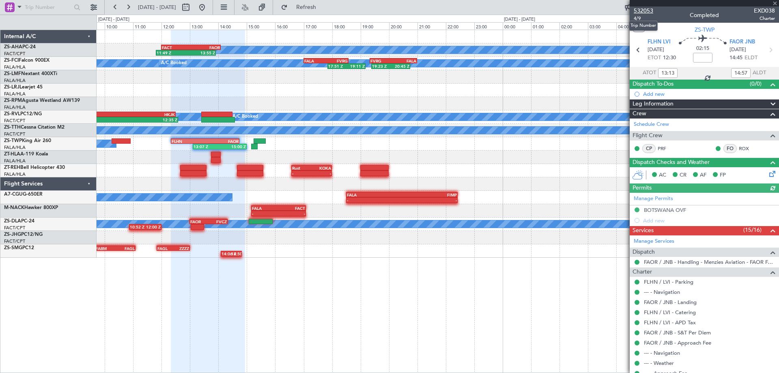
click at [646, 13] on span "532053" at bounding box center [643, 10] width 19 height 9
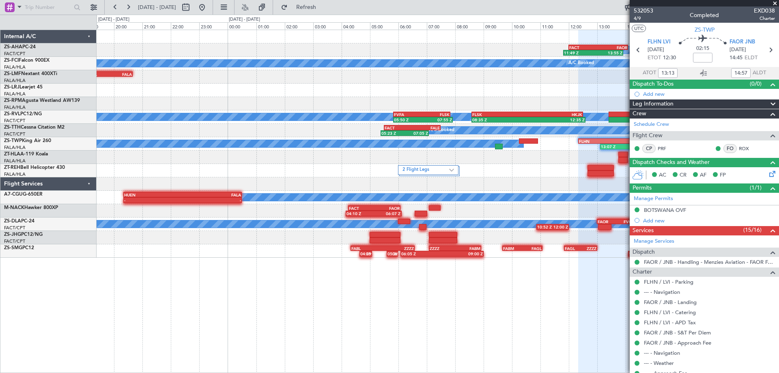
click at [567, 178] on div "A/C Booked 11:49 Z 13:55 Z FACT 12:00 Z FAOR 14:05 Z A/C Booked A/C Booked A/C …" at bounding box center [438, 144] width 682 height 228
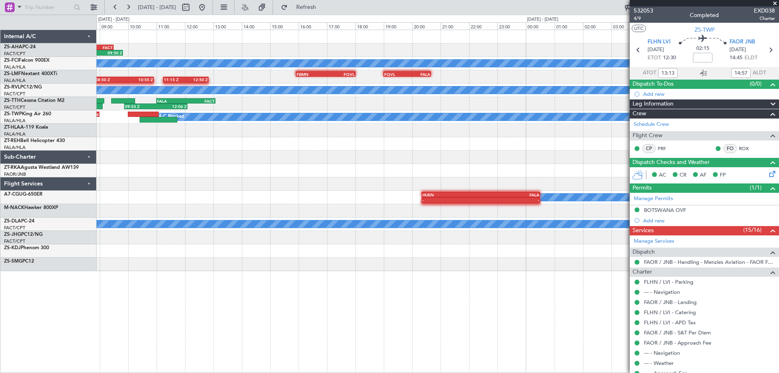
click at [428, 282] on div "07:00 Z 09:50 Z FAMN 06:50 Z FACT 09:30 Z 11:49 Z 13:55 Z FACT 12:00 Z FAOR 14:…" at bounding box center [438, 201] width 682 height 343
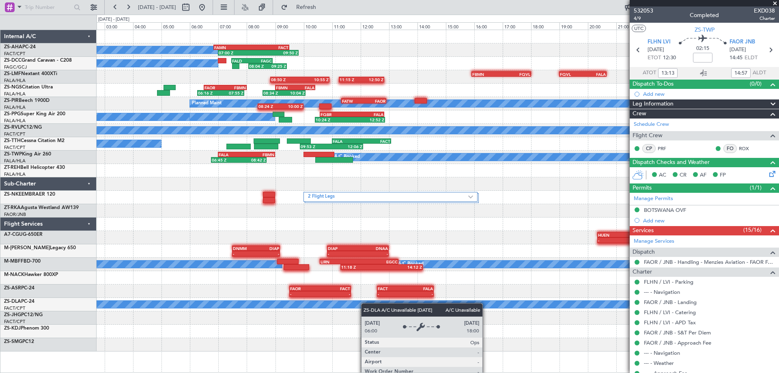
click at [366, 303] on div "07:00 Z 09:50 Z FAMN 06:50 Z FACT 09:30 Z A/C Booked 08:04 Z 09:25 Z FALD 07:28…" at bounding box center [438, 190] width 682 height 321
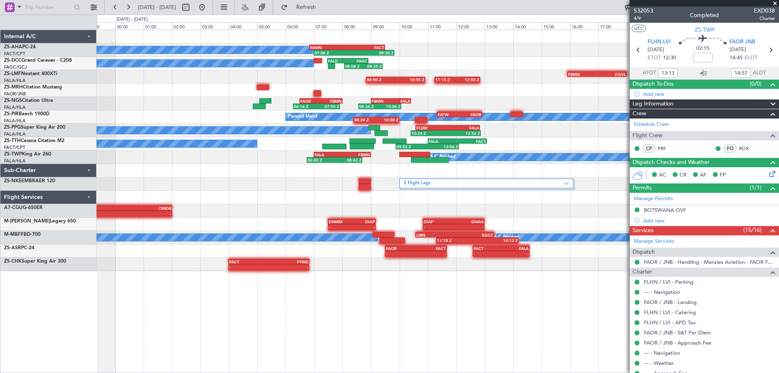
click at [586, 191] on div at bounding box center [438, 197] width 682 height 13
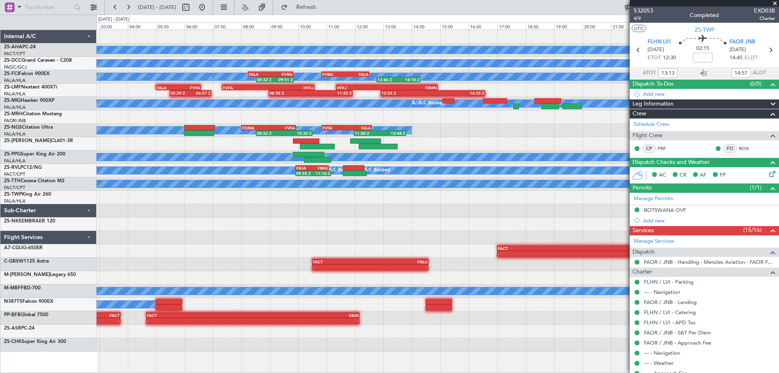
click at [418, 330] on div at bounding box center [438, 331] width 682 height 13
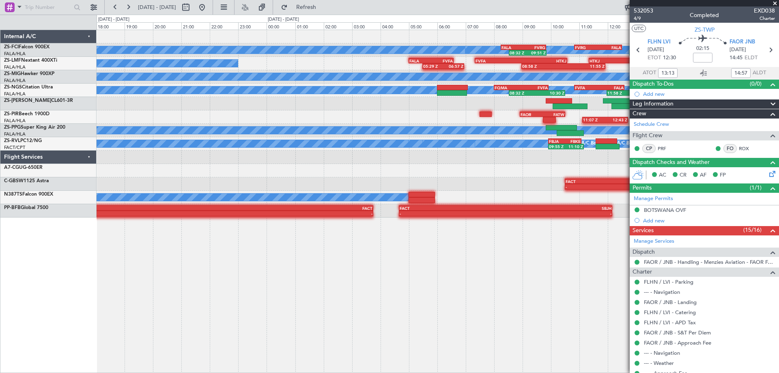
click at [487, 168] on div "A/C Booked A/C Booked A/C Booked 12:46 Z 14:18 Z FVRG 10:50 Z FALA 12:30 Z A/C …" at bounding box center [438, 123] width 682 height 187
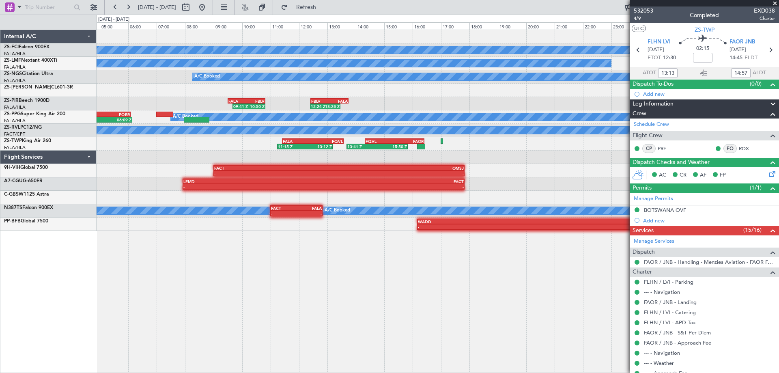
click at [406, 293] on div "A/C Booked A/C Booked A/C Booked A/C Booked A/C Booked A/C Booked A/C Booked 08…" at bounding box center [438, 201] width 682 height 343
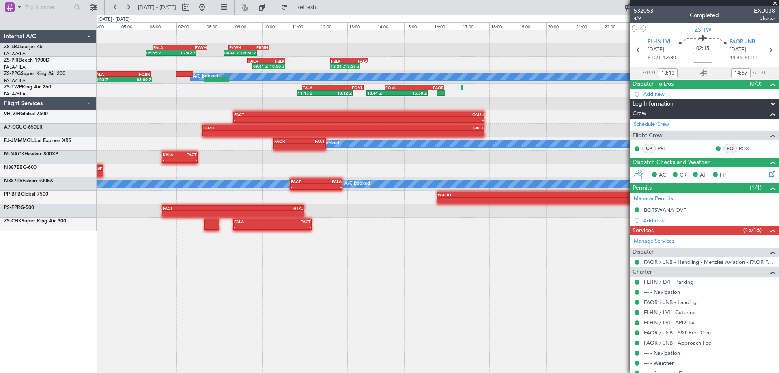
click at [498, 278] on div "05:55 Z 07:42 Z FALA 06:10 Z FYWH 08:05 Z 08:40 Z 09:50 Z FYWH 08:50 Z FBMN 10:…" at bounding box center [438, 201] width 682 height 343
click at [209, 6] on button at bounding box center [202, 7] width 13 height 13
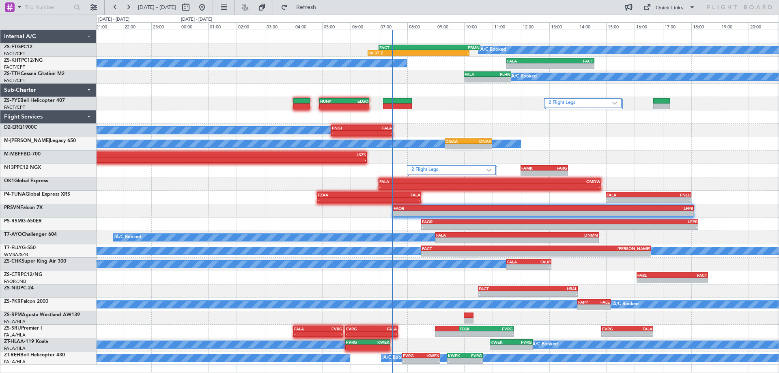
click at [157, 150] on div "A/C Booked 06:37 Z - FACT 07:00 Z FBMN 10:35 Z A/C Booked - - FALA 11:30 Z FACT…" at bounding box center [438, 197] width 682 height 335
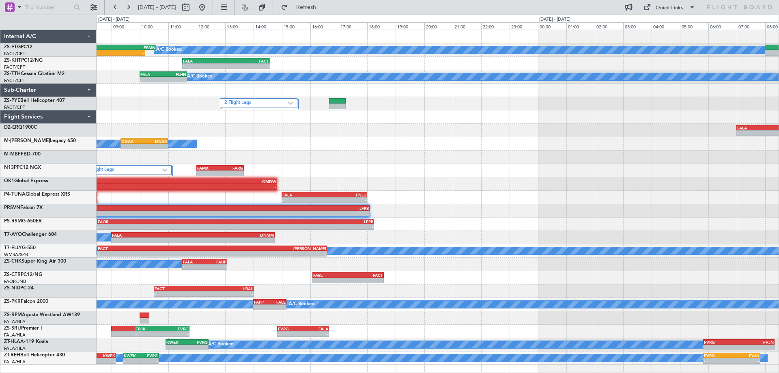
click at [168, 167] on div "A/C Booked 06:37 Z - FACT 07:00 Z FBMN 10:35 Z A/C Booked - - FALA 11:30 Z FACT…" at bounding box center [438, 197] width 682 height 335
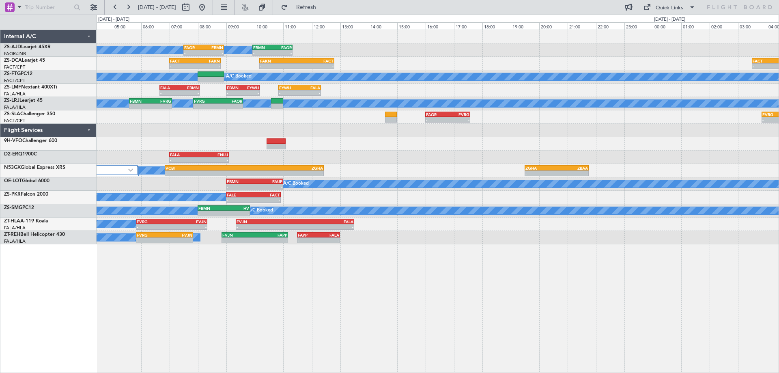
click at [414, 223] on div "A/C Booked A/C Booked A/C Booked - - FAOR 07:30 Z FBMN 08:55 Z - - FBMN 09:55 Z…" at bounding box center [438, 137] width 682 height 214
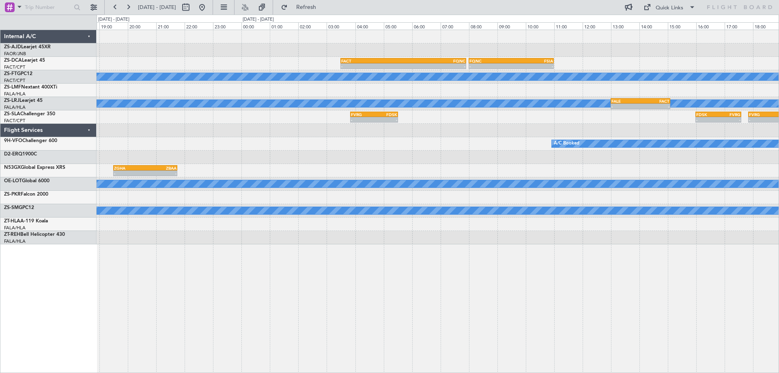
click at [195, 304] on div "- - FACT 03:30 Z FQNC 07:55 Z - - FQNC 08:00 Z FSIA 11:00 Z A/C Booked A/C Book…" at bounding box center [438, 201] width 682 height 343
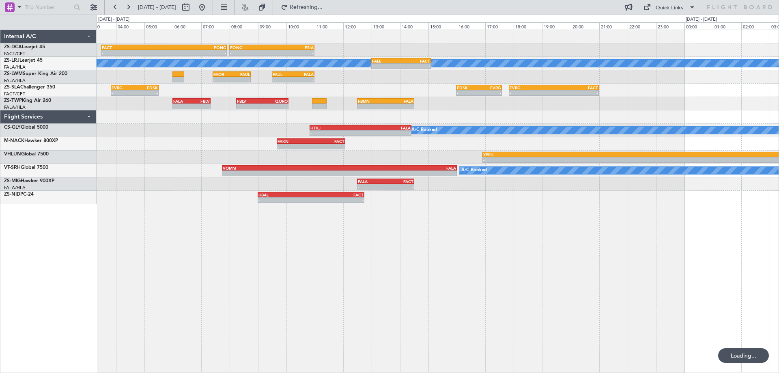
click at [521, 271] on div "- - FACT 03:30 Z FQNC 07:55 Z - - FQNC 08:00 Z FSIA 11:00 Z - - FSIA 05:50 Z FQ…" at bounding box center [438, 201] width 682 height 343
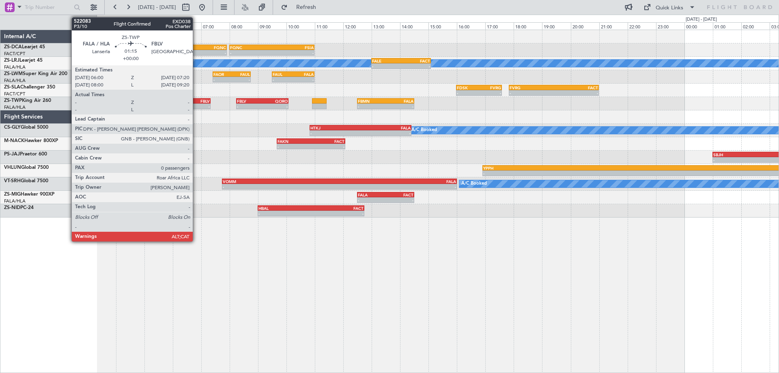
click at [196, 104] on div "-" at bounding box center [201, 106] width 18 height 5
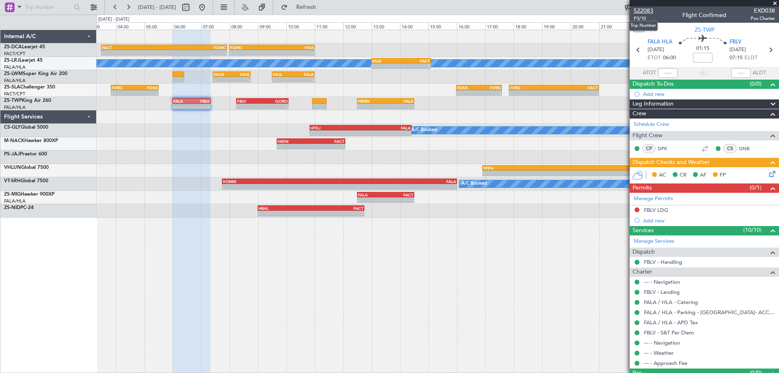
click at [650, 11] on span "522083" at bounding box center [643, 10] width 19 height 9
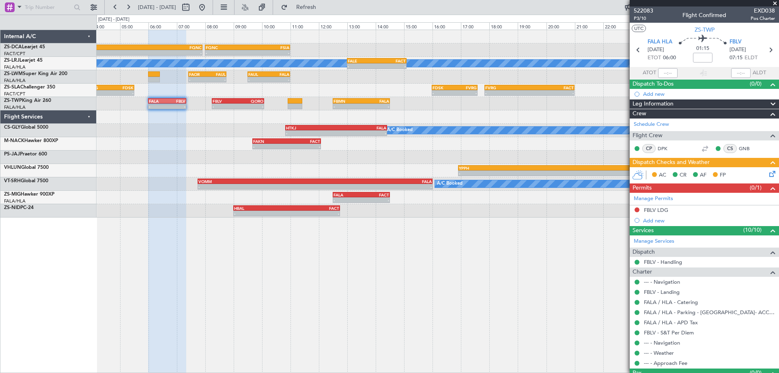
click at [199, 234] on div "- - FACT 03:30 Z FQNC 07:55 Z - - FQNC 08:00 Z FSIA 11:00 Z - - FSIA 05:50 Z FQ…" at bounding box center [438, 201] width 682 height 343
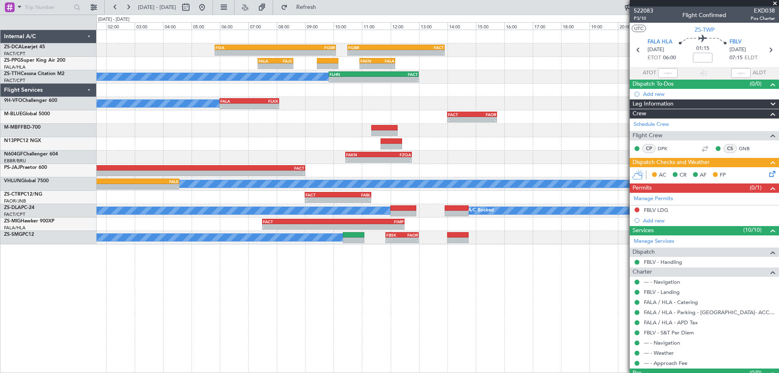
click at [431, 336] on div "- - FSIA 05:50 Z FQBR 10:05 Z - - FQBR 10:30 Z FACT 13:55 Z - - FALA 07:20 Z FA…" at bounding box center [438, 201] width 682 height 343
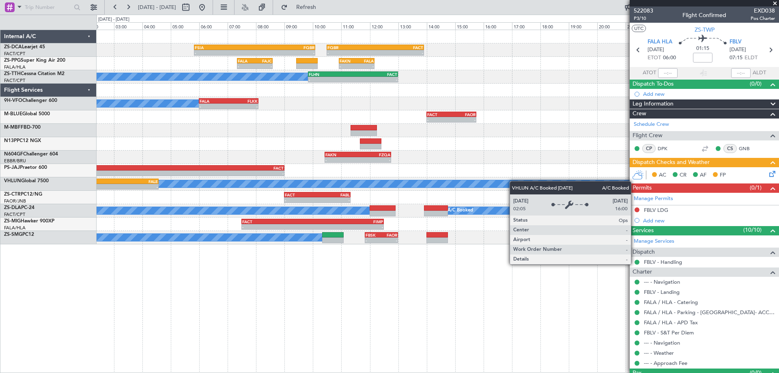
click at [509, 183] on div "- - FSIA 05:50 Z FQBR 10:05 Z - - FQBR 10:30 Z FACT 13:55 Z - - FALA 07:20 Z FA…" at bounding box center [438, 137] width 682 height 214
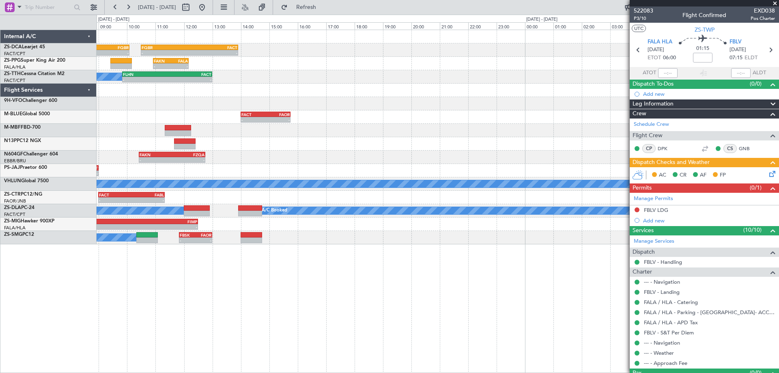
click at [323, 143] on div "- - FSIA 05:50 Z FQBR 10:05 Z - - FQBR 10:30 Z FACT 13:55 Z - - FAKN 10:55 Z FA…" at bounding box center [438, 137] width 682 height 214
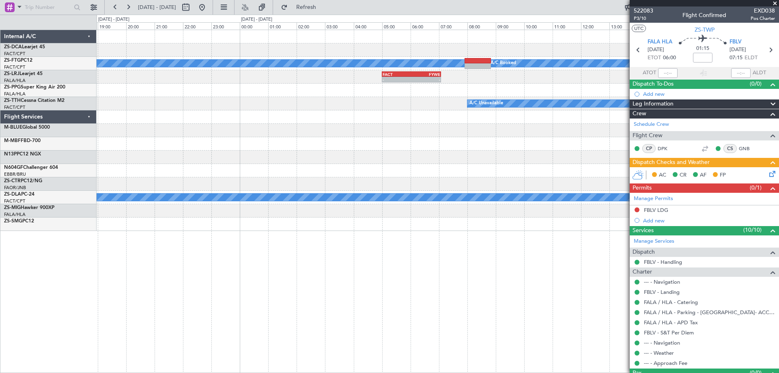
click at [241, 187] on div "- - FQBR 10:30 Z FACT 13:55 Z A/C Booked A/C Booked - - FACT 05:00 Z FYWE 07:05…" at bounding box center [438, 130] width 682 height 201
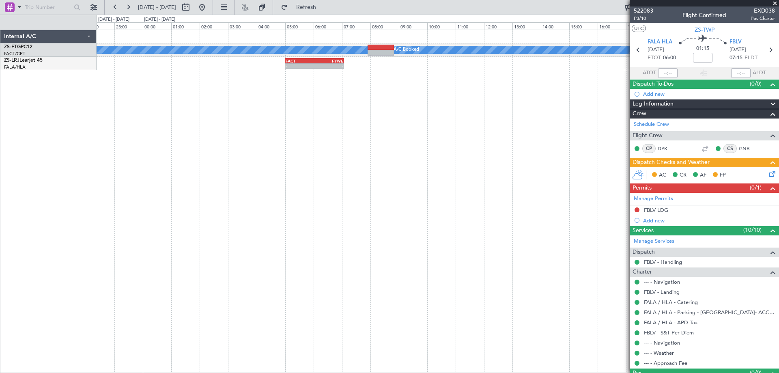
click at [474, 239] on div "A/C Booked A/C Booked - - FACT 05:00 Z FYWE 07:05 Z" at bounding box center [438, 201] width 682 height 343
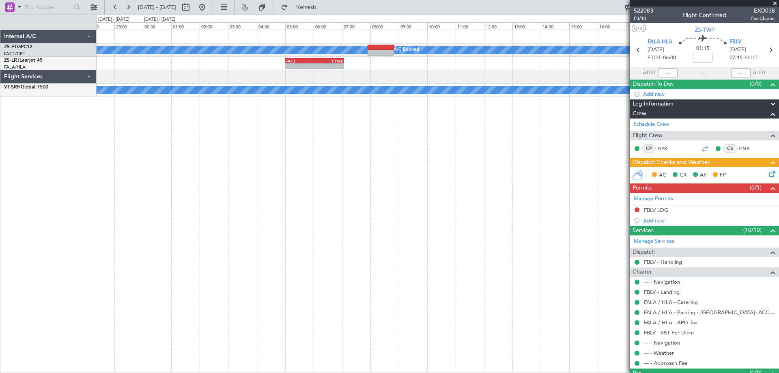
click at [104, 253] on div "A/C Booked A/C Booked - - FACT 05:00 Z FYWE 07:05 Z A/C Booked - - FALA 21:30 Z…" at bounding box center [438, 201] width 682 height 343
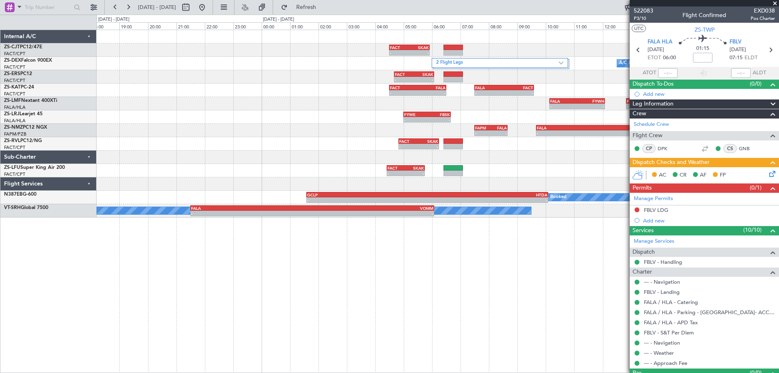
click at [342, 254] on div "- - FACT 04:30 Z SKAK 05:55 Z - - FABW 15:30 Z FACT 16:50 Z 2 Flight Legs A/C B…" at bounding box center [438, 201] width 682 height 343
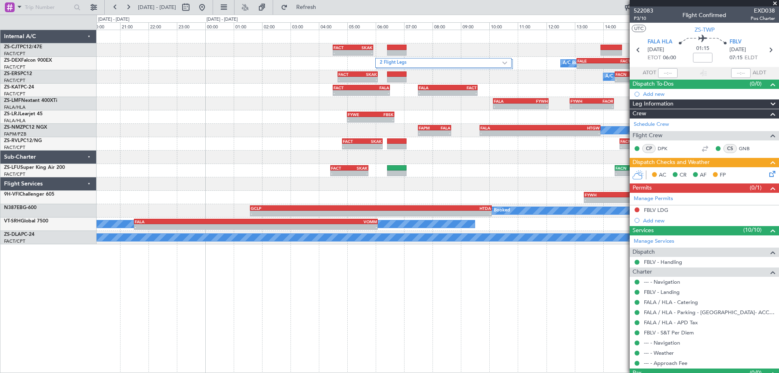
click at [530, 166] on div "- - FACT 04:30 Z SKAK 05:55 Z - - FABW 15:30 Z FACT 16:50 Z 2 Flight Legs A/C B…" at bounding box center [438, 137] width 682 height 214
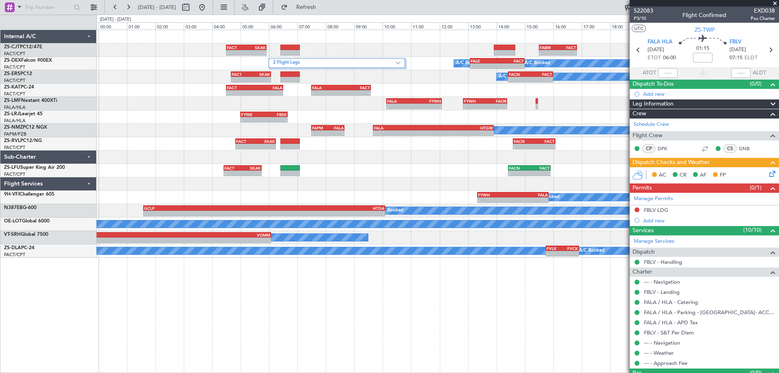
click at [406, 171] on div "- - FACT 04:25 Z SKAK 05:45 Z - - FACN 14:25 Z FACT 15:55 Z" at bounding box center [438, 170] width 682 height 13
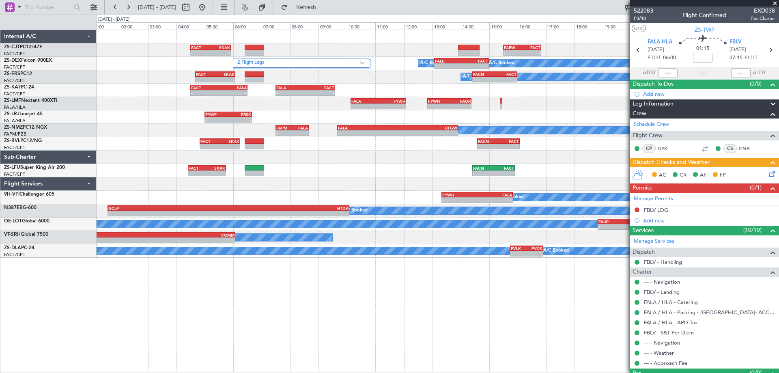
click at [559, 155] on div "- - FACT 04:30 Z SKAK 05:55 Z - - FABW 15:30 Z FACT 16:50 Z 2 Flight Legs A/C B…" at bounding box center [438, 144] width 682 height 228
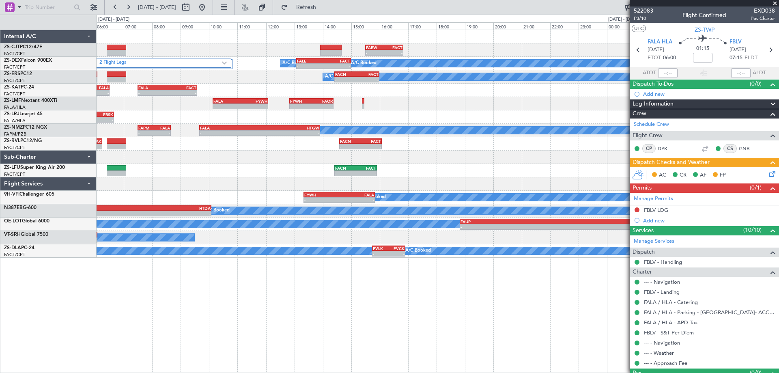
click at [405, 107] on div "- - FALA 10:08 Z FYWH 12:05 Z - - FYWH 12:50 Z FAOR 14:23 Z" at bounding box center [438, 103] width 682 height 13
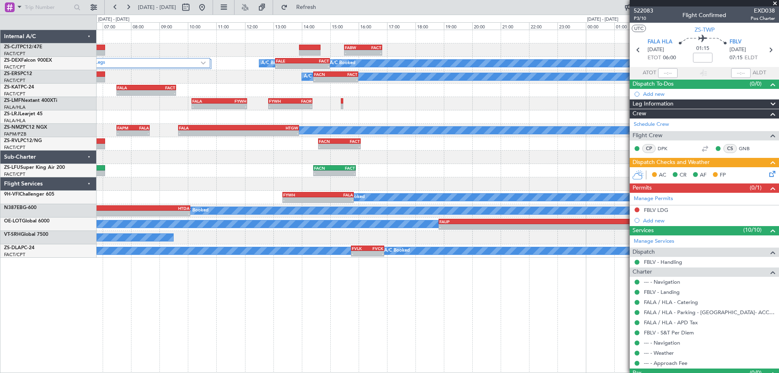
click at [386, 112] on div "- - FABW 15:30 Z FACT 16:50 Z FACT 04:30 Z SKAK 05:55 Z - - 2 Flight Legs A/C B…" at bounding box center [438, 144] width 682 height 228
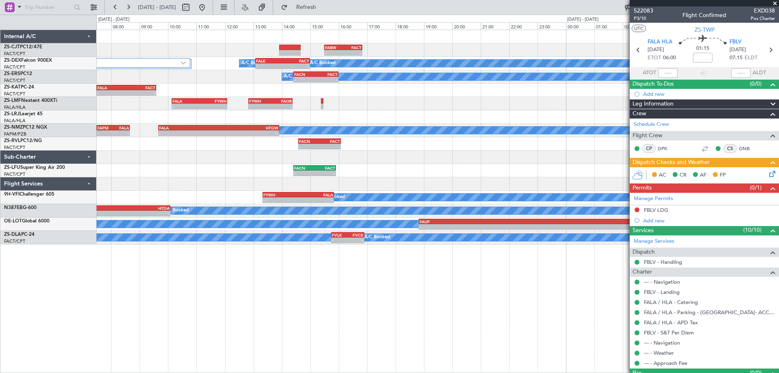
click at [452, 159] on div "- - FABW 15:30 Z FACT 16:50 Z FACT 04:30 Z SKAK 05:55 Z - - 2 Flight Legs A/C B…" at bounding box center [438, 137] width 682 height 214
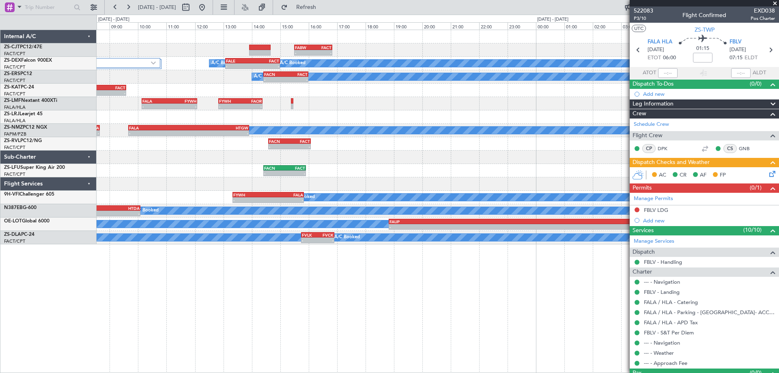
click at [591, 162] on div at bounding box center [438, 157] width 682 height 13
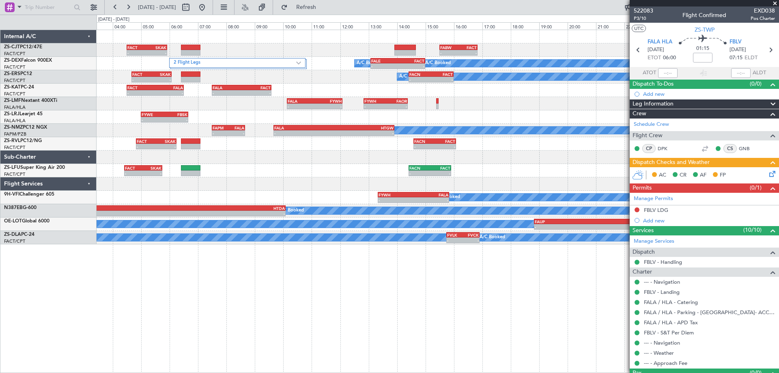
click at [347, 157] on div "- - FABW 15:30 Z FACT 16:50 Z FACT 04:30 Z SKAK 05:55 Z - - 2 Flight Legs A/C B…" at bounding box center [438, 137] width 682 height 214
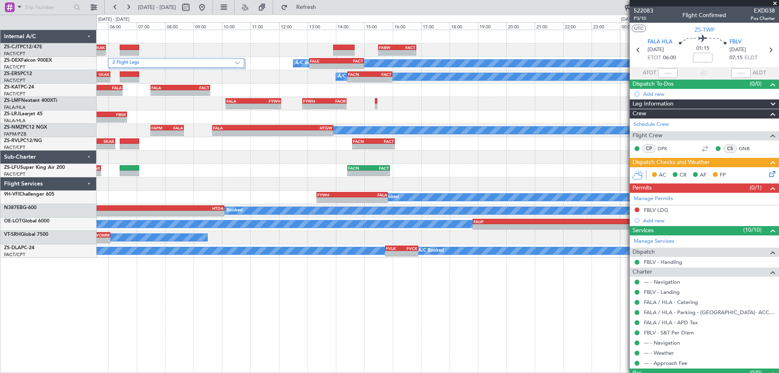
click at [460, 107] on div "- - FALA 10:08 Z FYWH 12:05 Z - - FYWH 12:50 Z FAOR 14:23 Z" at bounding box center [438, 103] width 682 height 13
click at [127, 10] on button at bounding box center [128, 7] width 13 height 13
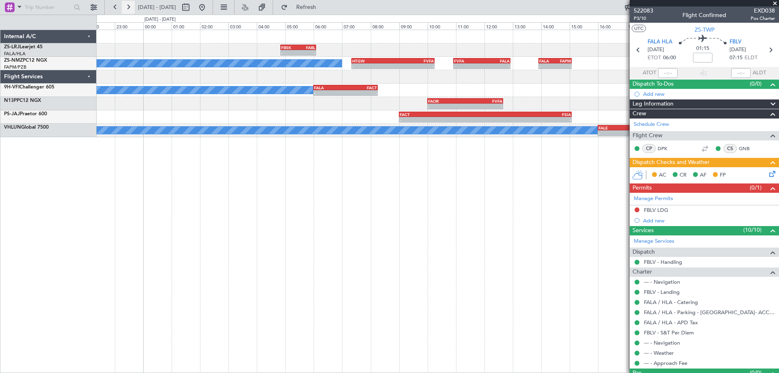
click at [127, 10] on button at bounding box center [128, 7] width 13 height 13
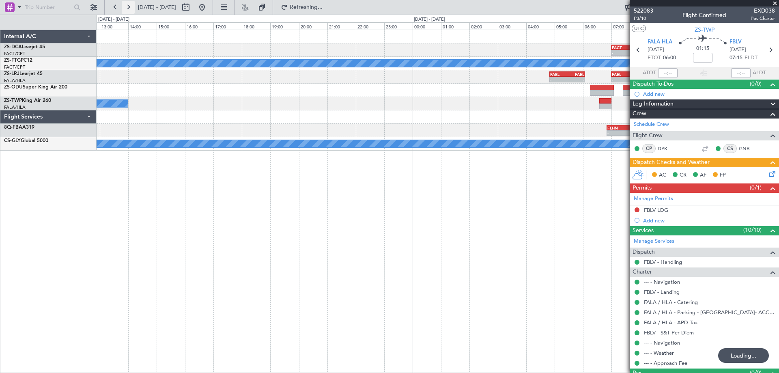
click at [127, 10] on button at bounding box center [128, 7] width 13 height 13
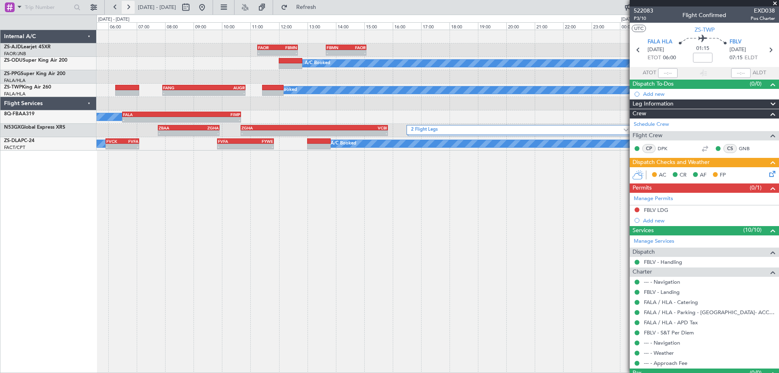
click at [127, 10] on button at bounding box center [128, 7] width 13 height 13
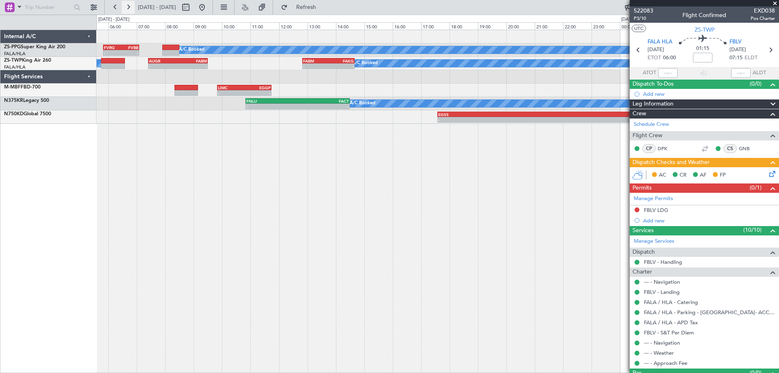
click at [127, 10] on button at bounding box center [128, 7] width 13 height 13
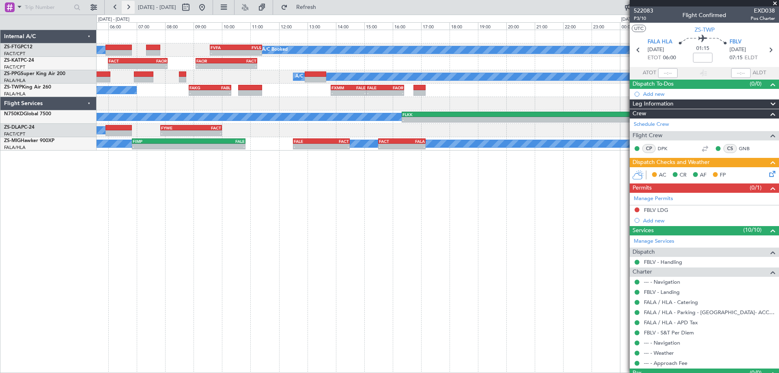
click at [127, 10] on button at bounding box center [128, 7] width 13 height 13
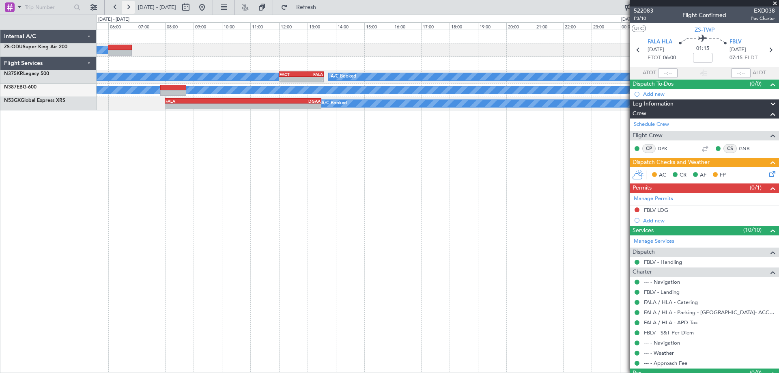
click at [127, 10] on button at bounding box center [128, 7] width 13 height 13
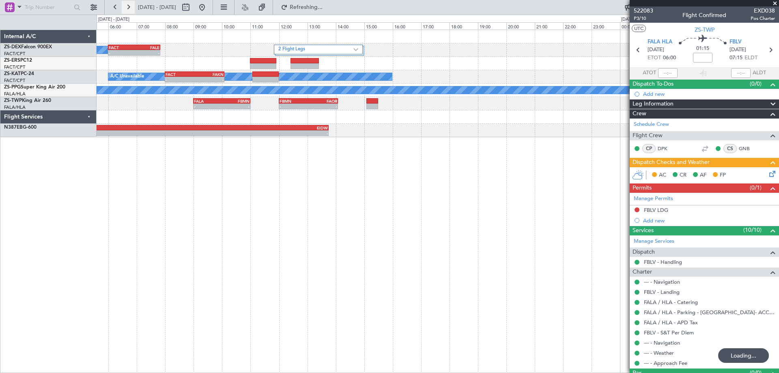
click at [127, 10] on button at bounding box center [128, 7] width 13 height 13
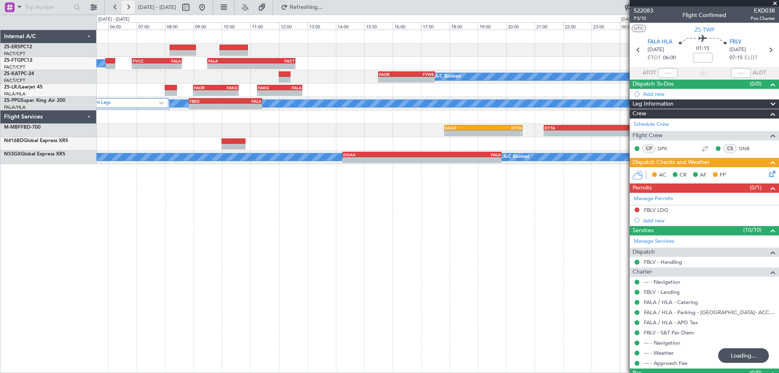
click at [127, 9] on button at bounding box center [128, 7] width 13 height 13
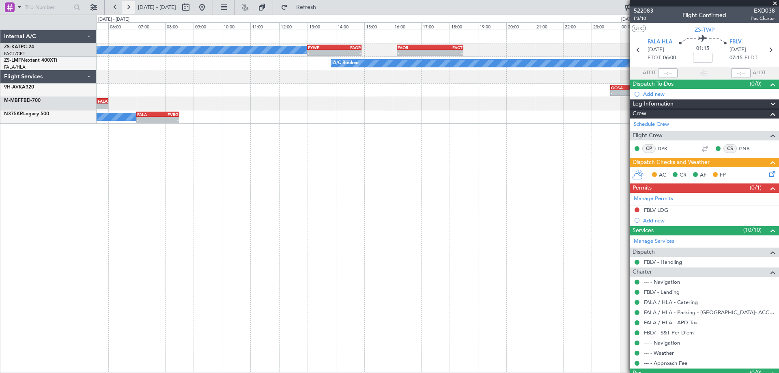
click at [127, 9] on button at bounding box center [128, 7] width 13 height 13
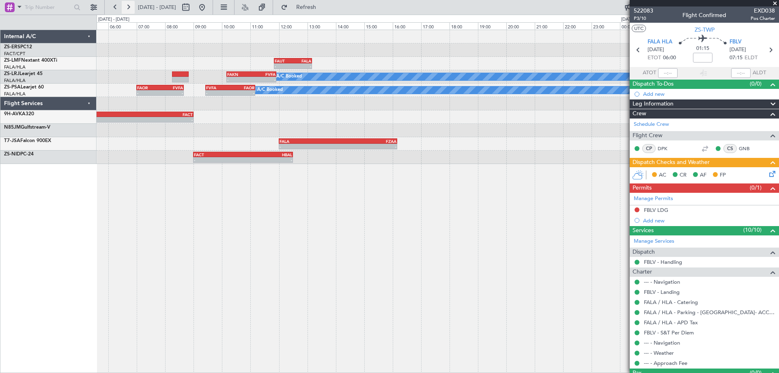
click at [127, 9] on button at bounding box center [128, 7] width 13 height 13
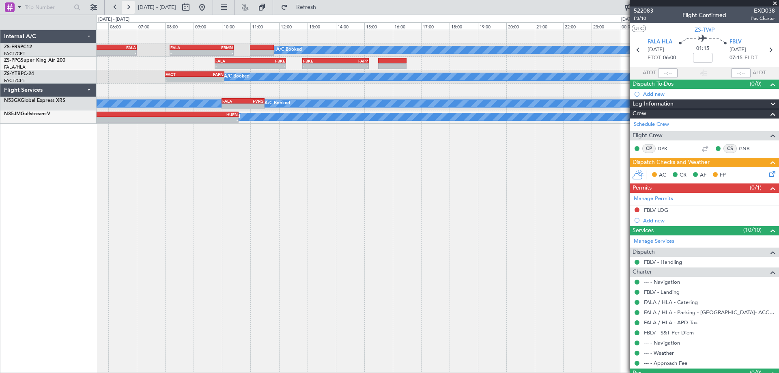
click at [127, 9] on button at bounding box center [128, 7] width 13 height 13
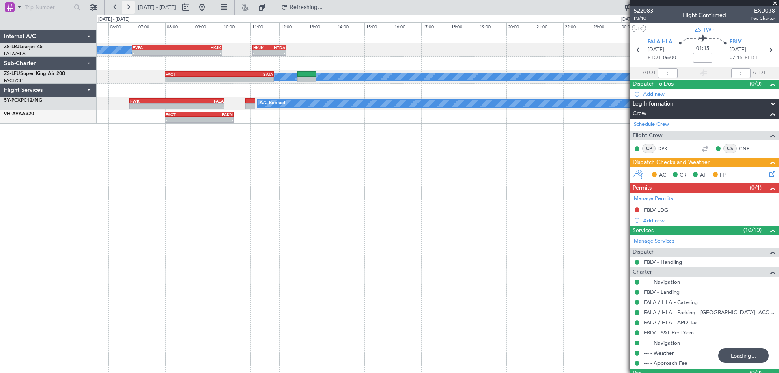
click at [127, 9] on button at bounding box center [128, 7] width 13 height 13
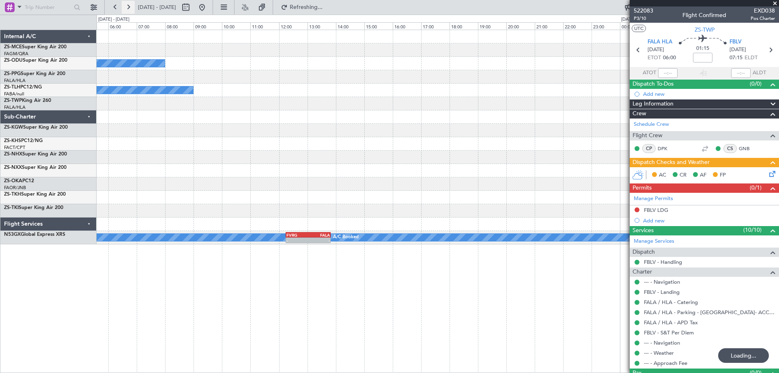
click at [127, 9] on button at bounding box center [128, 7] width 13 height 13
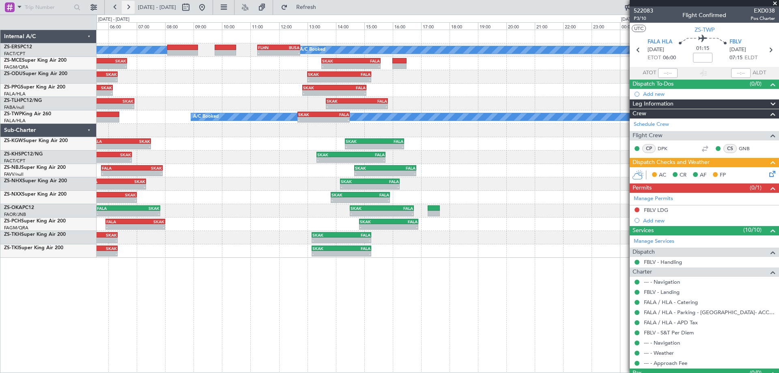
click at [129, 10] on button at bounding box center [128, 7] width 13 height 13
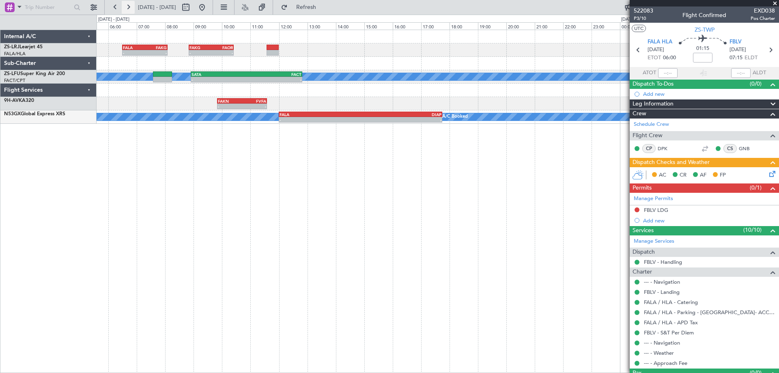
click at [129, 10] on button at bounding box center [128, 7] width 13 height 13
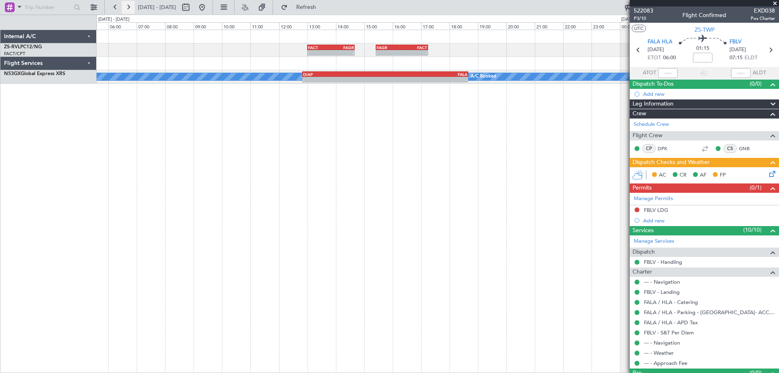
click at [129, 10] on button at bounding box center [128, 7] width 13 height 13
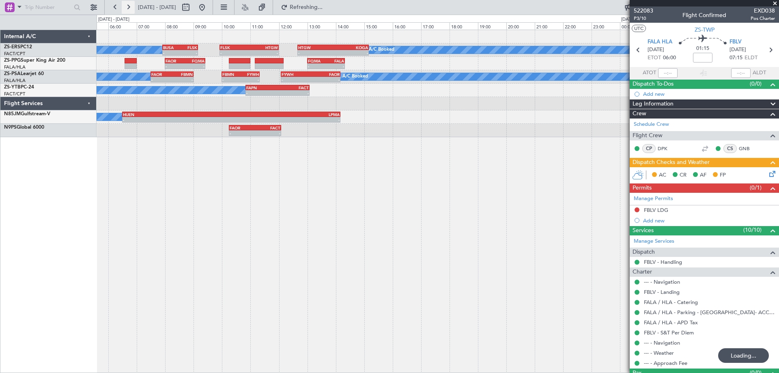
click at [129, 10] on button at bounding box center [128, 7] width 13 height 13
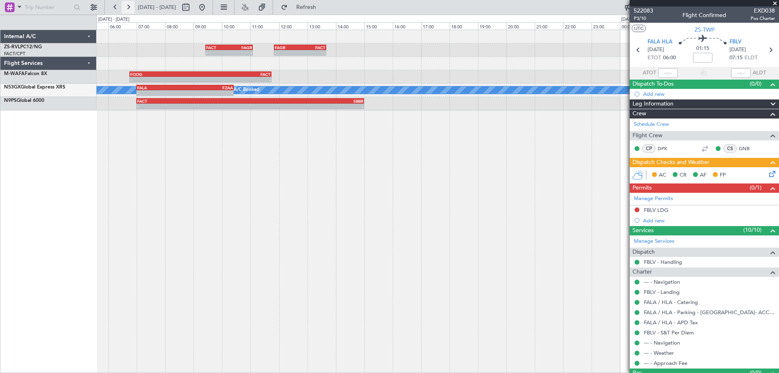
click at [129, 10] on button at bounding box center [128, 7] width 13 height 13
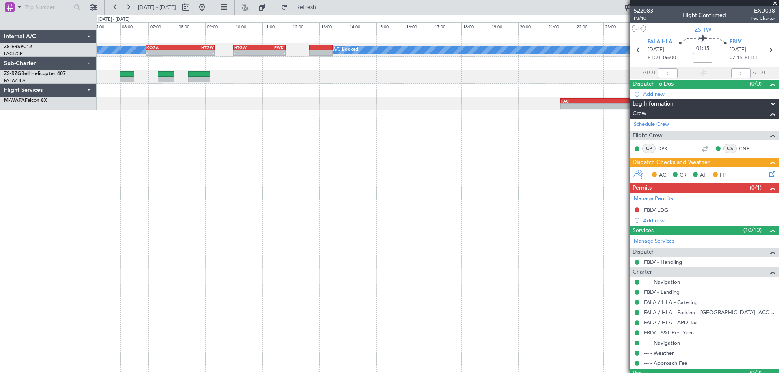
click at [244, 121] on div "A/C Booked A/C Booked - - KOGA 06:55 Z HTGW 09:20 Z - - HTGW 10:00 Z FWKI 11:50…" at bounding box center [438, 201] width 682 height 343
click at [128, 9] on button at bounding box center [128, 7] width 13 height 13
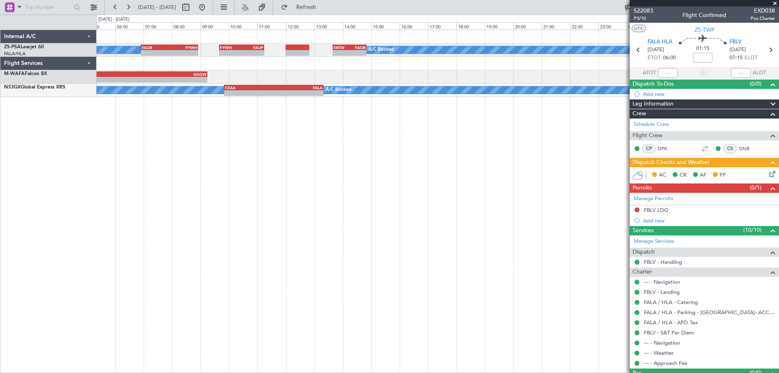
click at [272, 165] on div "A/C Booked A/C Booked - - FAOR 06:55 Z FYWH 08:55 Z - - FYWH 09:40 Z FAUP 11:15…" at bounding box center [438, 201] width 682 height 343
click at [132, 6] on button at bounding box center [128, 7] width 13 height 13
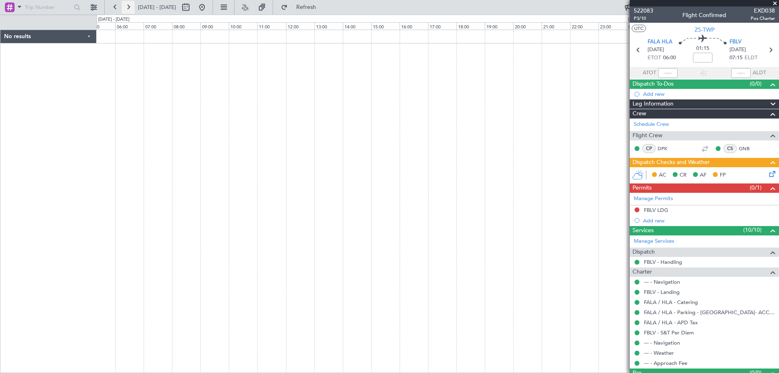
click at [132, 6] on button at bounding box center [128, 7] width 13 height 13
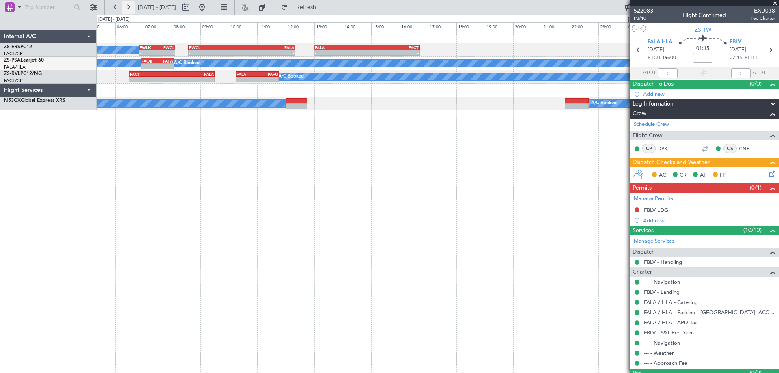
click at [132, 6] on button at bounding box center [128, 7] width 13 height 13
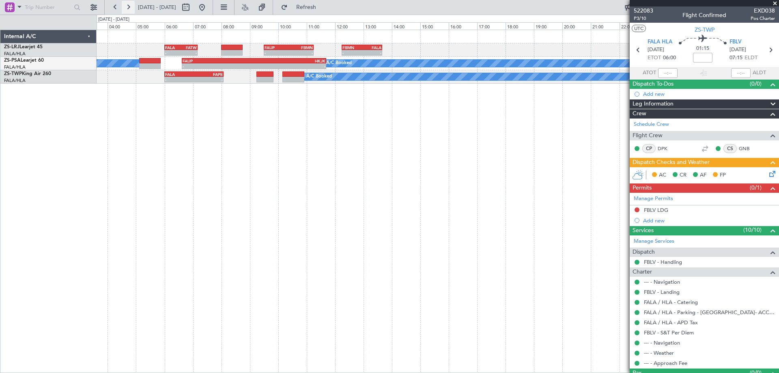
click at [132, 6] on button at bounding box center [128, 7] width 13 height 13
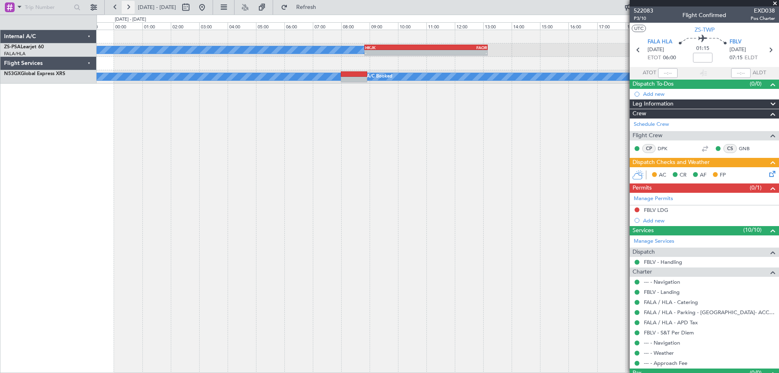
click at [132, 6] on button at bounding box center [128, 7] width 13 height 13
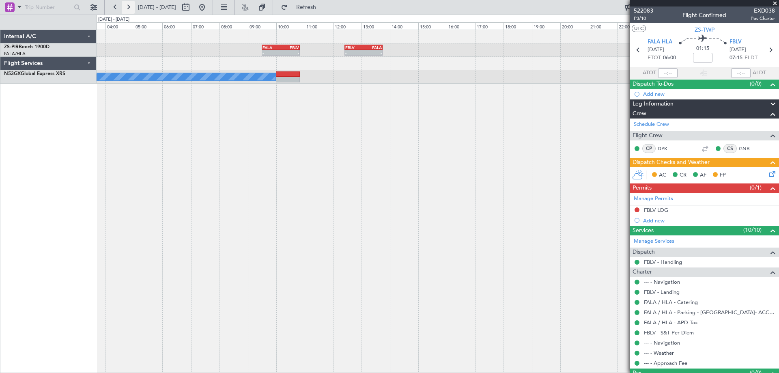
click at [132, 6] on button at bounding box center [128, 7] width 13 height 13
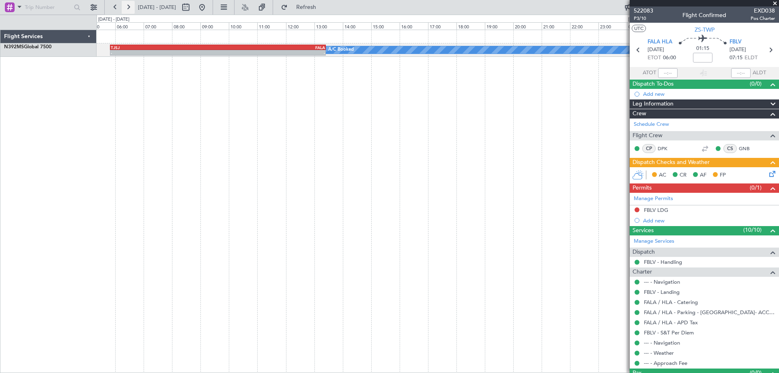
click at [132, 6] on button at bounding box center [128, 7] width 13 height 13
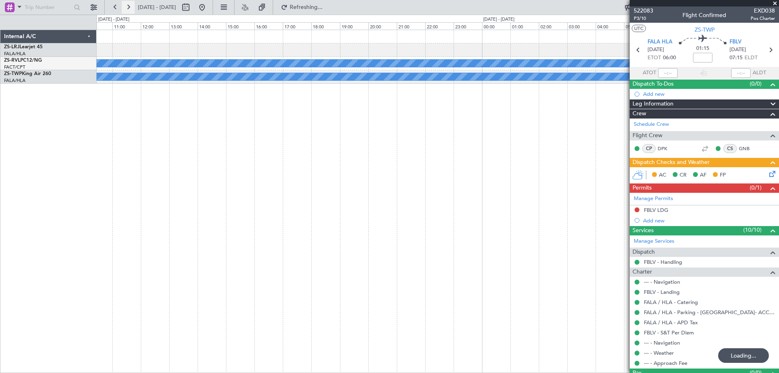
click at [132, 6] on button at bounding box center [128, 7] width 13 height 13
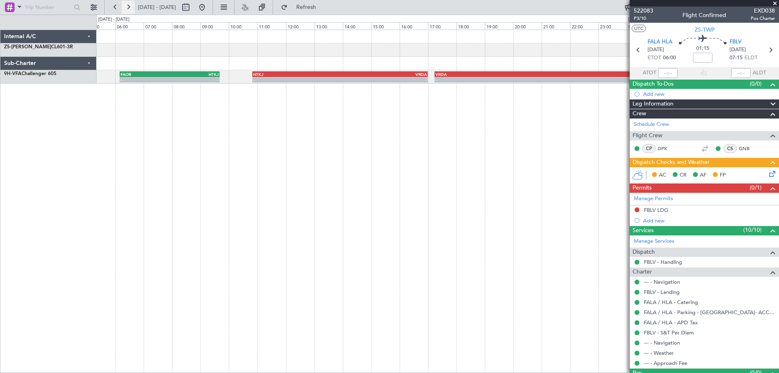
click at [132, 6] on button at bounding box center [128, 7] width 13 height 13
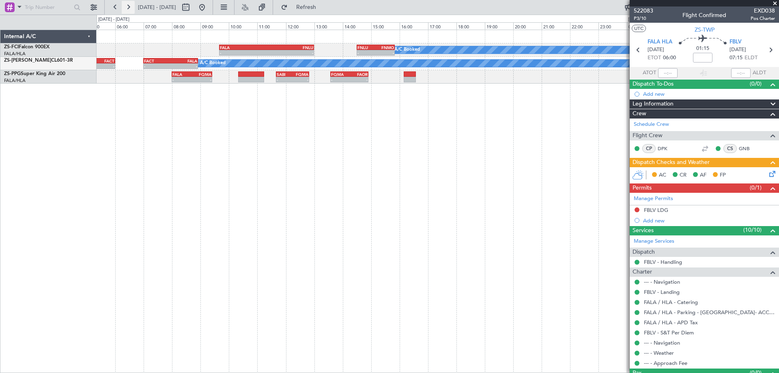
click at [132, 6] on button at bounding box center [128, 7] width 13 height 13
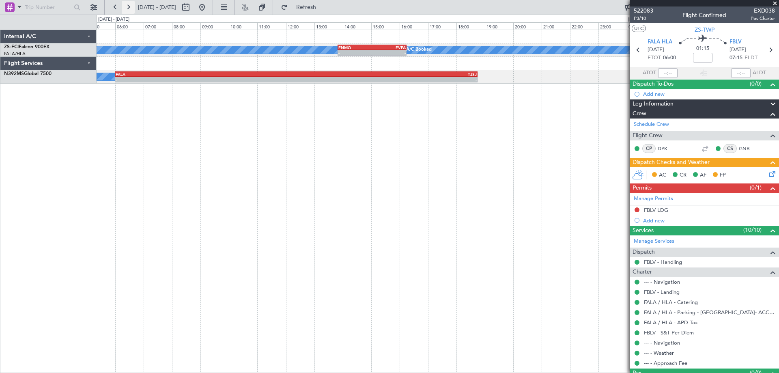
click at [132, 6] on button at bounding box center [128, 7] width 13 height 13
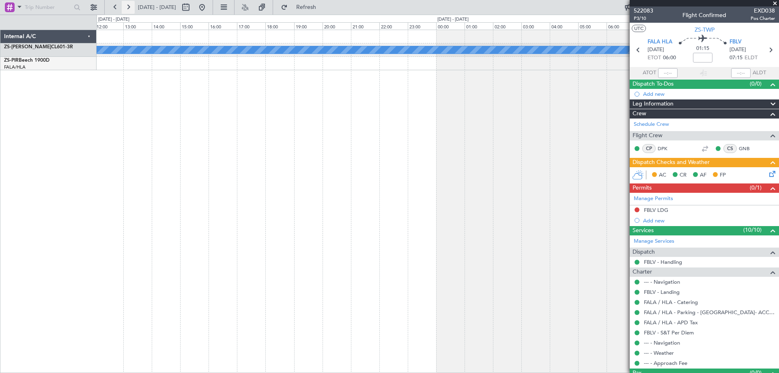
click at [132, 6] on button at bounding box center [128, 7] width 13 height 13
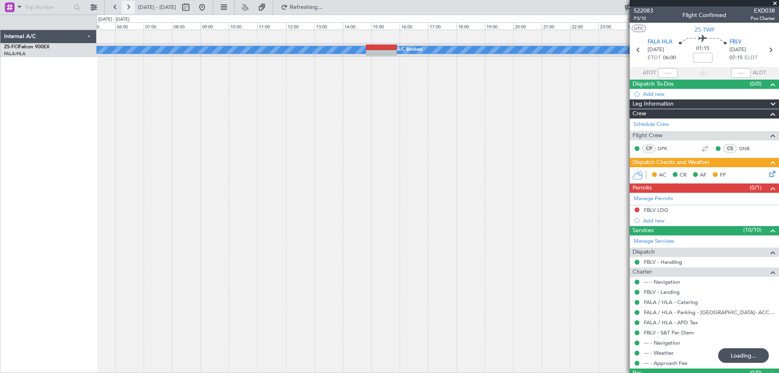
click at [132, 6] on button at bounding box center [128, 7] width 13 height 13
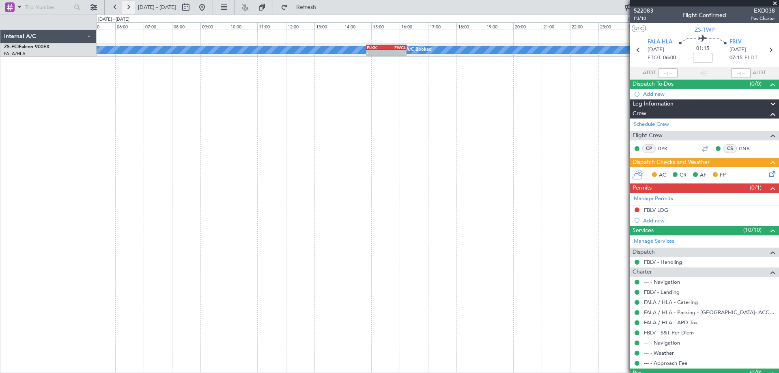
click at [132, 6] on button at bounding box center [128, 7] width 13 height 13
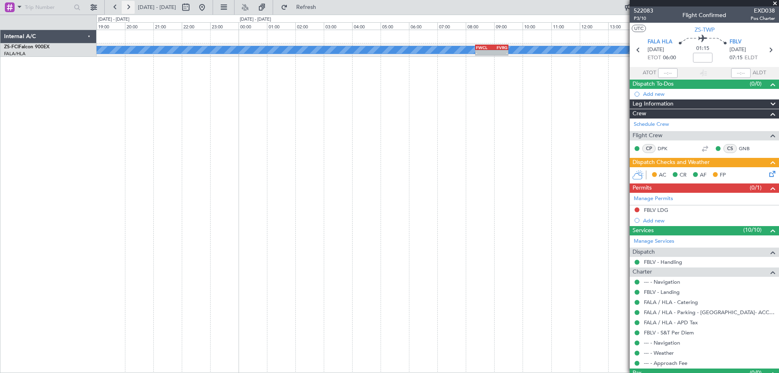
click at [132, 6] on button at bounding box center [128, 7] width 13 height 13
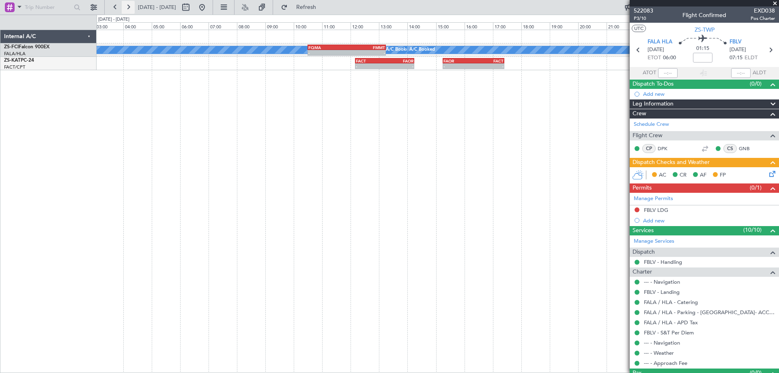
click at [132, 6] on button at bounding box center [128, 7] width 13 height 13
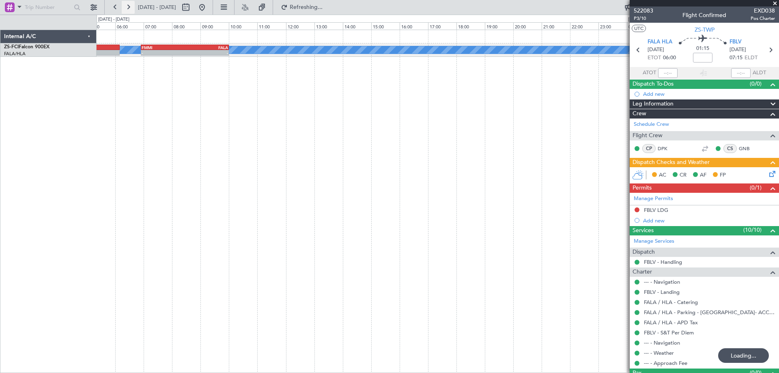
click at [132, 6] on button at bounding box center [128, 7] width 13 height 13
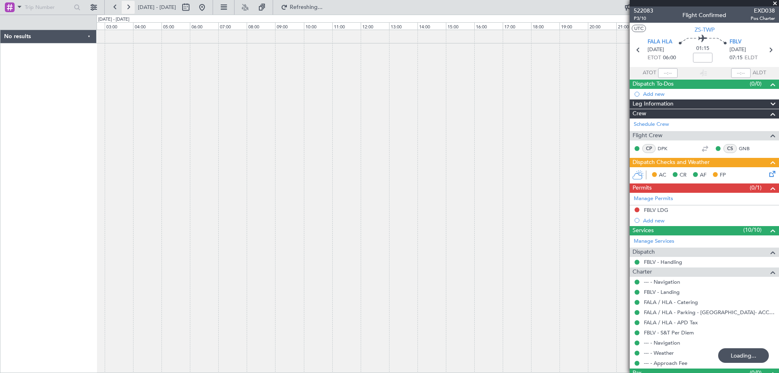
click at [132, 6] on button at bounding box center [128, 7] width 13 height 13
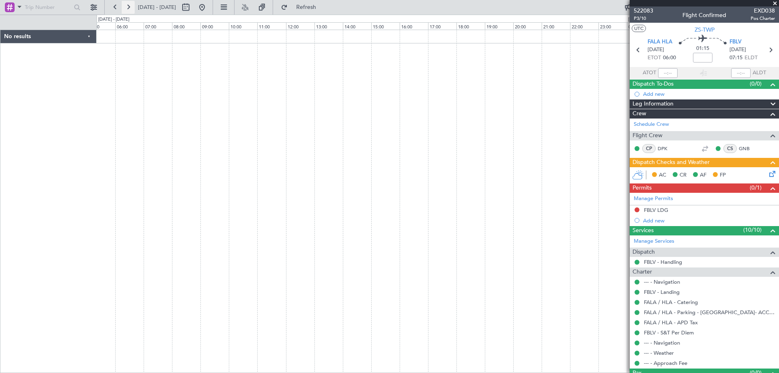
click at [131, 6] on button at bounding box center [128, 7] width 13 height 13
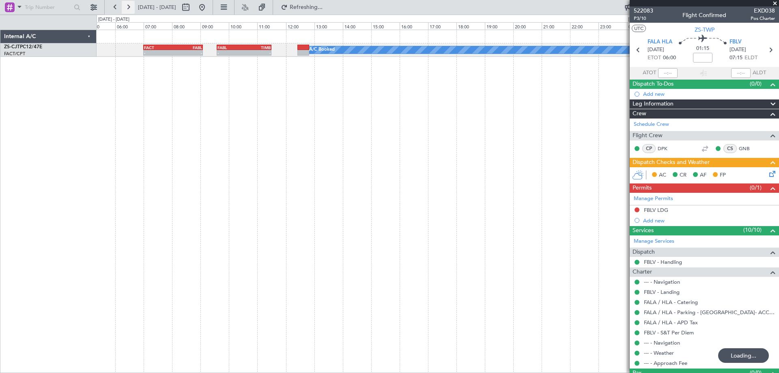
click at [131, 6] on button at bounding box center [128, 7] width 13 height 13
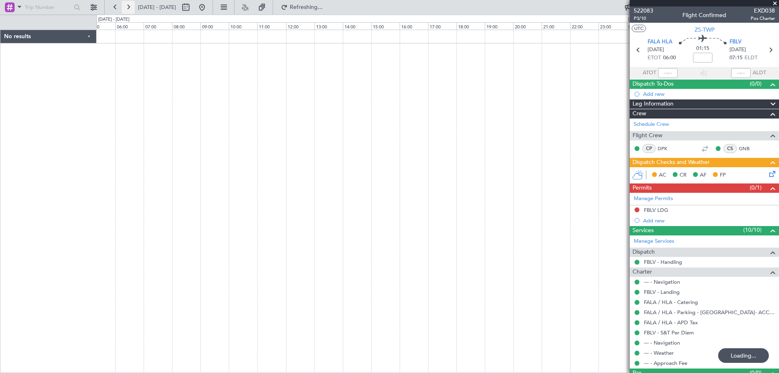
click at [131, 6] on button at bounding box center [128, 7] width 13 height 13
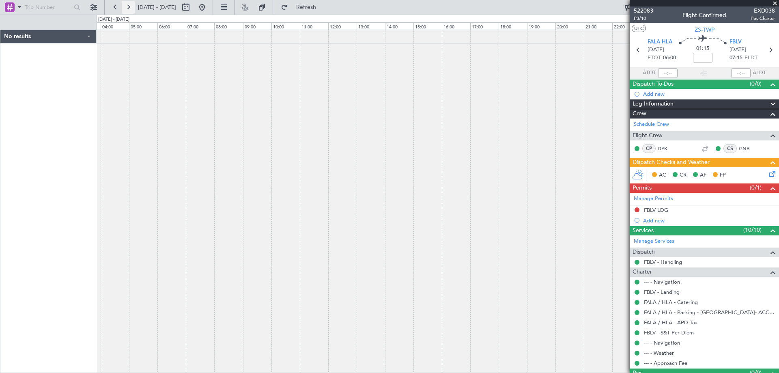
click at [131, 6] on button at bounding box center [128, 7] width 13 height 13
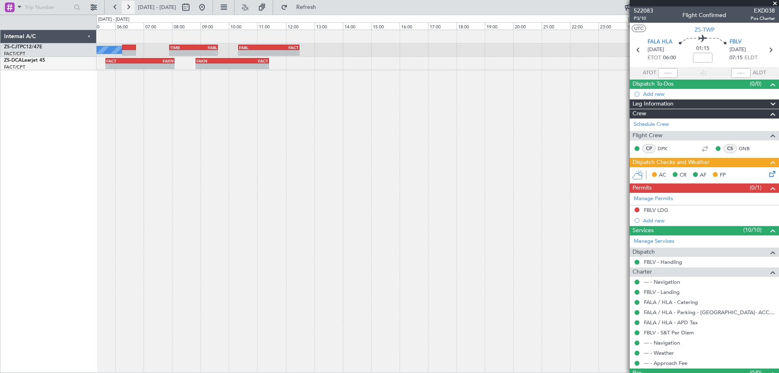
click at [131, 6] on button at bounding box center [128, 7] width 13 height 13
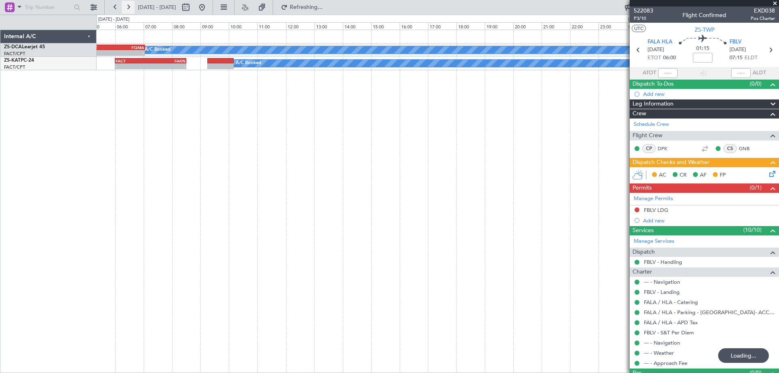
click at [131, 6] on button at bounding box center [128, 7] width 13 height 13
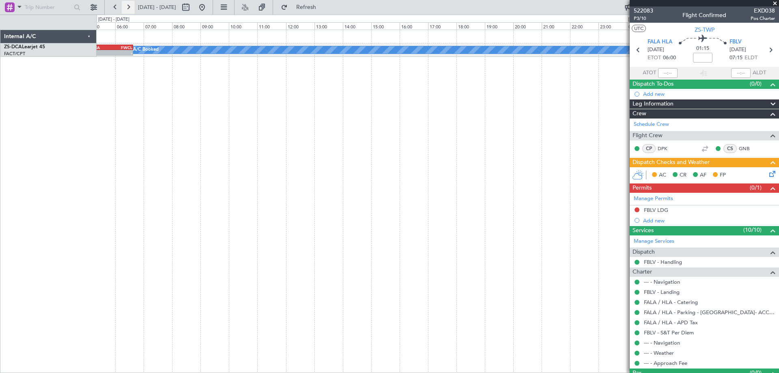
click at [131, 6] on button at bounding box center [128, 7] width 13 height 13
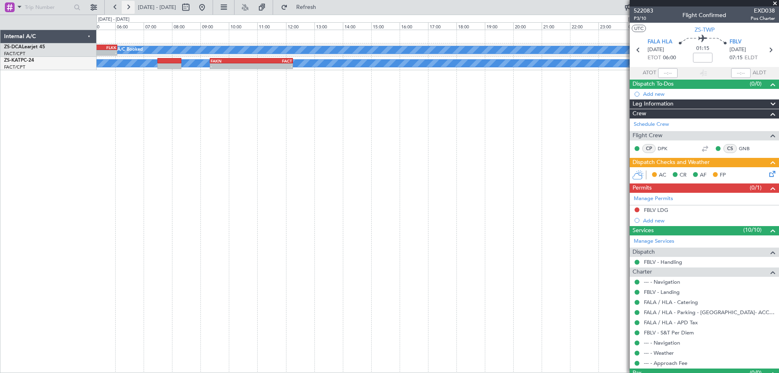
click at [131, 6] on button at bounding box center [128, 7] width 13 height 13
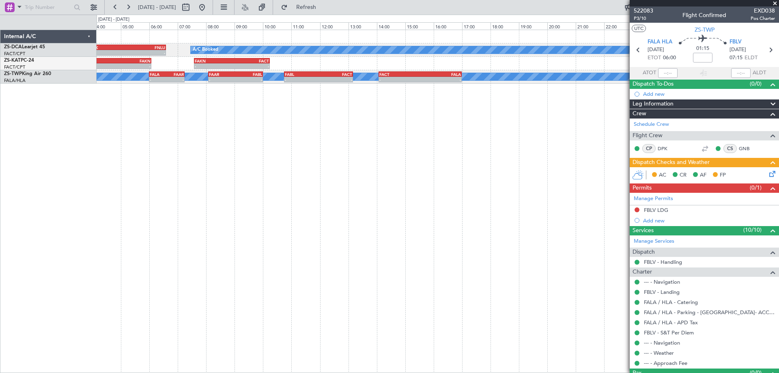
click at [340, 178] on div "- - FLKK 03:50 Z FNLU 06:35 Z A/C Booked A/C Booked - - FNLU 08:00 Z FYWH 10:10…" at bounding box center [438, 201] width 682 height 343
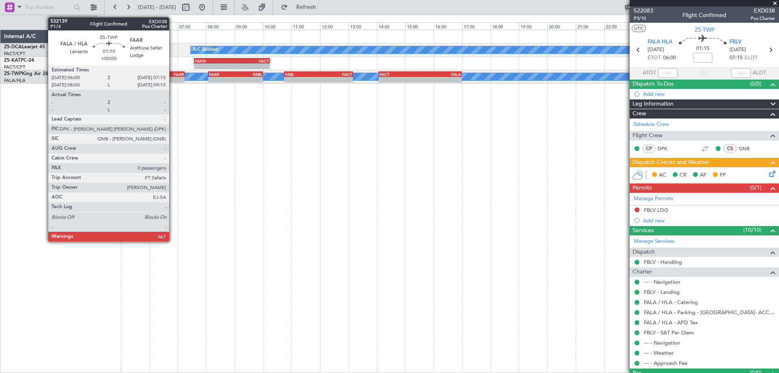
click at [173, 76] on div "FAAR" at bounding box center [175, 74] width 17 height 5
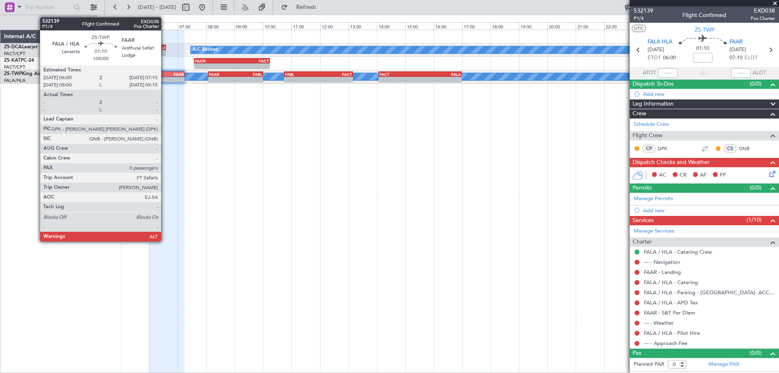
click at [165, 78] on div "-" at bounding box center [158, 79] width 17 height 5
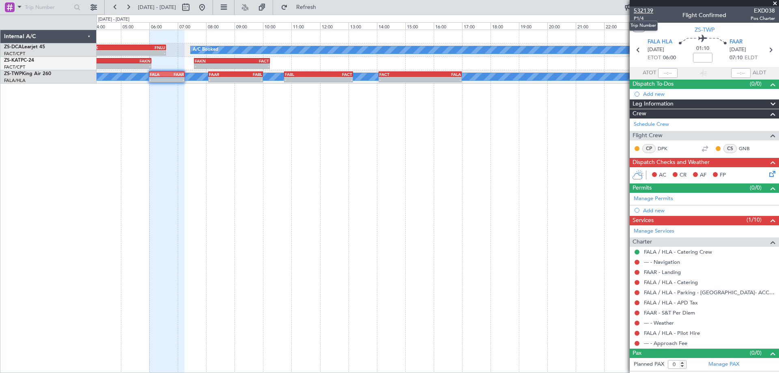
click at [648, 11] on span "532139" at bounding box center [643, 10] width 19 height 9
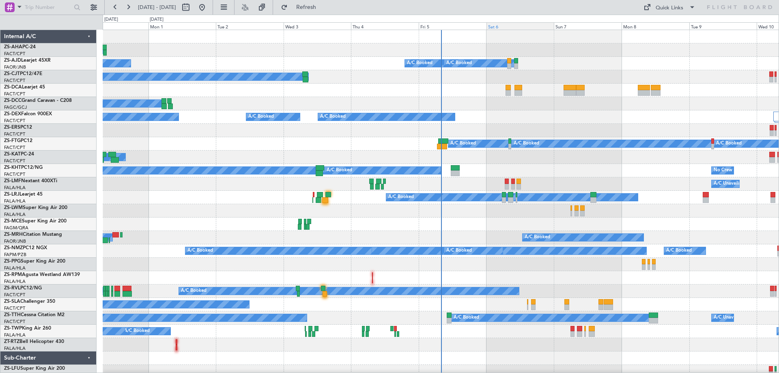
click at [498, 26] on div "Sat 6" at bounding box center [521, 25] width 68 height 7
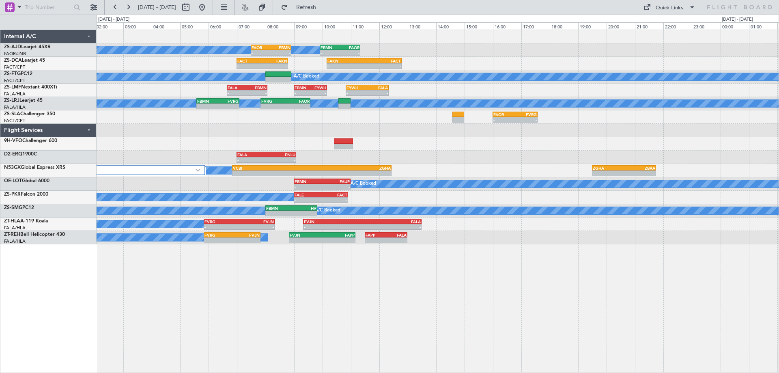
click at [150, 177] on div "A/C Booked A/C Booked A/C Booked - - FAOR 07:30 Z FBMN 08:55 Z - - FBMN 09:55 Z…" at bounding box center [438, 137] width 682 height 214
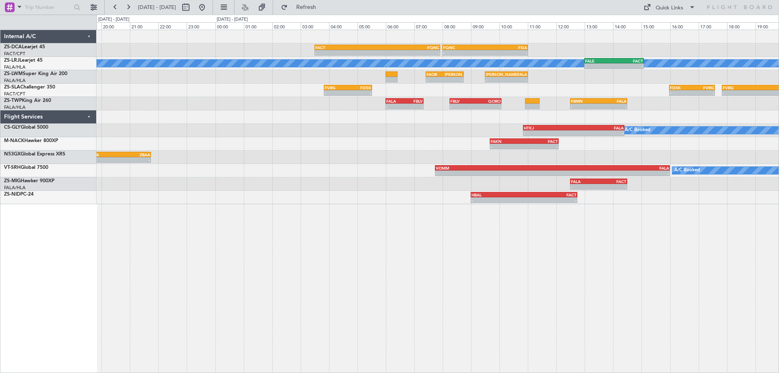
click at [409, 234] on div "FACT 03:30 Z FQNC 07:55 Z - - - - FQNC 08:00 Z FSIA 11:00 Z A/C Booked - - FALE…" at bounding box center [438, 201] width 682 height 343
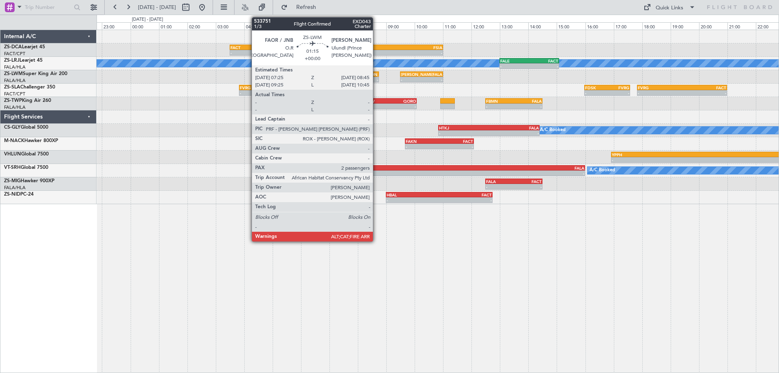
click at [377, 76] on div "[PERSON_NAME]" at bounding box center [369, 74] width 18 height 5
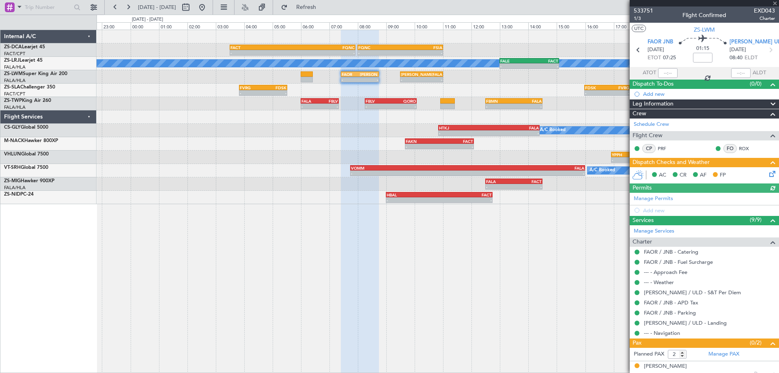
click at [563, 119] on div "- - FACT 03:30 Z FQNC 07:55 Z - - FQNC 08:00 Z FSIA 11:00 Z A/C Booked - - FALE…" at bounding box center [438, 117] width 682 height 174
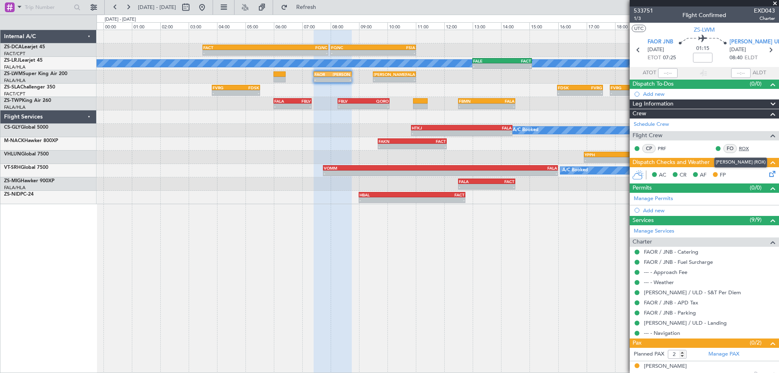
click at [739, 148] on link "ROX" at bounding box center [748, 148] width 18 height 7
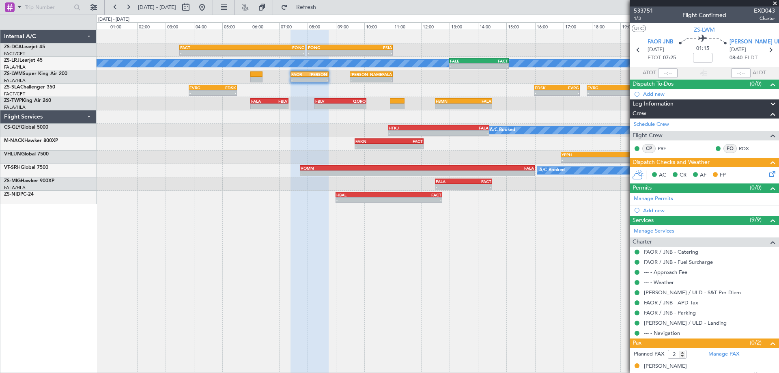
click at [440, 258] on div "- - FACT 03:30 Z FQNC 07:55 Z - - FQNC 08:00 Z FSIA 11:00 Z - - FSIA 05:50 Z FQ…" at bounding box center [438, 201] width 682 height 343
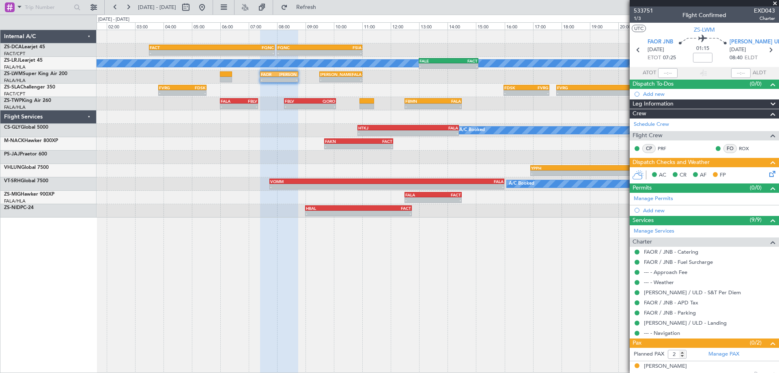
click at [446, 302] on div "- - FACT 03:30 Z FQNC 07:55 Z - - FQNC 08:00 Z FSIA 11:00 Z - - FSIA 05:50 Z FQ…" at bounding box center [438, 201] width 682 height 343
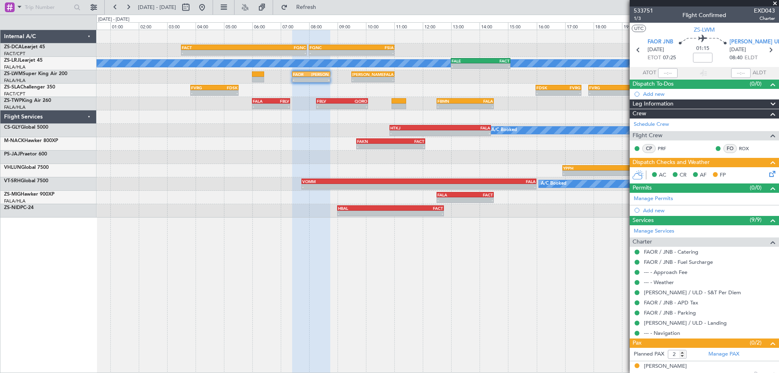
click at [446, 300] on div "- - FACT 03:30 Z FQNC 07:55 Z - - FQNC 08:00 Z FSIA 11:00 Z - - FSIA 05:50 Z FQ…" at bounding box center [438, 201] width 682 height 343
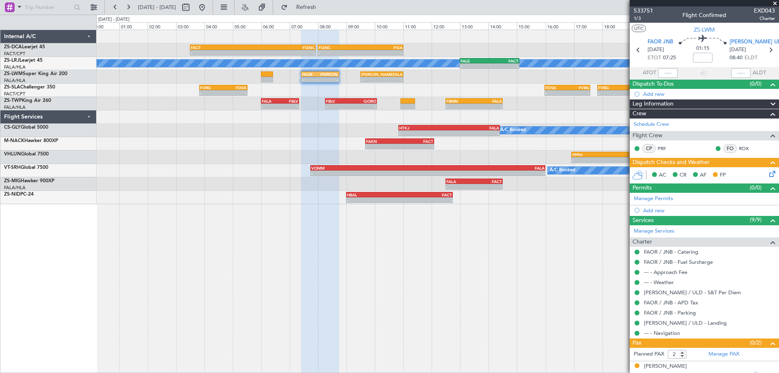
click at [508, 269] on div "- - FACT 03:30 Z FQNC 07:55 Z - - FQNC 08:00 Z FSIA 11:00 Z - - FSIA 05:50 Z FQ…" at bounding box center [438, 201] width 682 height 343
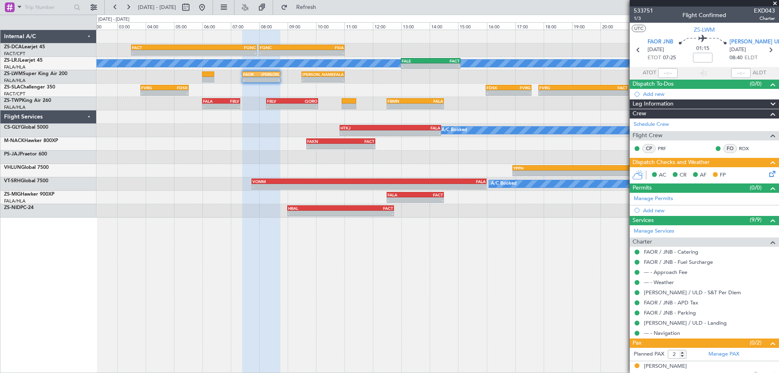
click at [425, 235] on div "- - FACT 03:30 Z FQNC 07:55 Z - - FQNC 08:00 Z FSIA 11:00 Z - - FSIA 05:50 Z FQ…" at bounding box center [438, 201] width 682 height 343
